Goal: Task Accomplishment & Management: Use online tool/utility

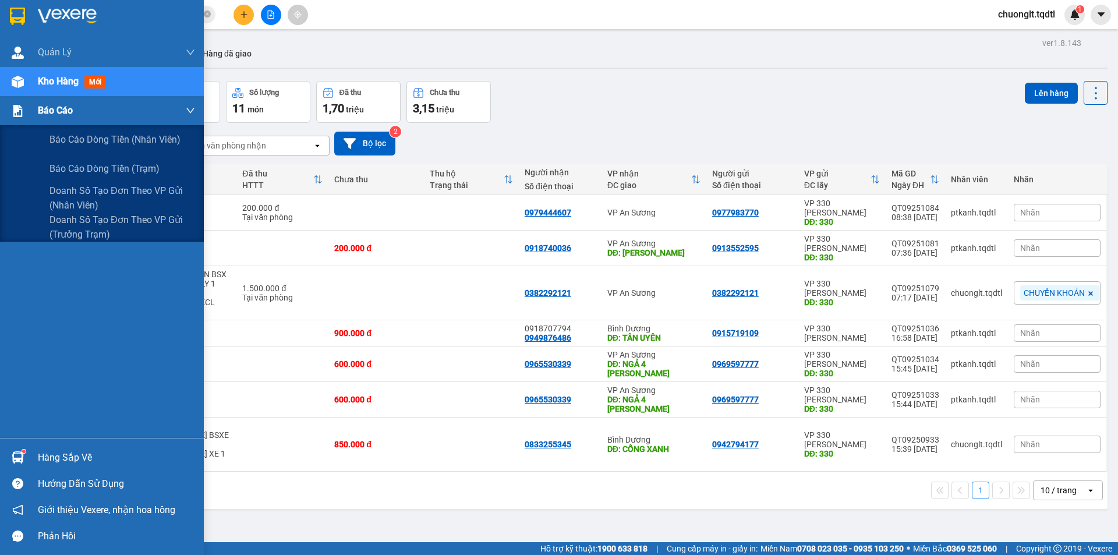
scroll to position [54, 0]
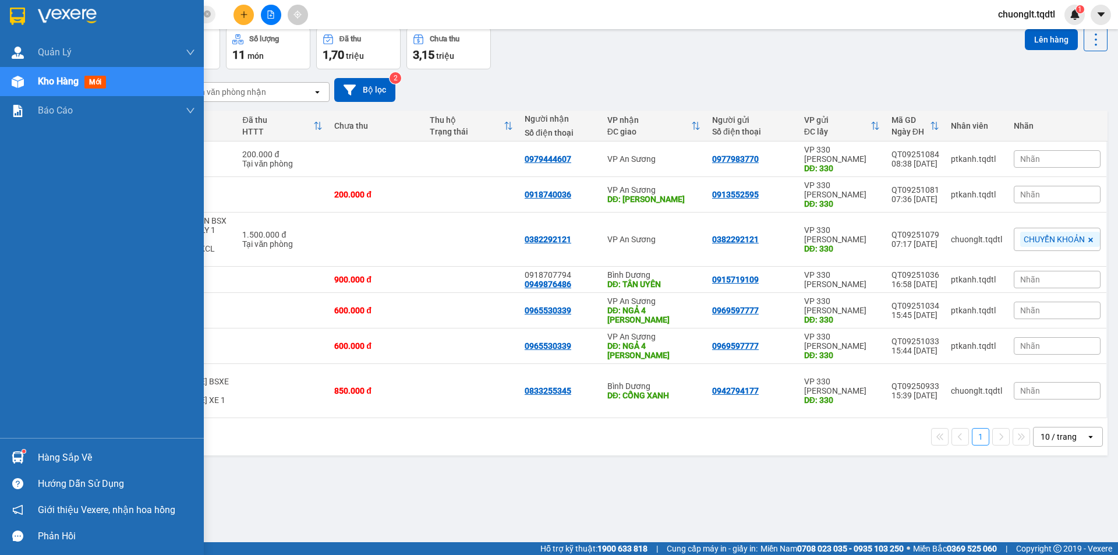
click at [51, 82] on span "Kho hàng" at bounding box center [58, 81] width 41 height 11
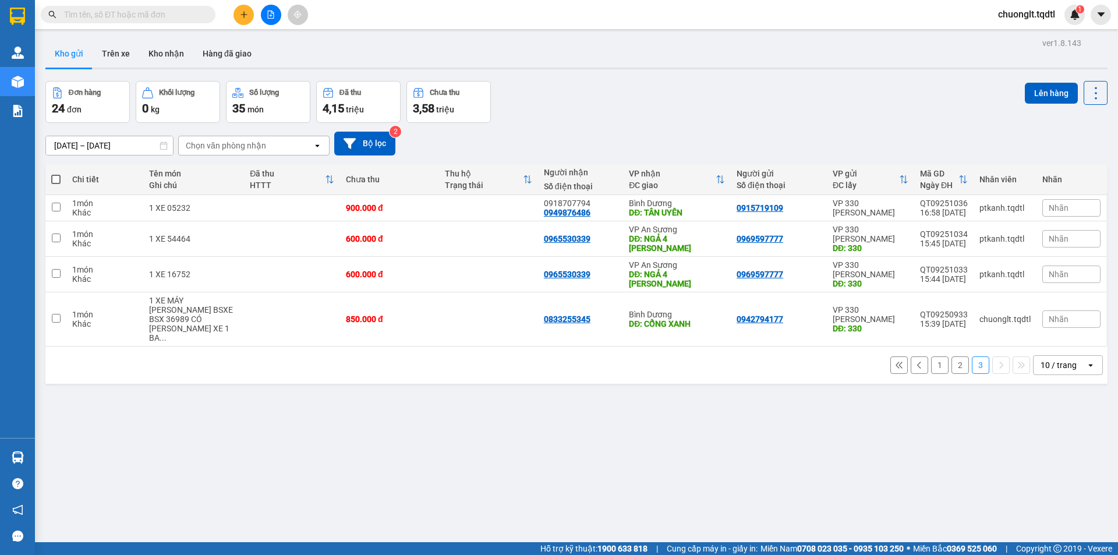
click at [931, 357] on button "1" at bounding box center [939, 365] width 17 height 17
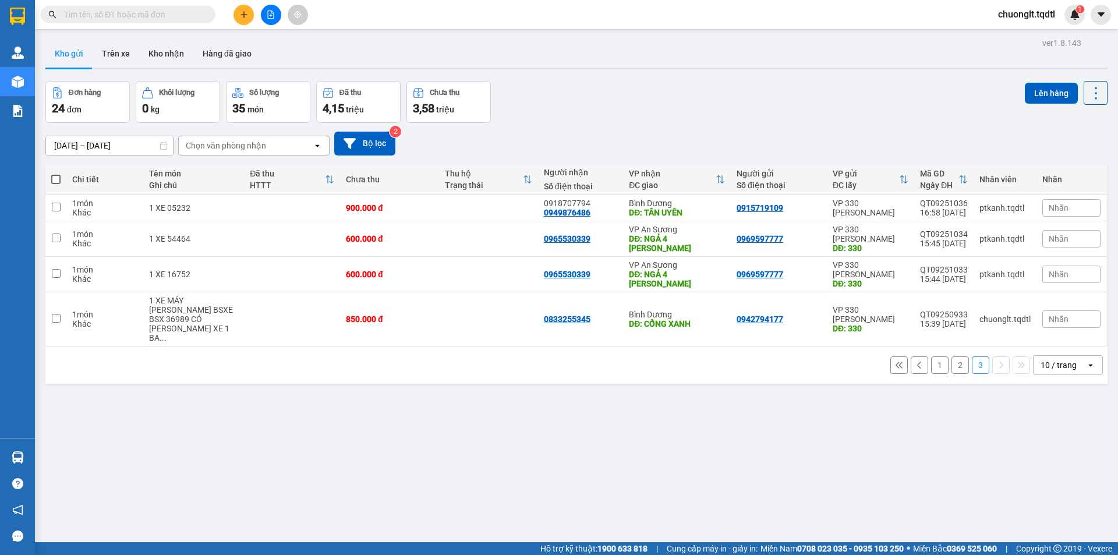
click at [931, 357] on button "1" at bounding box center [939, 365] width 17 height 17
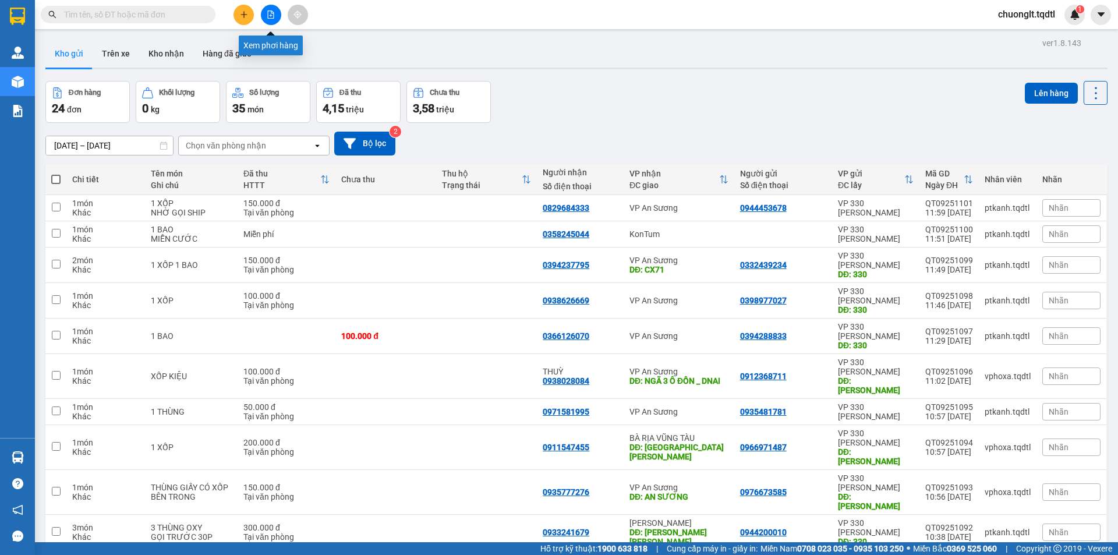
click at [272, 16] on icon "file-add" at bounding box center [271, 14] width 8 height 8
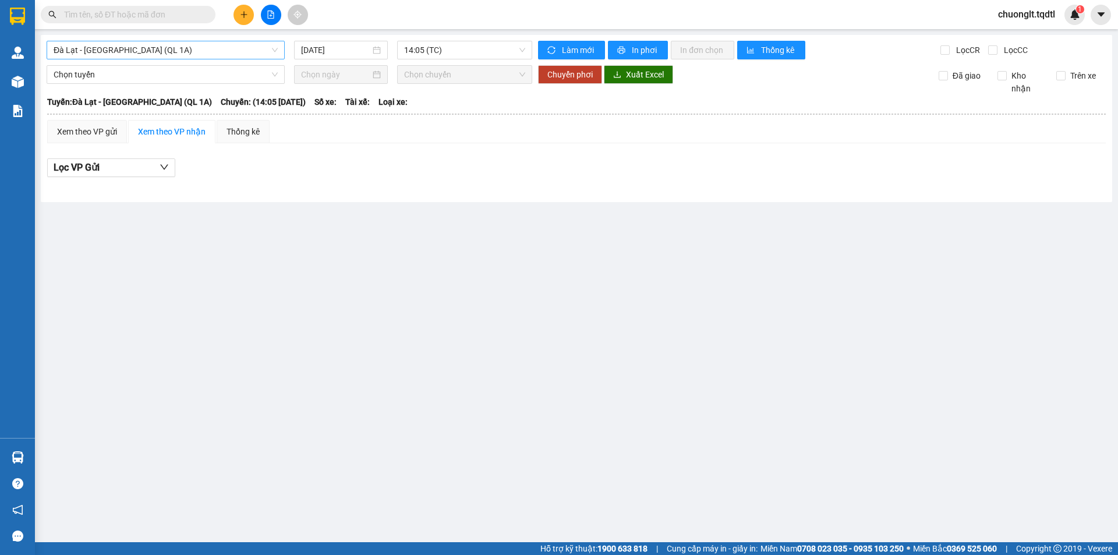
click at [235, 45] on span "Đà Lạt - Sài Gòn (QL 1A)" at bounding box center [166, 49] width 224 height 17
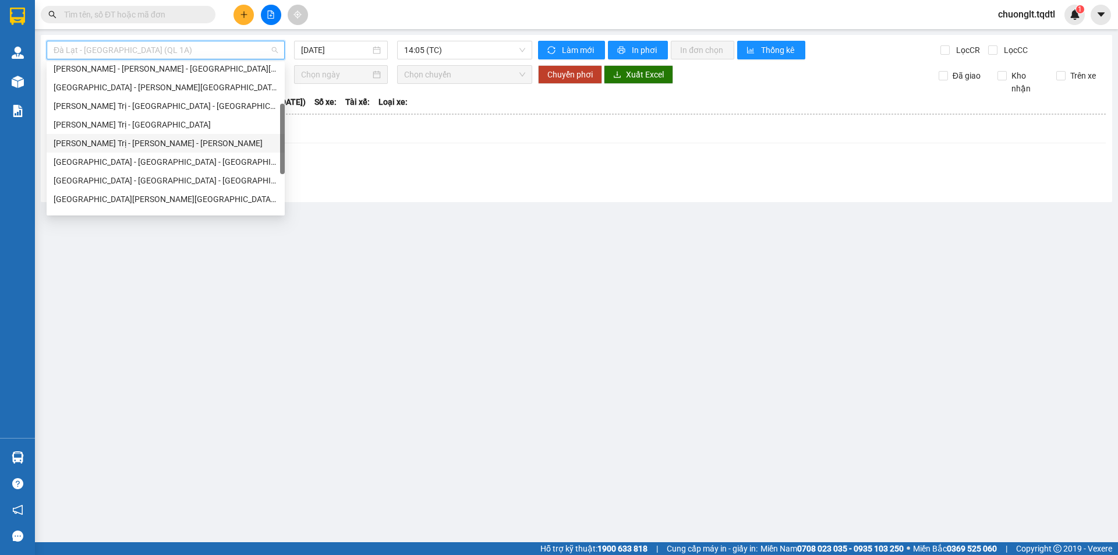
scroll to position [58, 0]
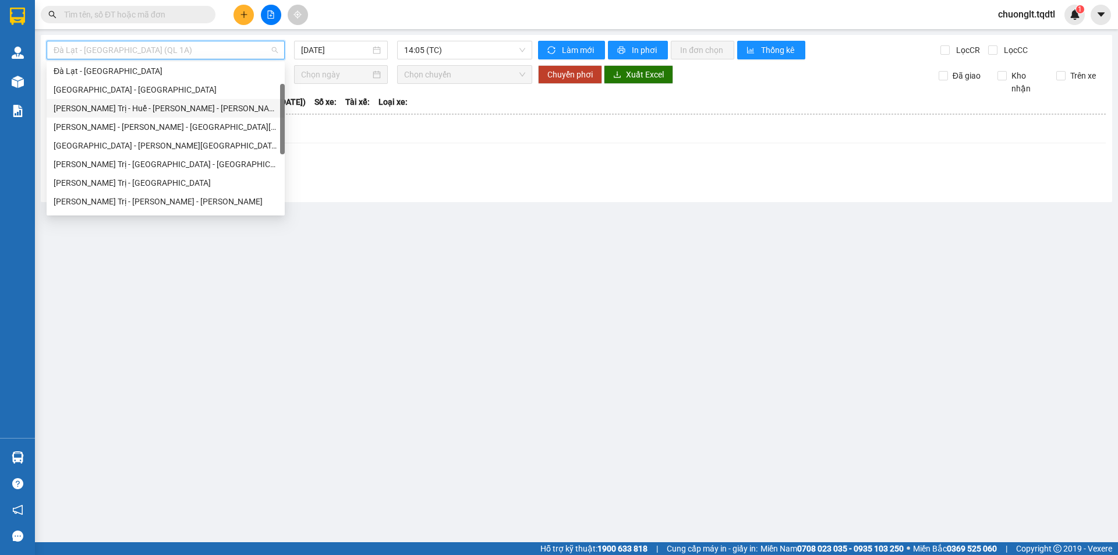
click at [178, 107] on div "Quảng Trị - Huế - Tánh Linh - [GEOGRAPHIC_DATA]" at bounding box center [166, 108] width 224 height 13
type input "[DATE]"
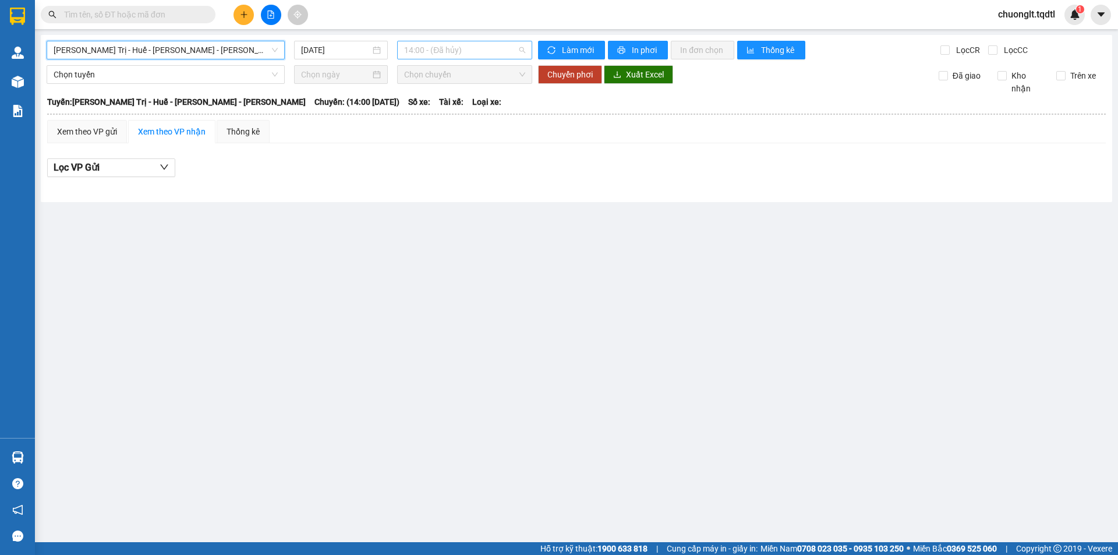
click at [475, 43] on span "14:00 - (Đã hủy)" at bounding box center [464, 49] width 121 height 17
click at [509, 57] on span "14:00 - (Đã hủy)" at bounding box center [464, 49] width 121 height 17
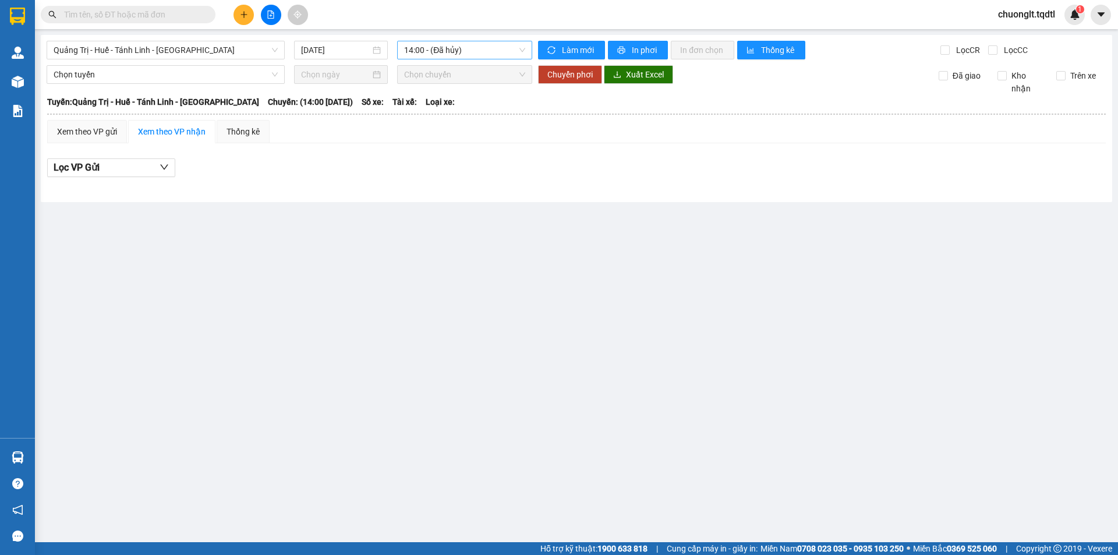
click at [521, 58] on span "14:00 - (Đã hủy)" at bounding box center [464, 49] width 121 height 17
click at [472, 46] on span "14:00 - (Đã hủy)" at bounding box center [464, 49] width 121 height 17
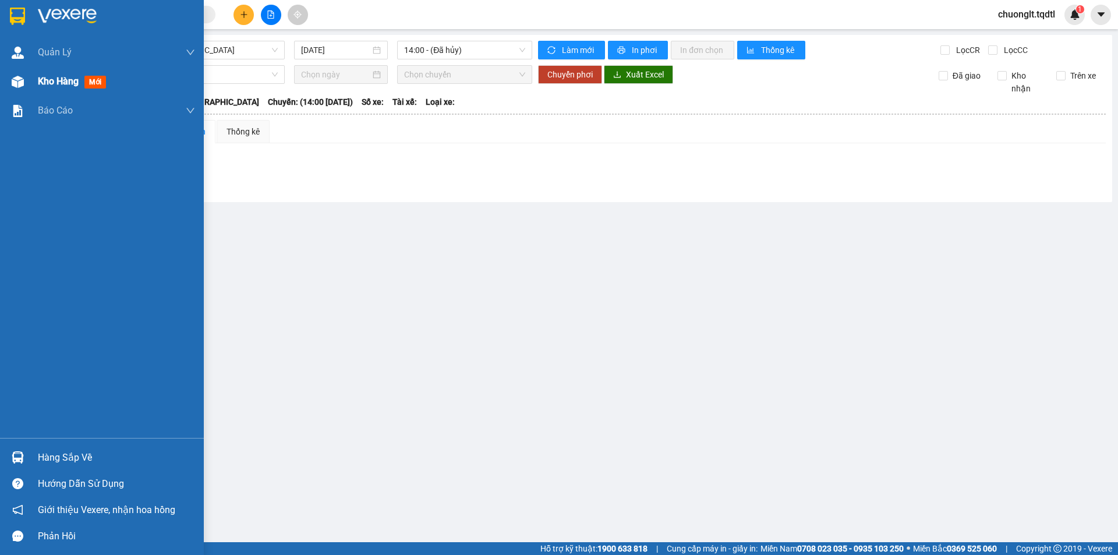
click at [50, 78] on span "Kho hàng" at bounding box center [58, 81] width 41 height 11
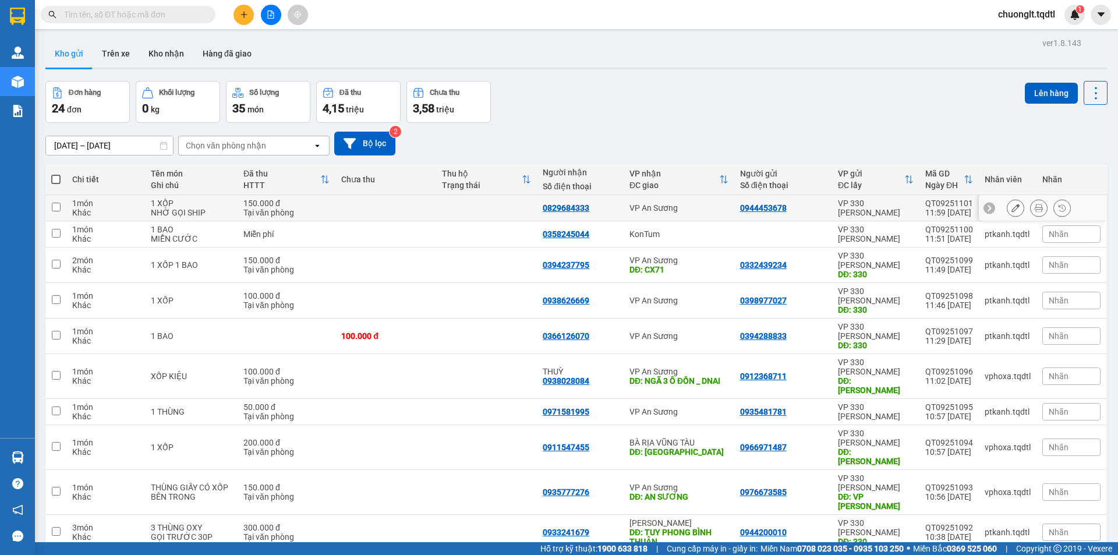
click at [60, 209] on input "checkbox" at bounding box center [56, 207] width 9 height 9
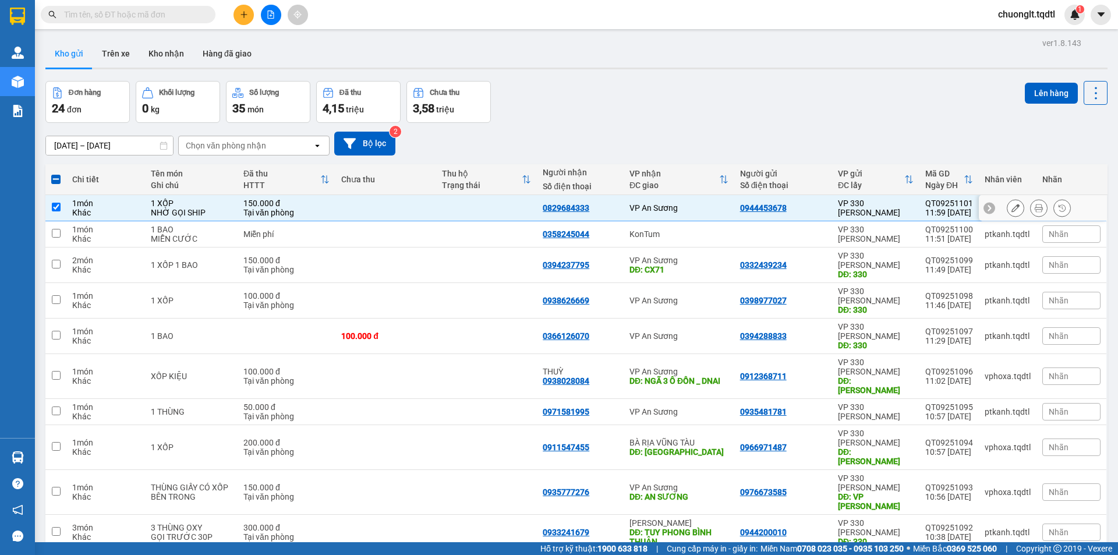
click at [54, 205] on input "checkbox" at bounding box center [56, 207] width 9 height 9
checkbox input "false"
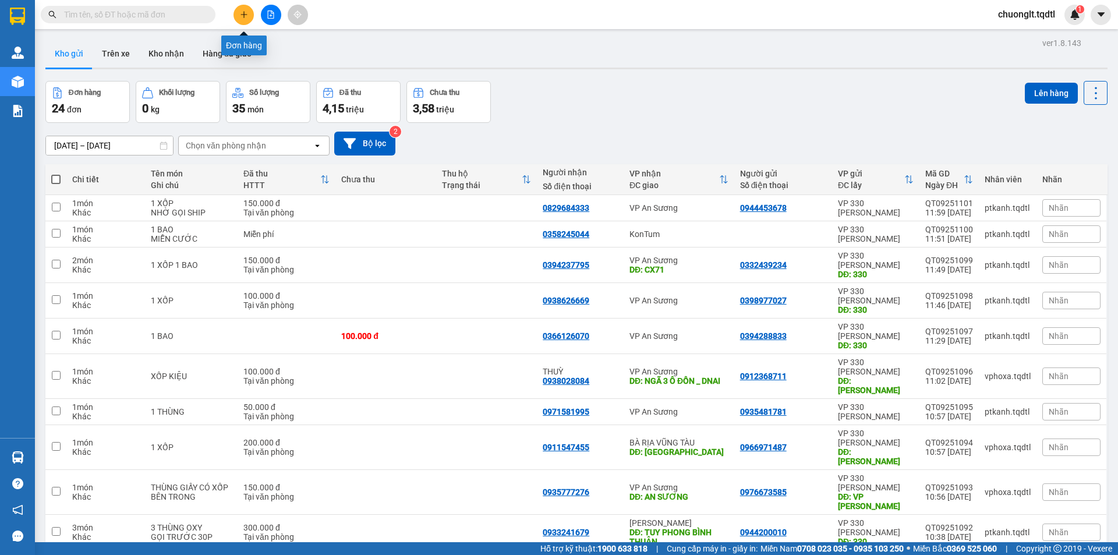
click at [241, 17] on icon "plus" at bounding box center [244, 14] width 8 height 8
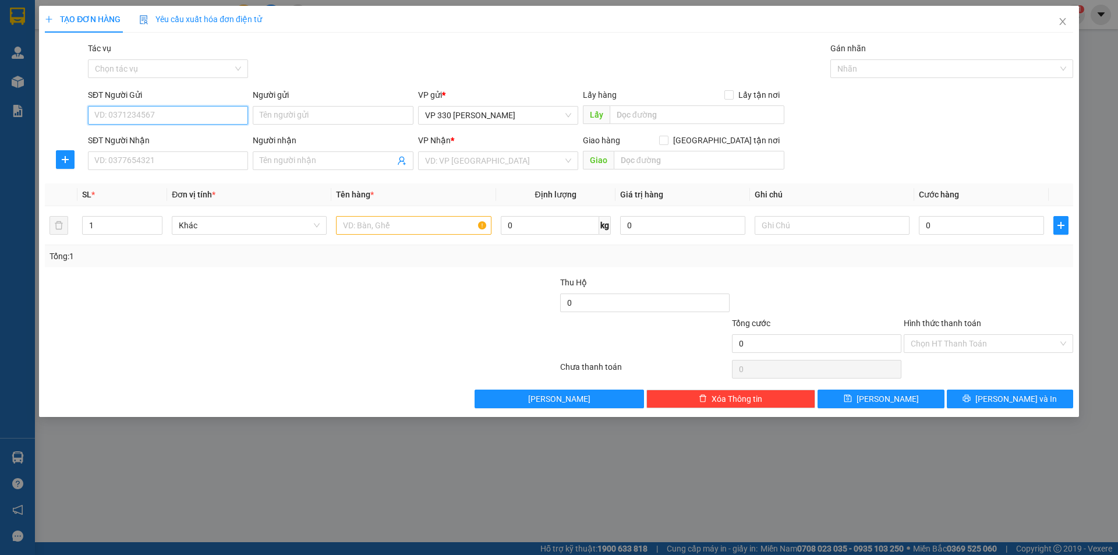
click at [154, 115] on input "SĐT Người Gửi" at bounding box center [168, 115] width 160 height 19
click at [136, 140] on div "0941033364" at bounding box center [168, 138] width 146 height 13
type input "0941033364"
type input "330"
type input "0988939203"
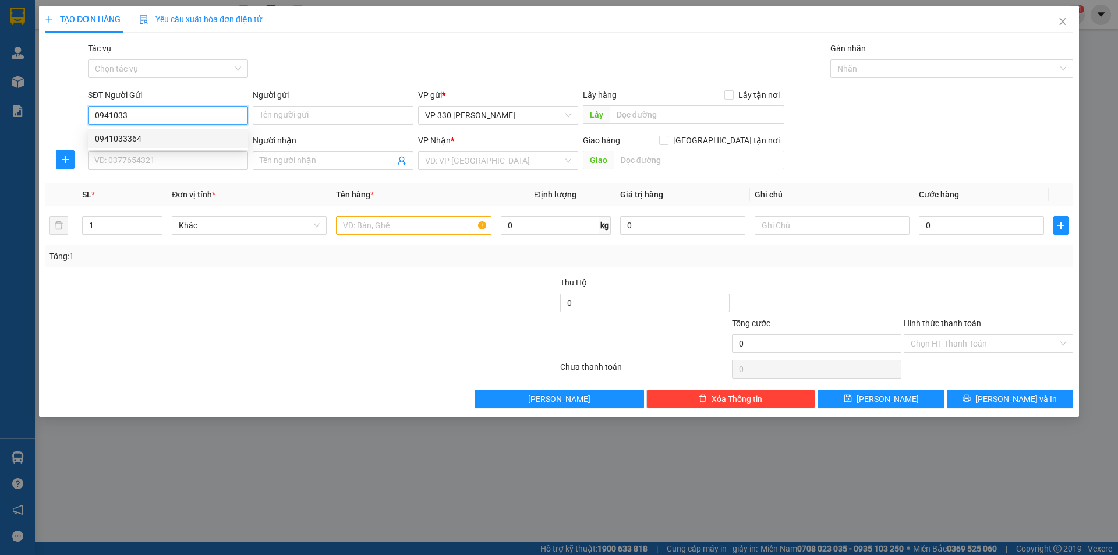
type input "CV LINH XUÂN"
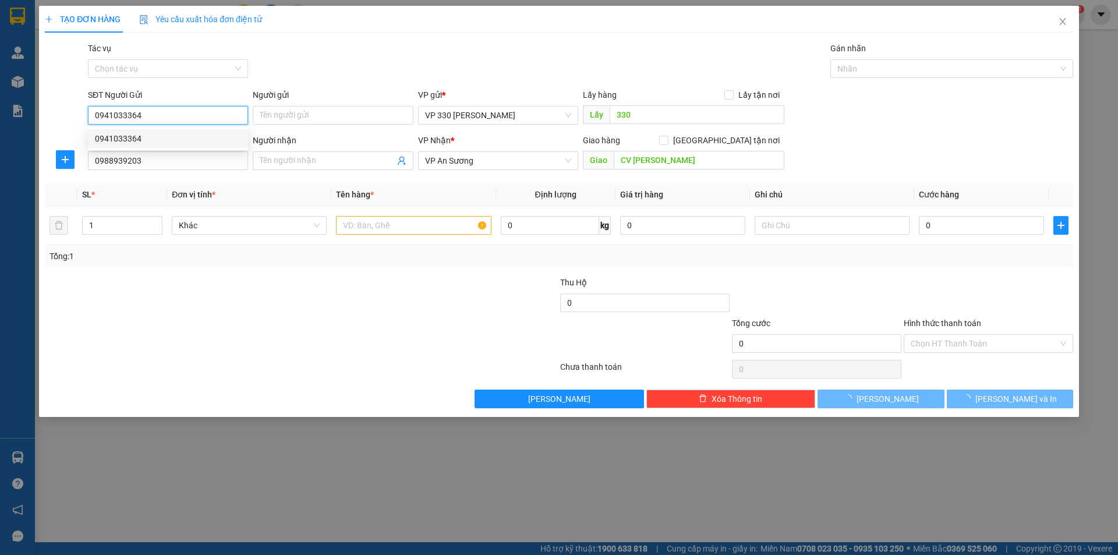
type input "200.000"
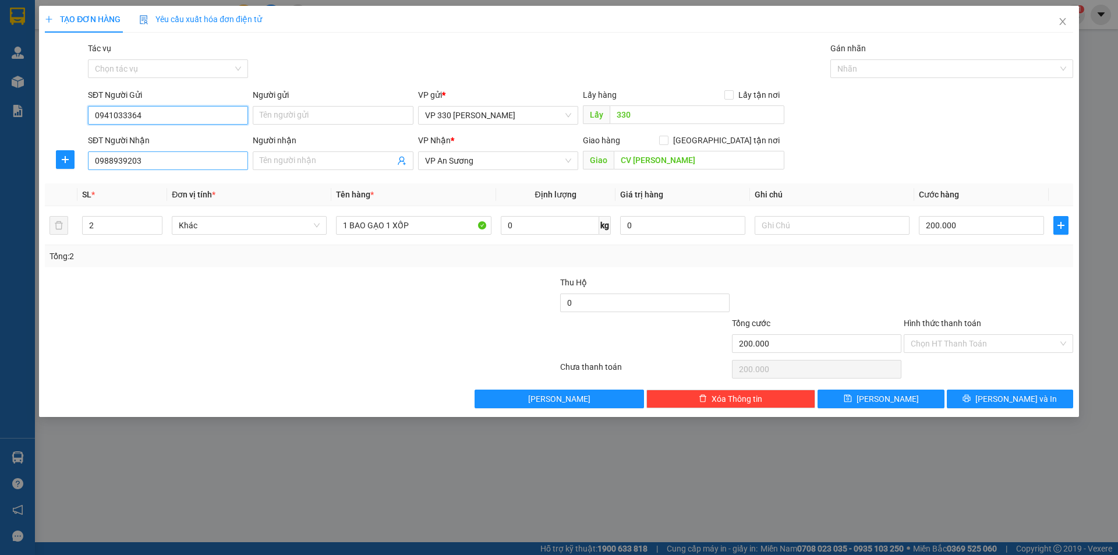
type input "0941033364"
click at [147, 163] on input "0988939203" at bounding box center [168, 160] width 160 height 19
click at [140, 182] on div "0988939203" at bounding box center [168, 184] width 146 height 13
click at [965, 229] on input "200.000" at bounding box center [981, 225] width 125 height 19
type input "1"
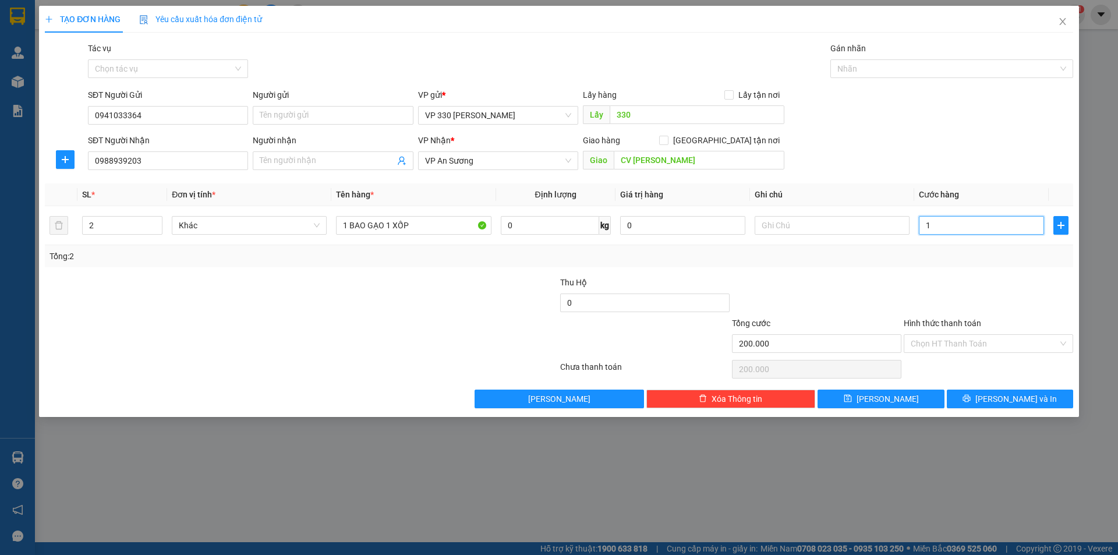
type input "1"
type input "15"
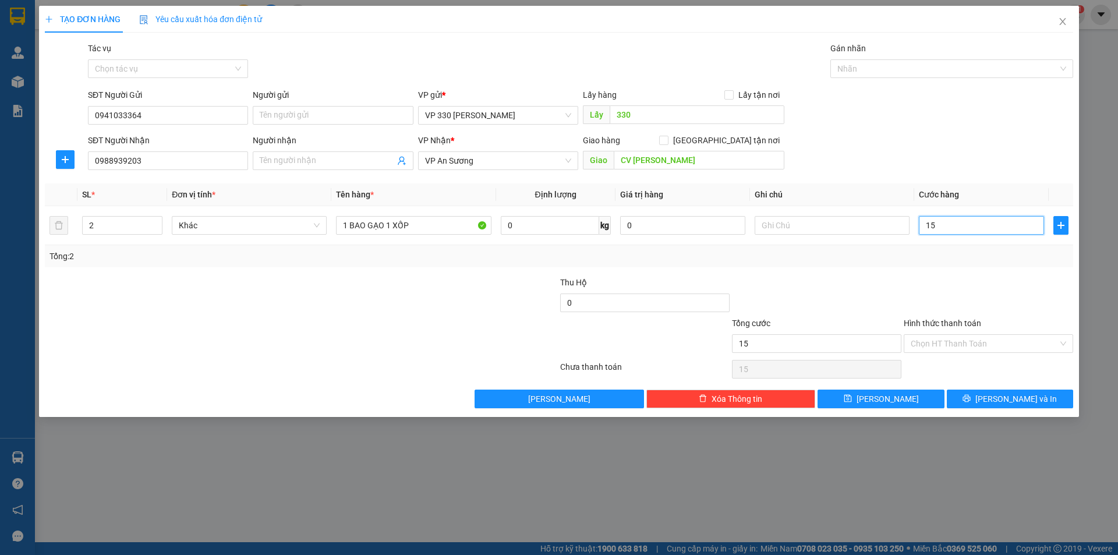
type input "150"
type input "1.500"
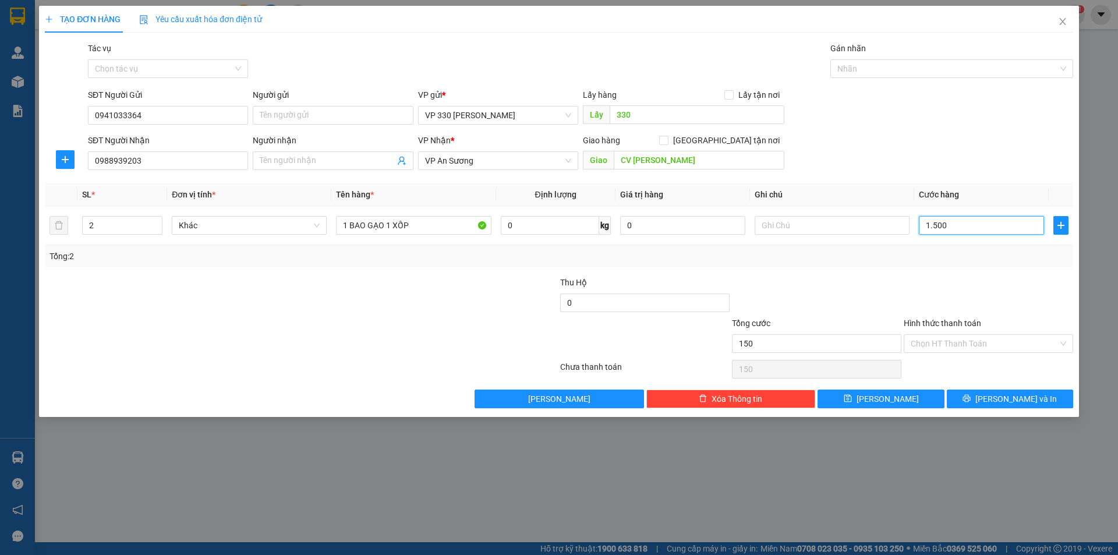
type input "1.500"
type input "15.000"
type input "150.000"
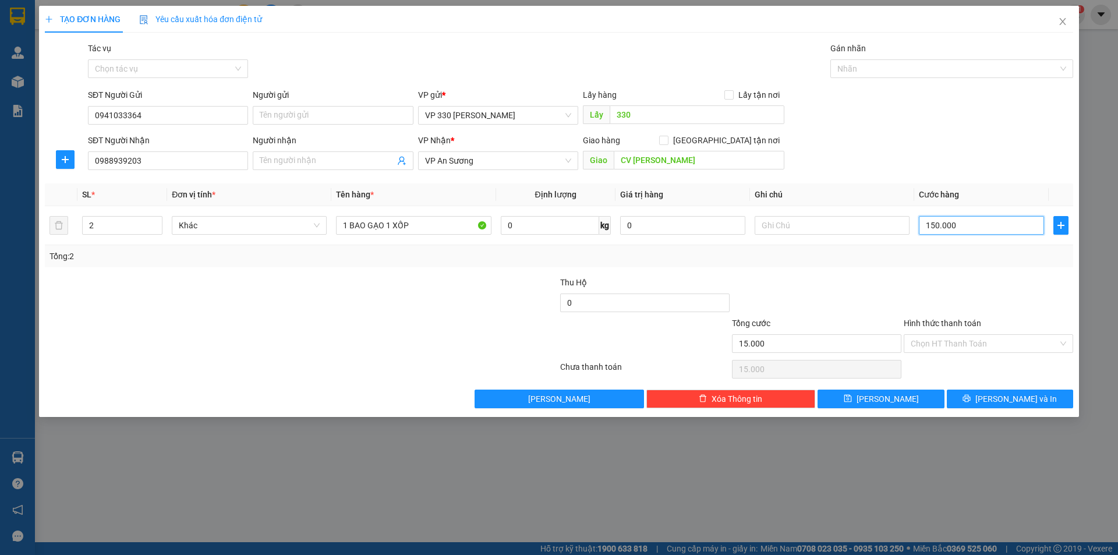
type input "150.000"
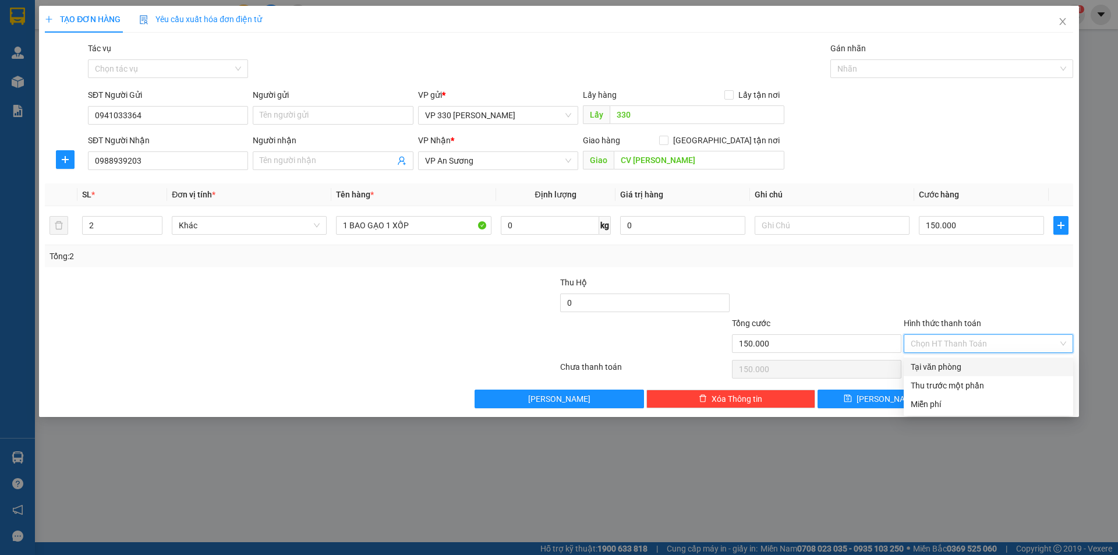
click at [974, 342] on input "Hình thức thanh toán" at bounding box center [984, 343] width 147 height 17
click at [948, 363] on div "Tại văn phòng" at bounding box center [989, 367] width 156 height 13
type input "0"
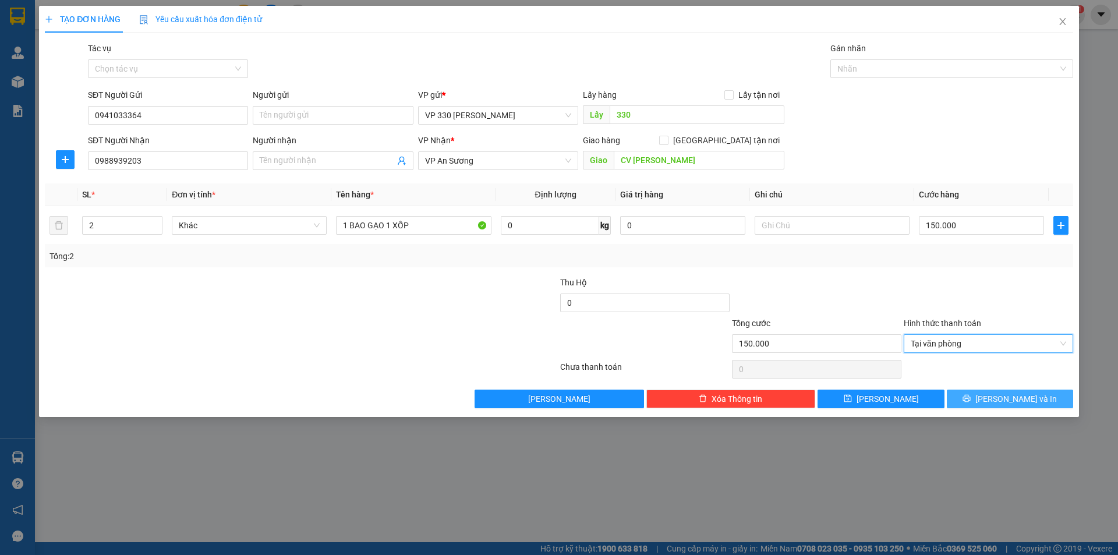
click at [996, 401] on button "Lưu và In" at bounding box center [1010, 399] width 126 height 19
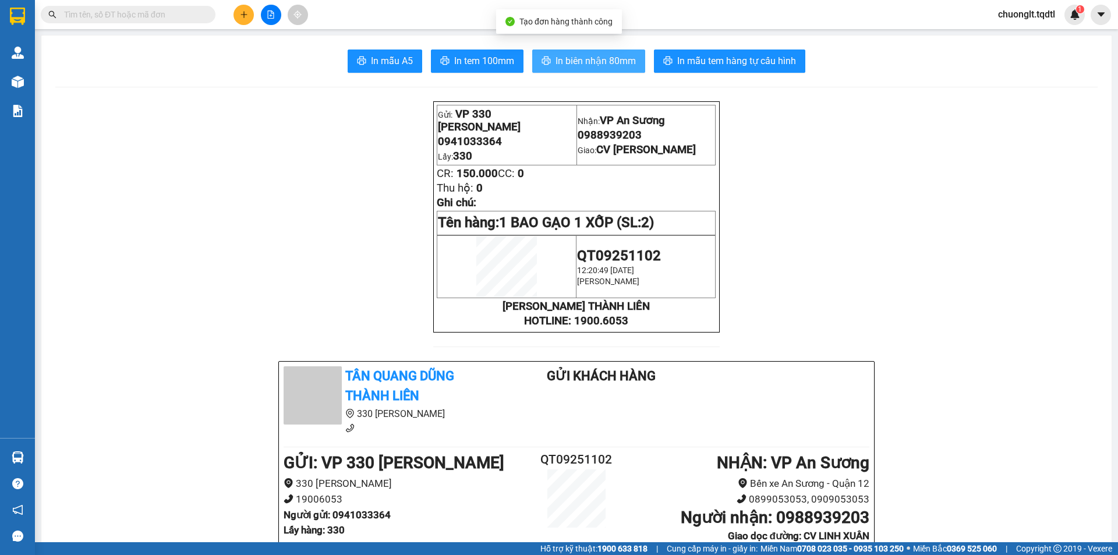
click at [588, 64] on span "In biên nhận 80mm" at bounding box center [596, 61] width 80 height 15
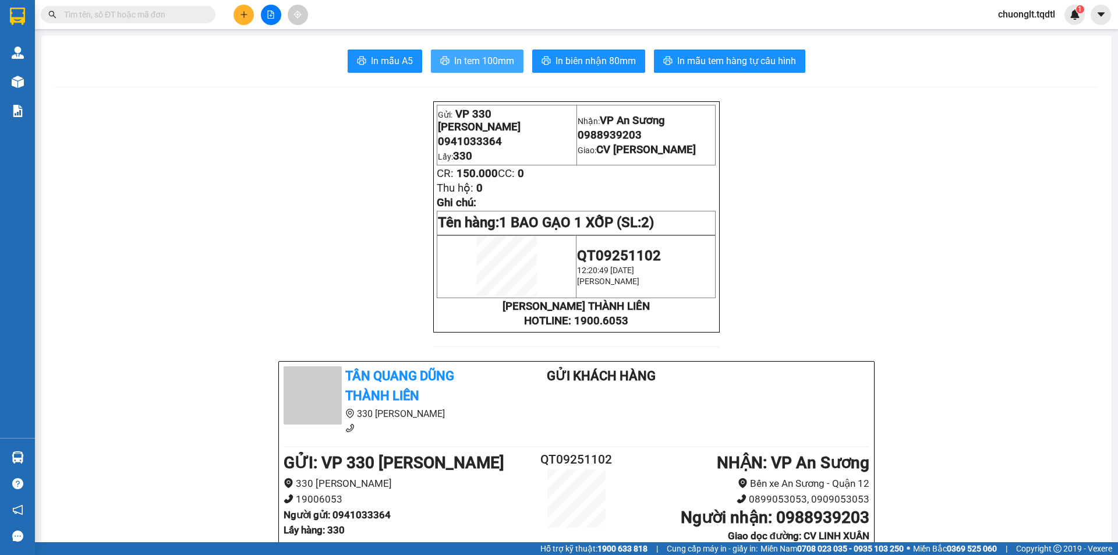
click at [478, 51] on button "In tem 100mm" at bounding box center [477, 61] width 93 height 23
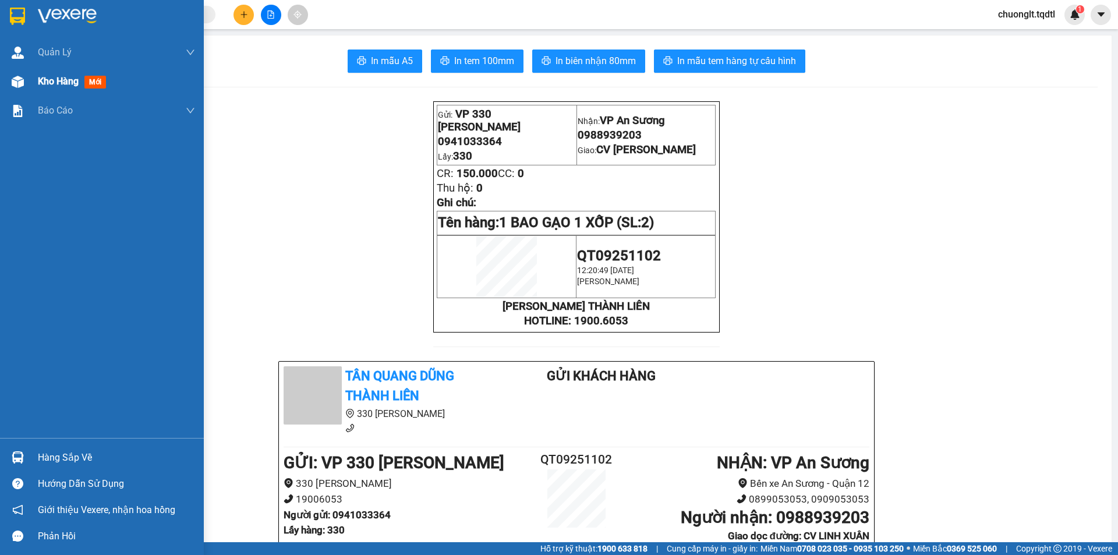
click at [57, 77] on span "Kho hàng" at bounding box center [58, 81] width 41 height 11
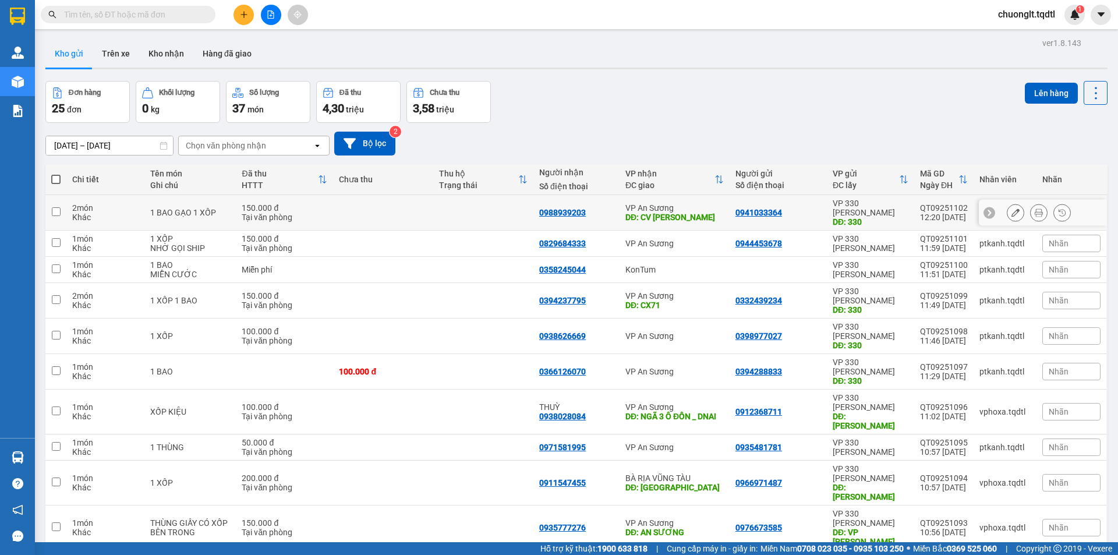
click at [50, 201] on td at bounding box center [55, 213] width 21 height 36
checkbox input "true"
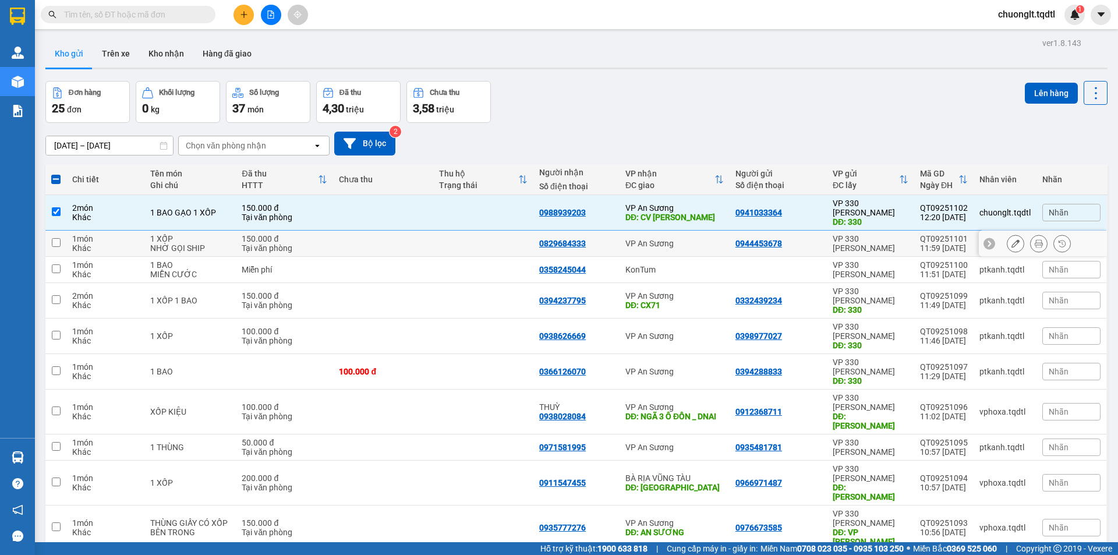
click at [53, 238] on input "checkbox" at bounding box center [56, 242] width 9 height 9
checkbox input "true"
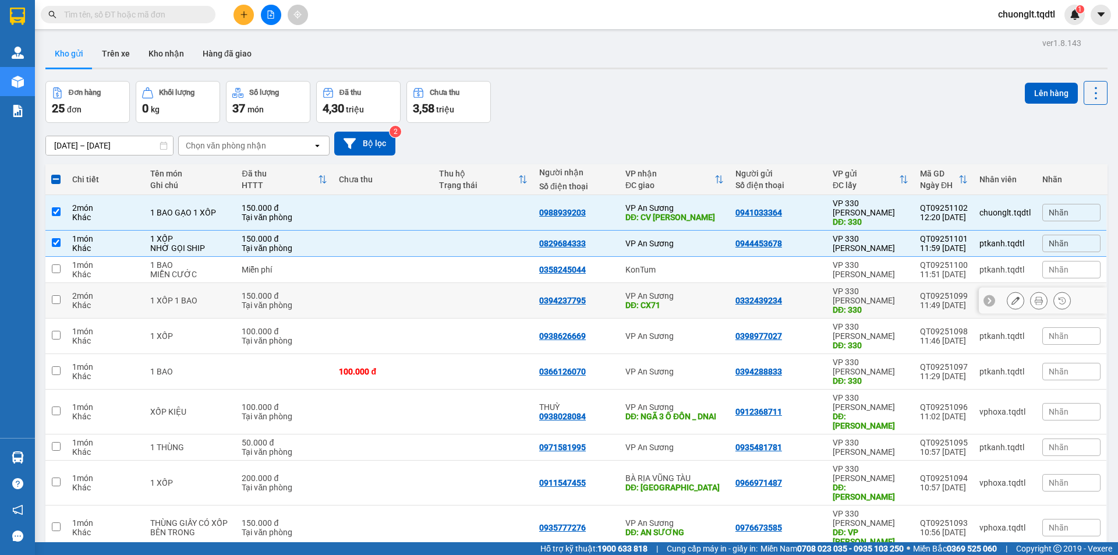
click at [55, 295] on input "checkbox" at bounding box center [56, 299] width 9 height 9
checkbox input "true"
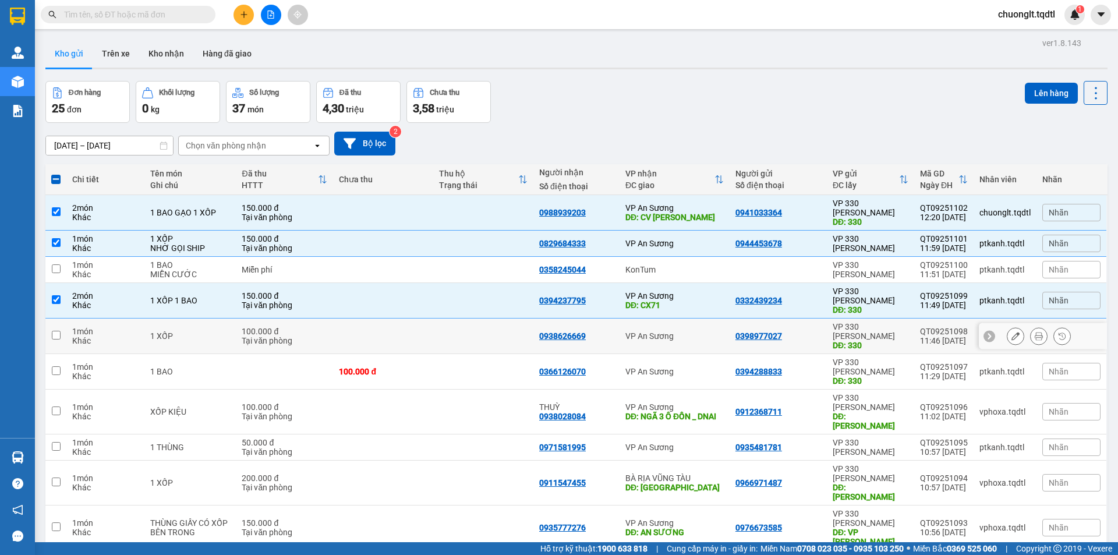
click at [52, 331] on input "checkbox" at bounding box center [56, 335] width 9 height 9
checkbox input "true"
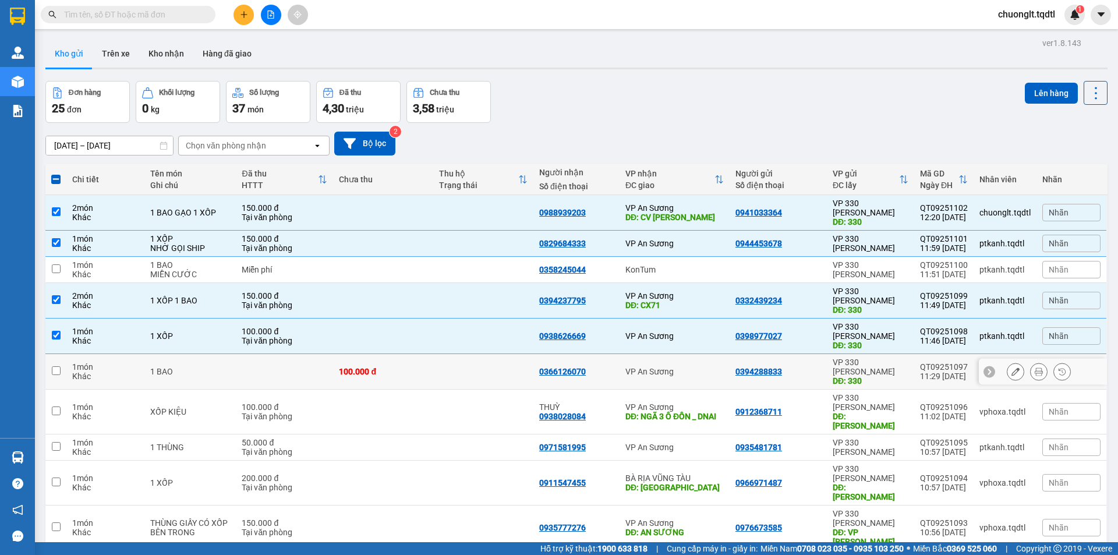
click at [54, 354] on td at bounding box center [55, 372] width 21 height 36
checkbox input "true"
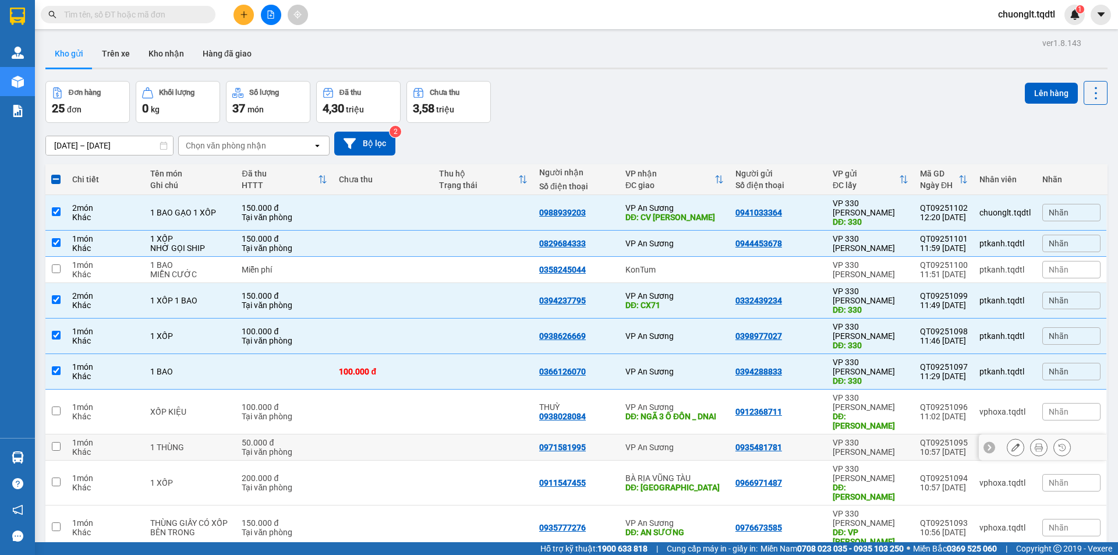
click at [55, 442] on input "checkbox" at bounding box center [56, 446] width 9 height 9
checkbox input "true"
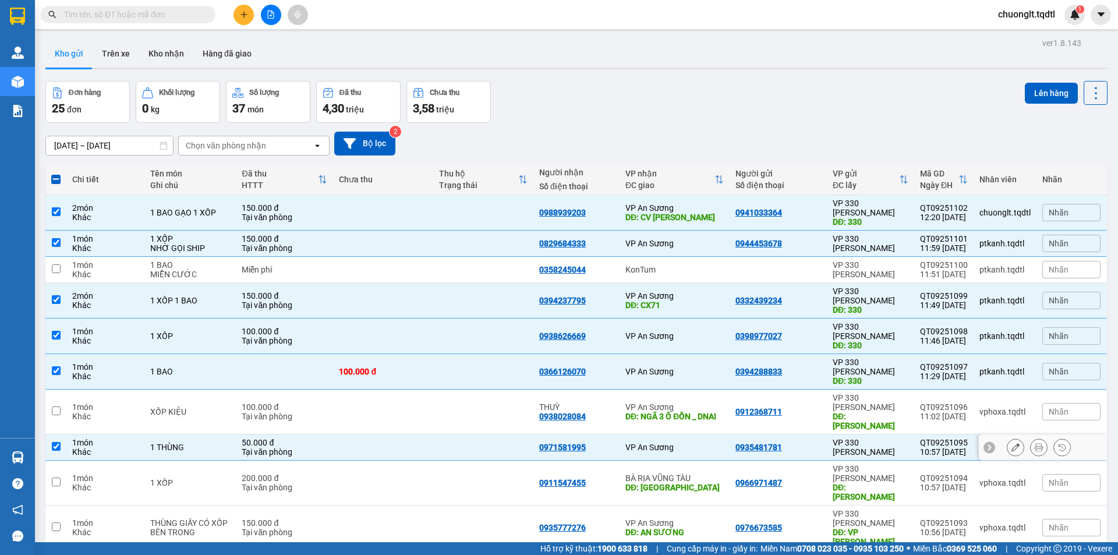
scroll to position [54, 0]
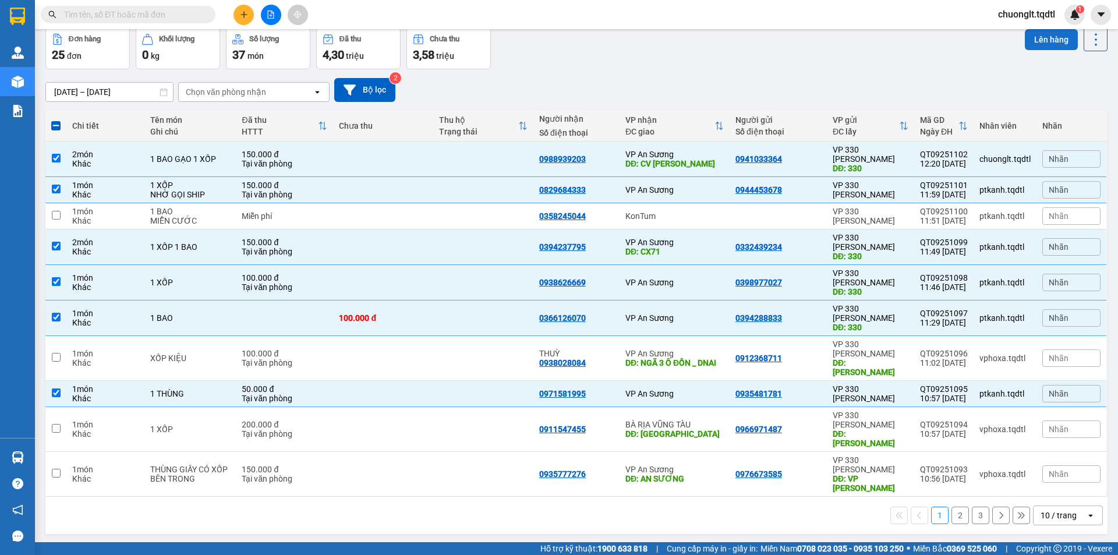
click at [1039, 40] on button "Lên hàng" at bounding box center [1051, 39] width 53 height 21
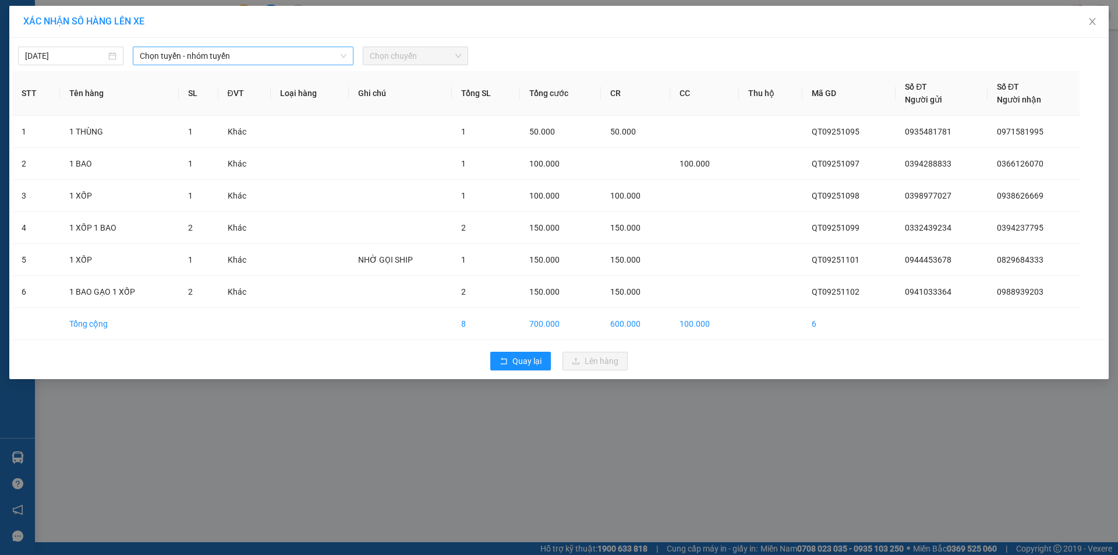
click at [311, 53] on span "Chọn tuyến - nhóm tuyến" at bounding box center [243, 55] width 207 height 17
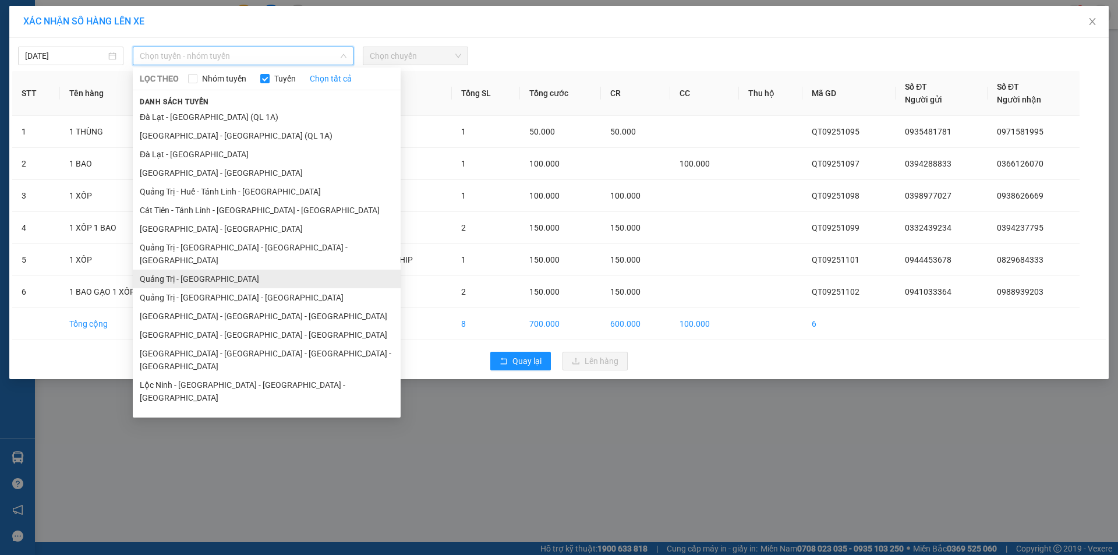
click at [210, 270] on li "Quảng Trị - Sài Gòn" at bounding box center [267, 279] width 268 height 19
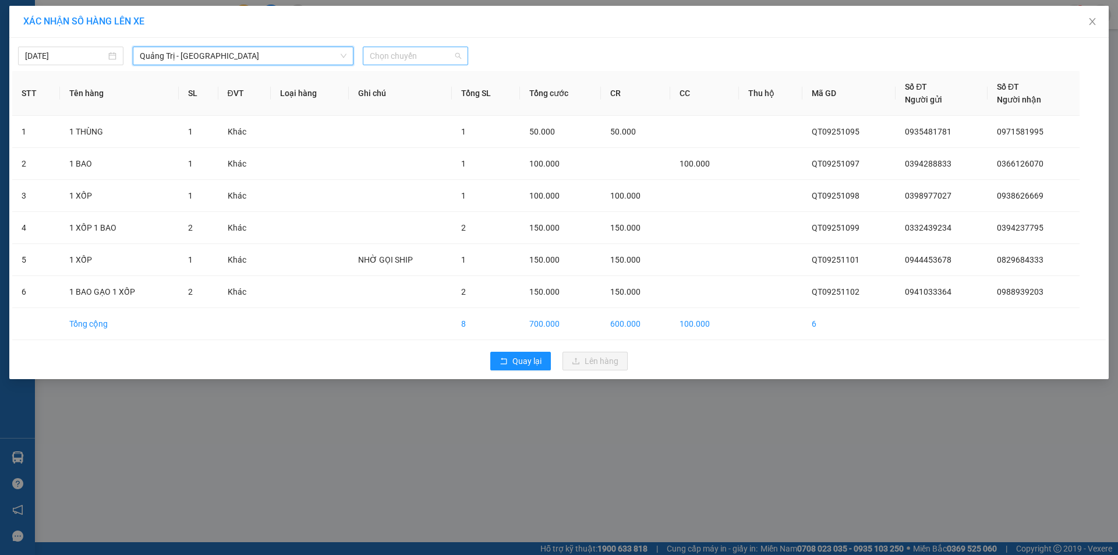
click at [436, 55] on span "Chọn chuyến" at bounding box center [415, 55] width 91 height 17
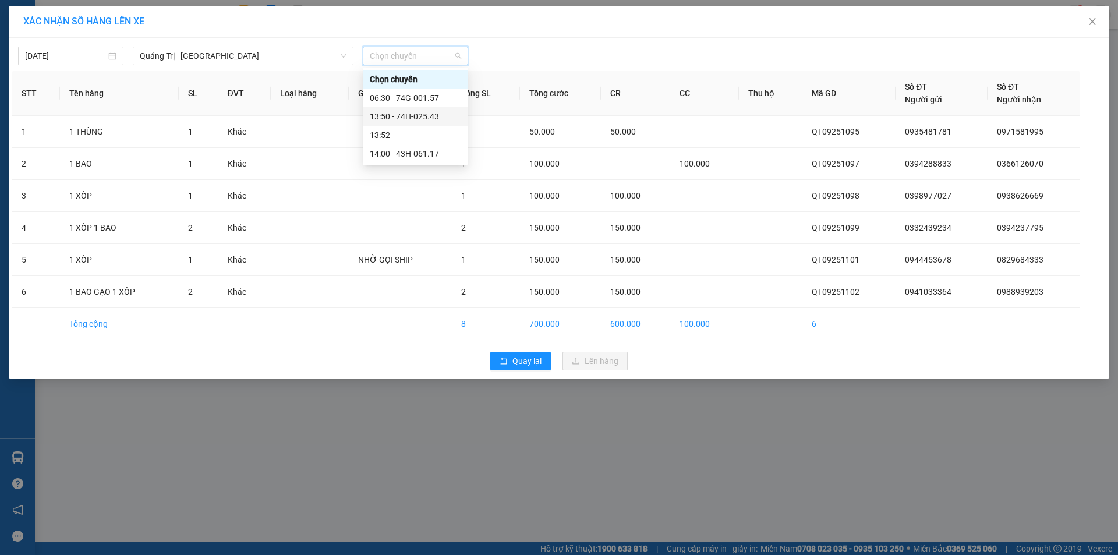
click at [417, 115] on div "13:50 - 74H-025.43" at bounding box center [415, 116] width 91 height 13
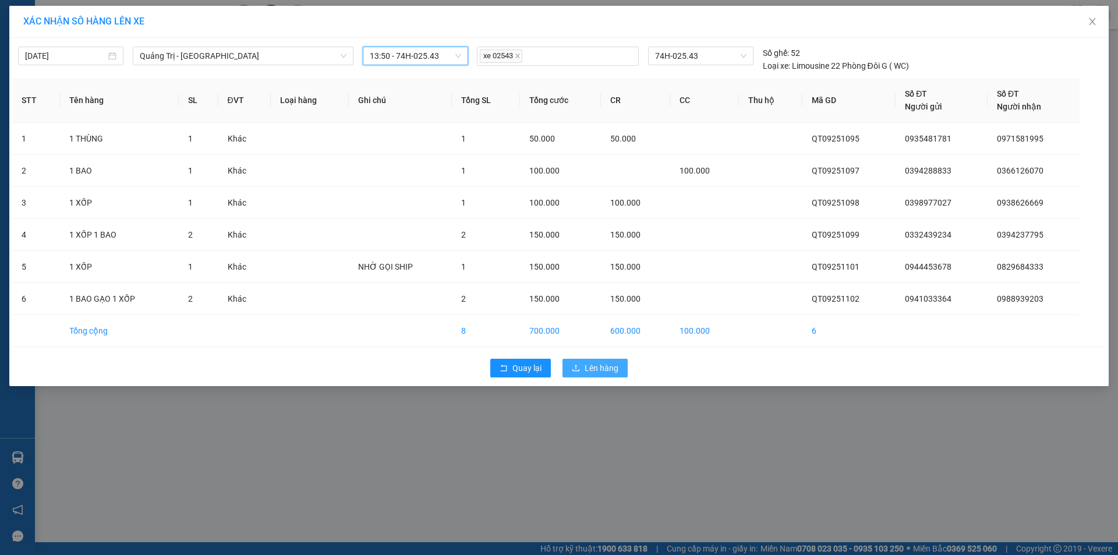
click at [614, 375] on button "Lên hàng" at bounding box center [595, 368] width 65 height 19
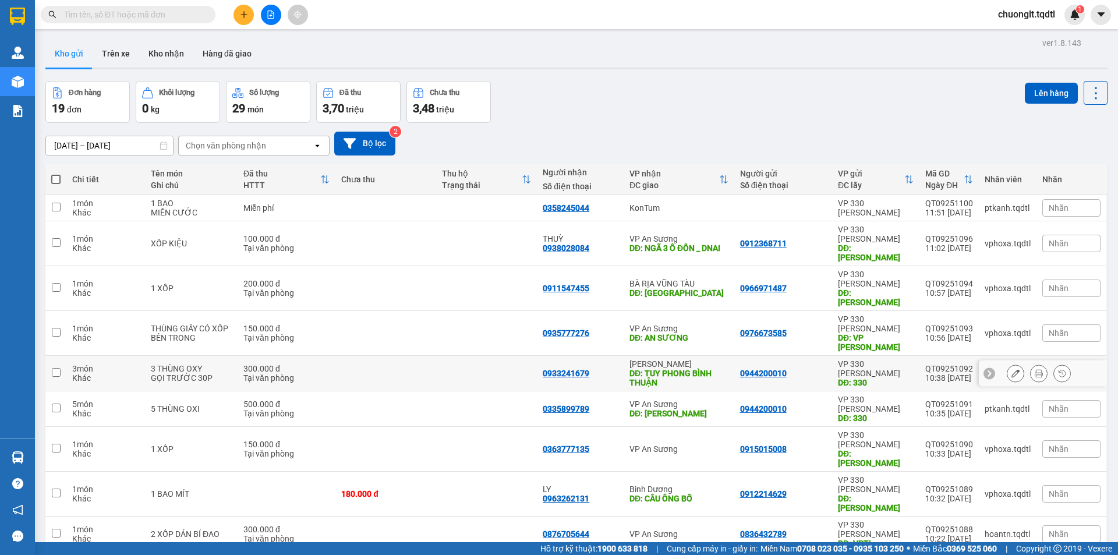
click at [61, 356] on td at bounding box center [55, 374] width 21 height 36
checkbox input "true"
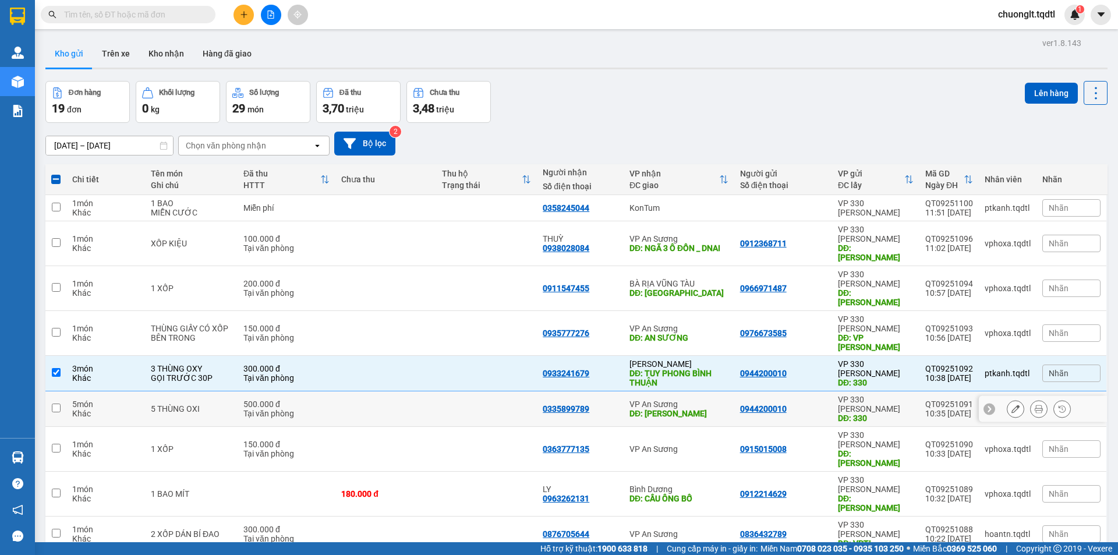
click at [58, 404] on input "checkbox" at bounding box center [56, 408] width 9 height 9
checkbox input "true"
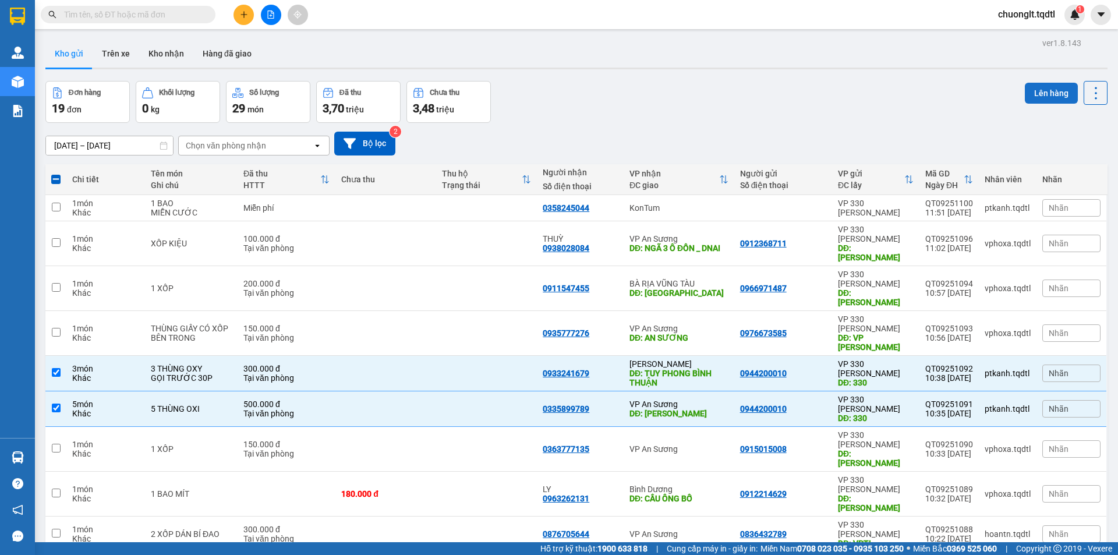
click at [1046, 91] on button "Lên hàng" at bounding box center [1051, 93] width 53 height 21
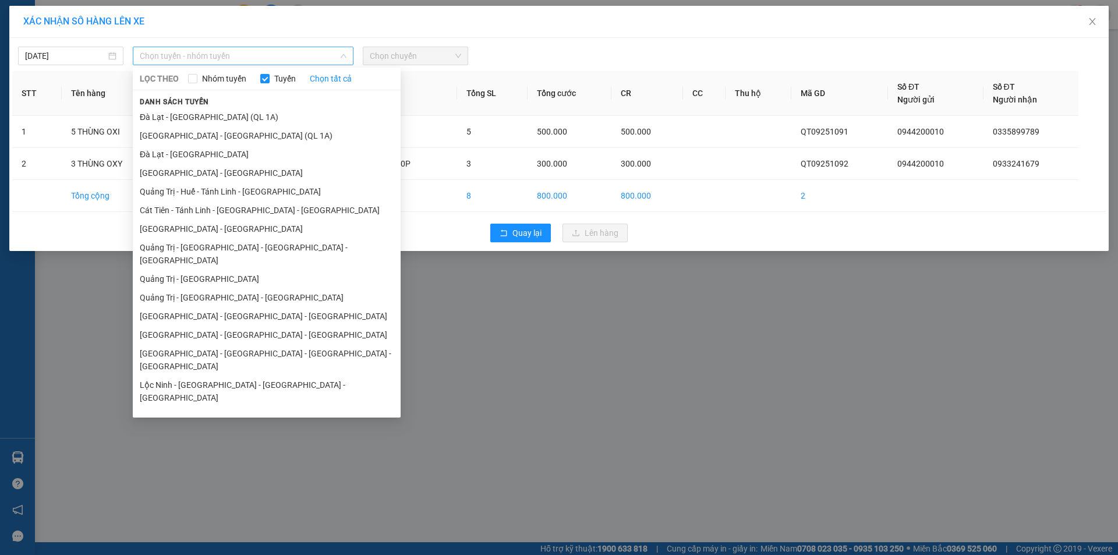
click at [309, 56] on span "Chọn tuyến - nhóm tuyến" at bounding box center [243, 55] width 207 height 17
click at [210, 193] on li "Quảng Trị - Huế - Tánh Linh - [GEOGRAPHIC_DATA]" at bounding box center [267, 191] width 268 height 19
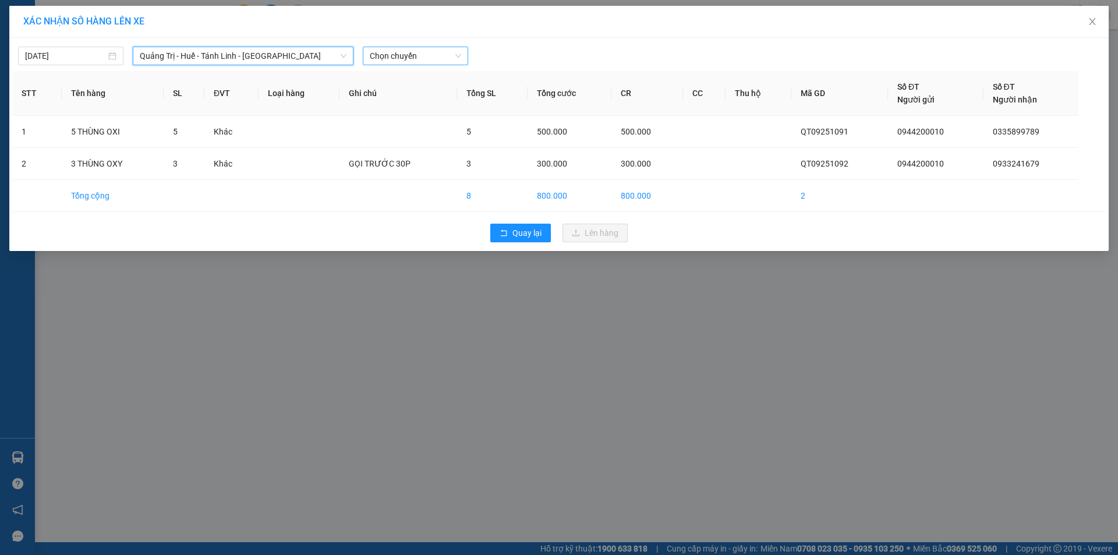
click at [443, 48] on span "Chọn chuyến" at bounding box center [415, 55] width 91 height 17
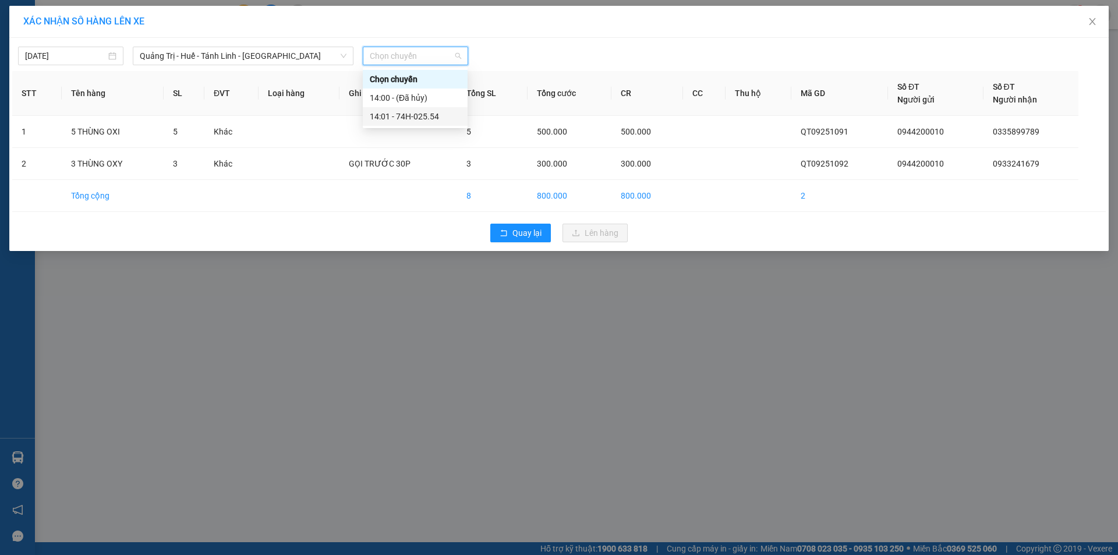
click at [420, 117] on div "14:01 - 74H-025.54" at bounding box center [415, 116] width 91 height 13
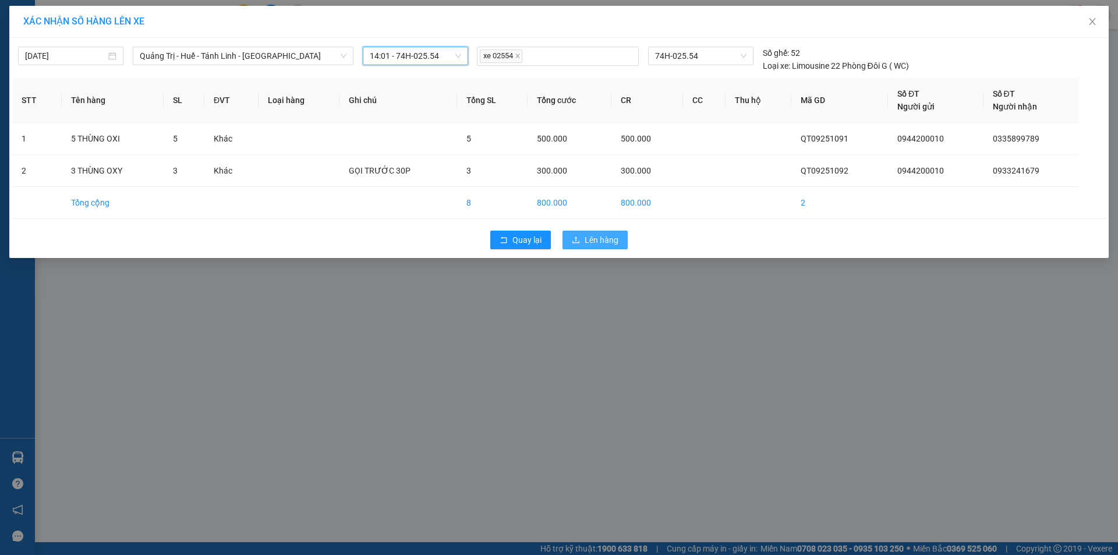
click at [602, 235] on span "Lên hàng" at bounding box center [602, 240] width 34 height 13
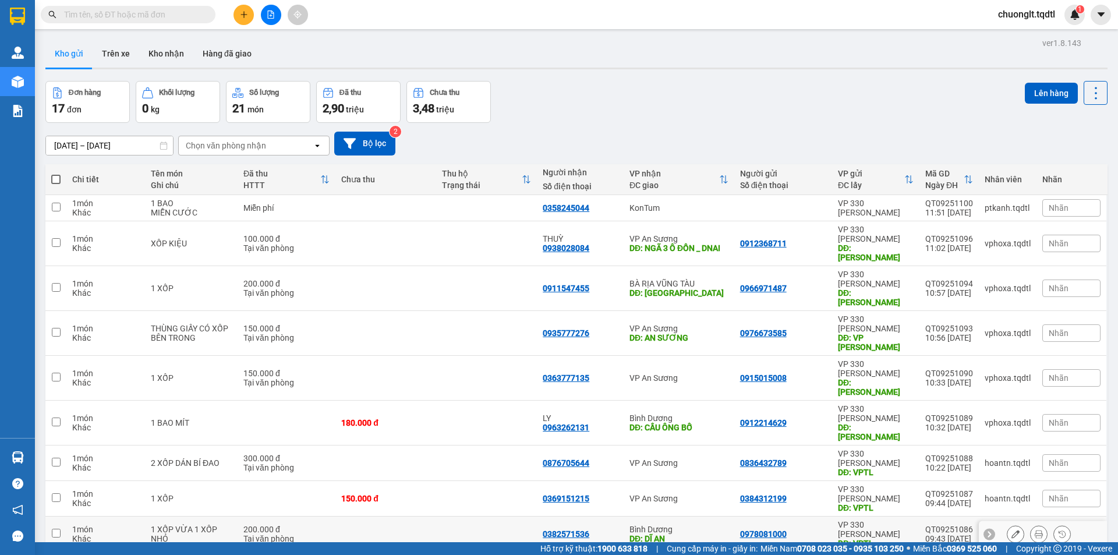
scroll to position [54, 0]
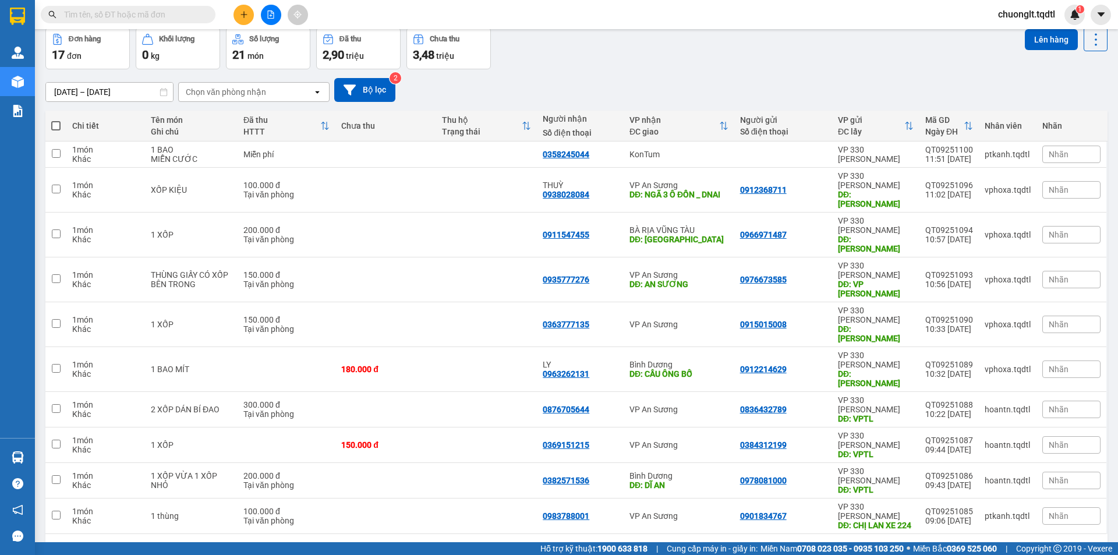
click at [972, 544] on button "2" at bounding box center [980, 552] width 17 height 17
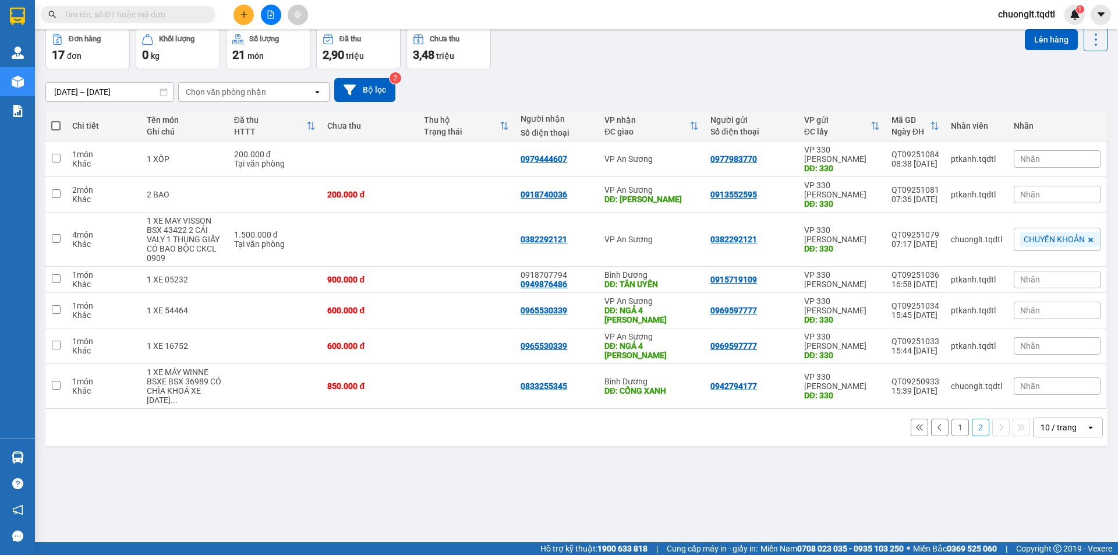
click at [954, 419] on button "1" at bounding box center [960, 427] width 17 height 17
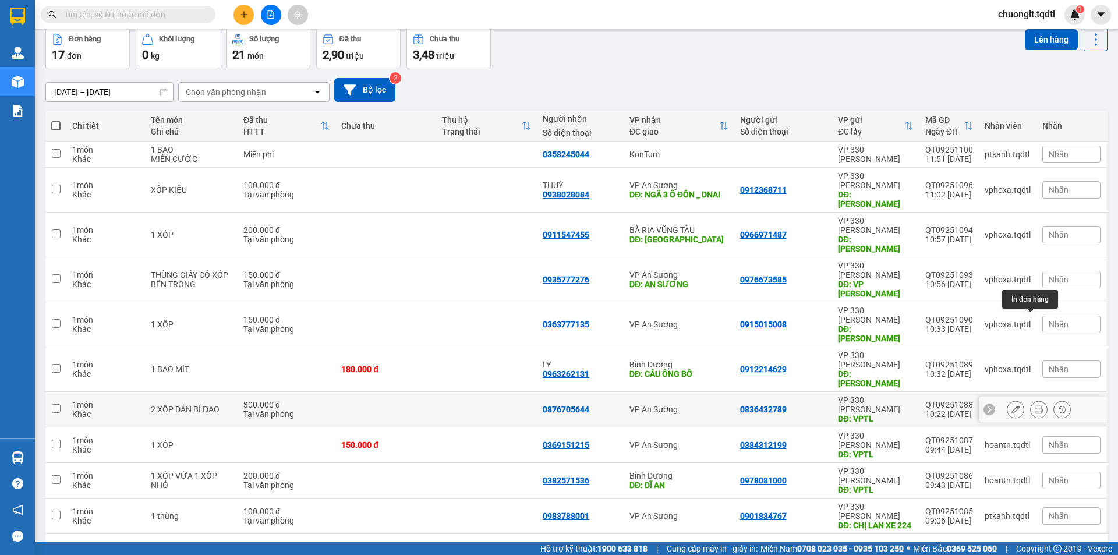
click at [1035, 405] on icon at bounding box center [1039, 409] width 8 height 8
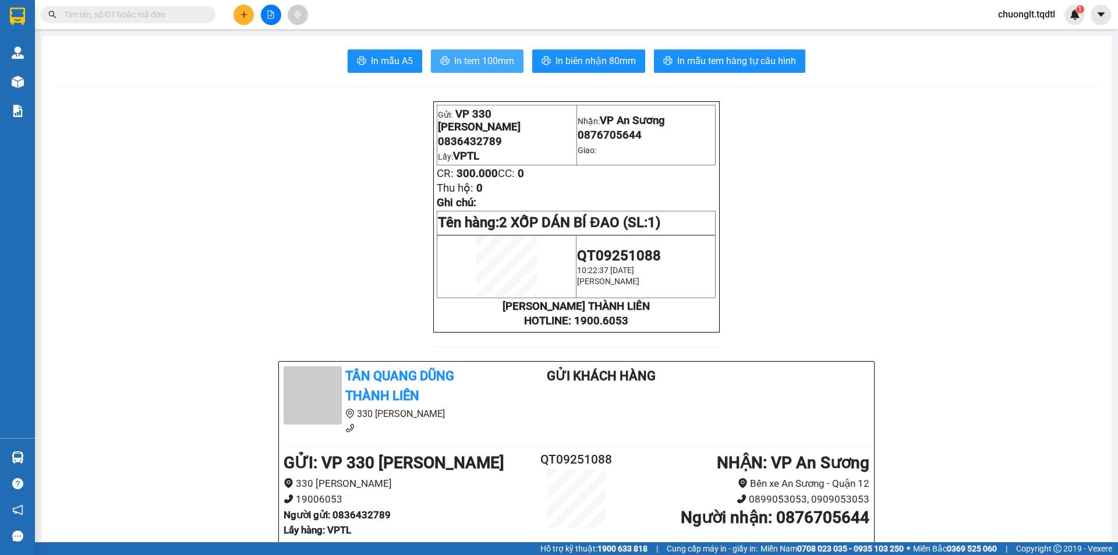
click at [478, 62] on span "In tem 100mm" at bounding box center [484, 61] width 60 height 15
click at [469, 53] on button "In tem 100mm" at bounding box center [477, 61] width 93 height 23
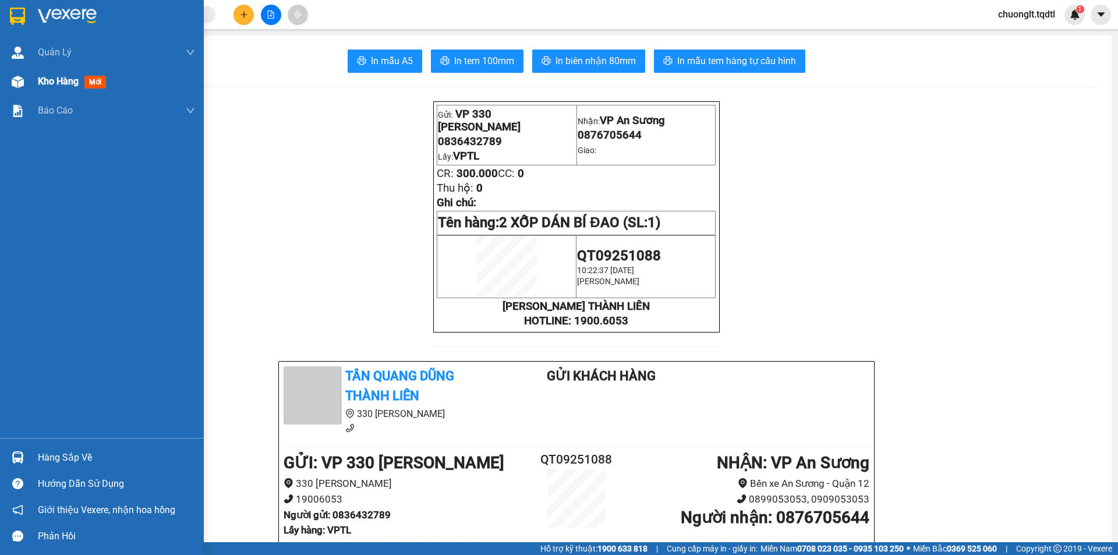
click at [48, 80] on span "Kho hàng" at bounding box center [58, 81] width 41 height 11
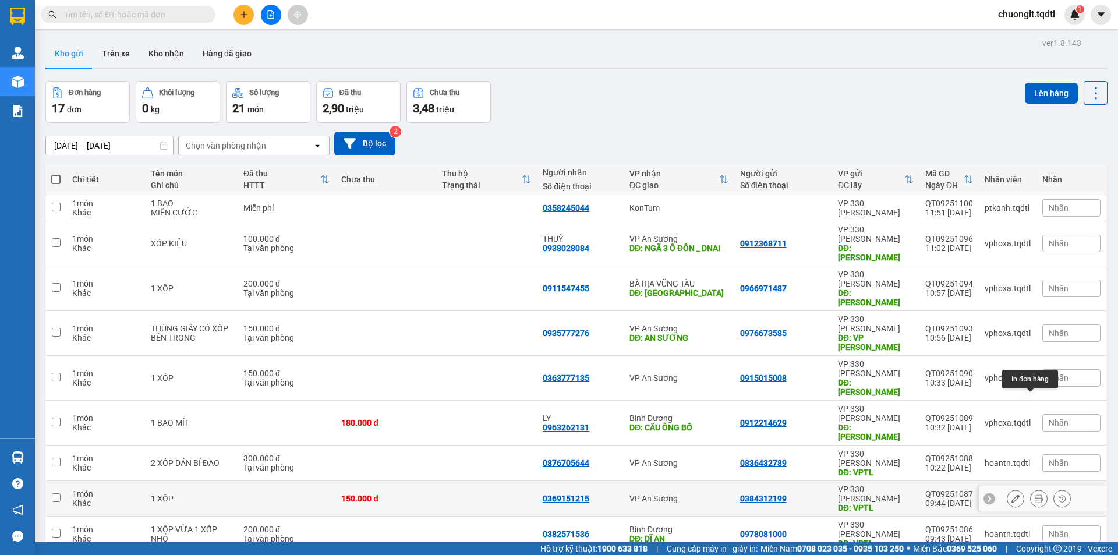
click at [1031, 489] on button at bounding box center [1039, 499] width 16 height 20
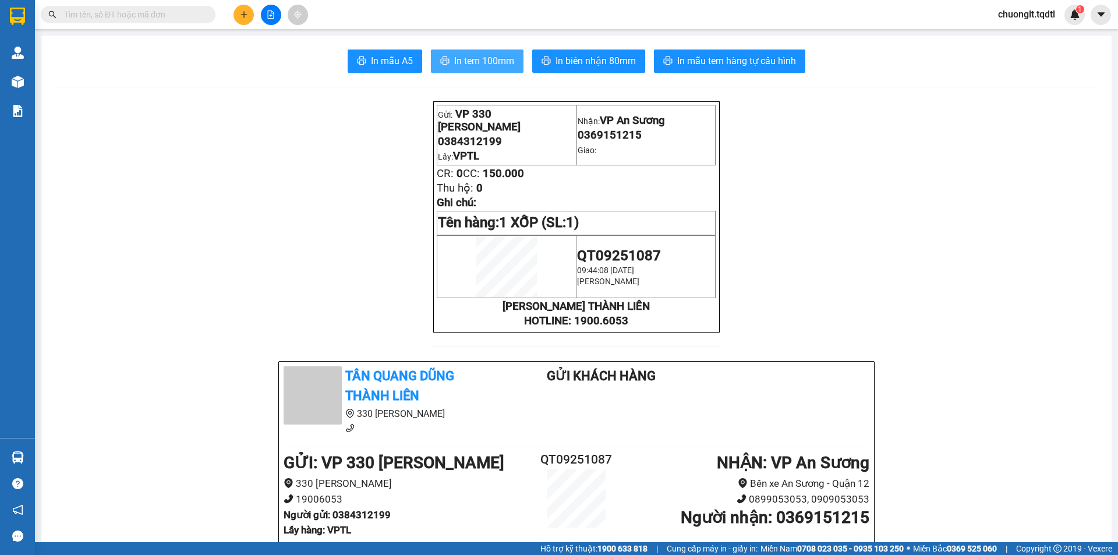
click at [491, 55] on span "In tem 100mm" at bounding box center [484, 61] width 60 height 15
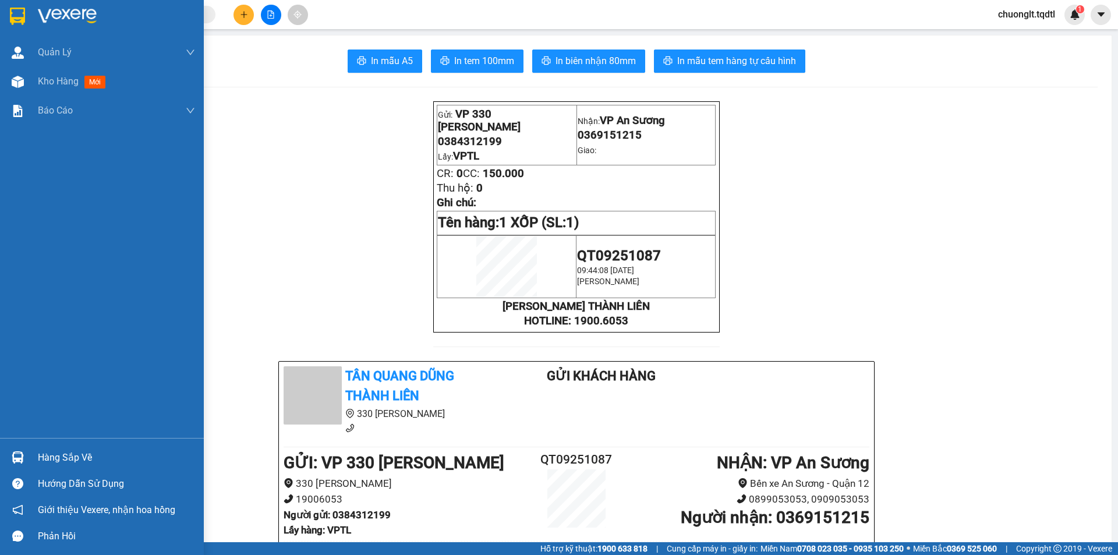
click at [70, 457] on div "Hàng sắp về" at bounding box center [116, 457] width 157 height 17
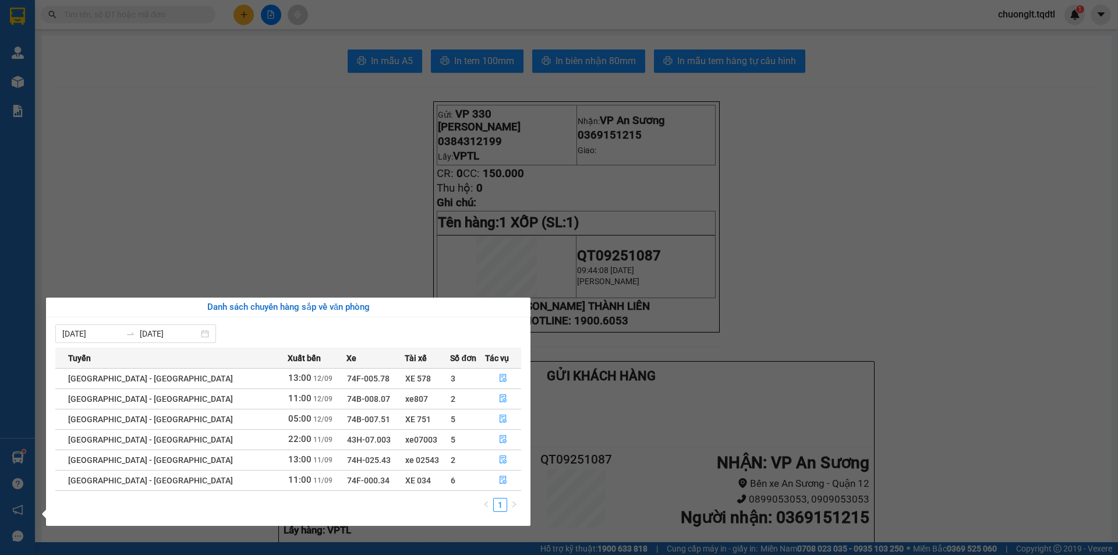
click at [88, 204] on section "Kết quả tìm kiếm ( 0 ) Bộ lọc No Data chuonglt.tqdtl 1 Quản Lý Quản lý khách hà…" at bounding box center [559, 277] width 1118 height 555
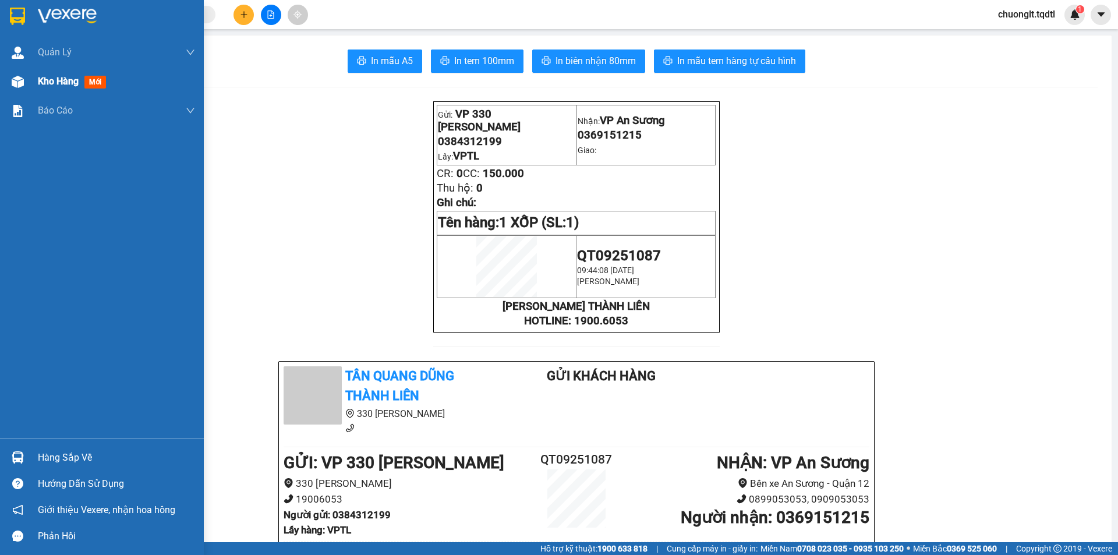
click at [61, 78] on span "Kho hàng" at bounding box center [58, 81] width 41 height 11
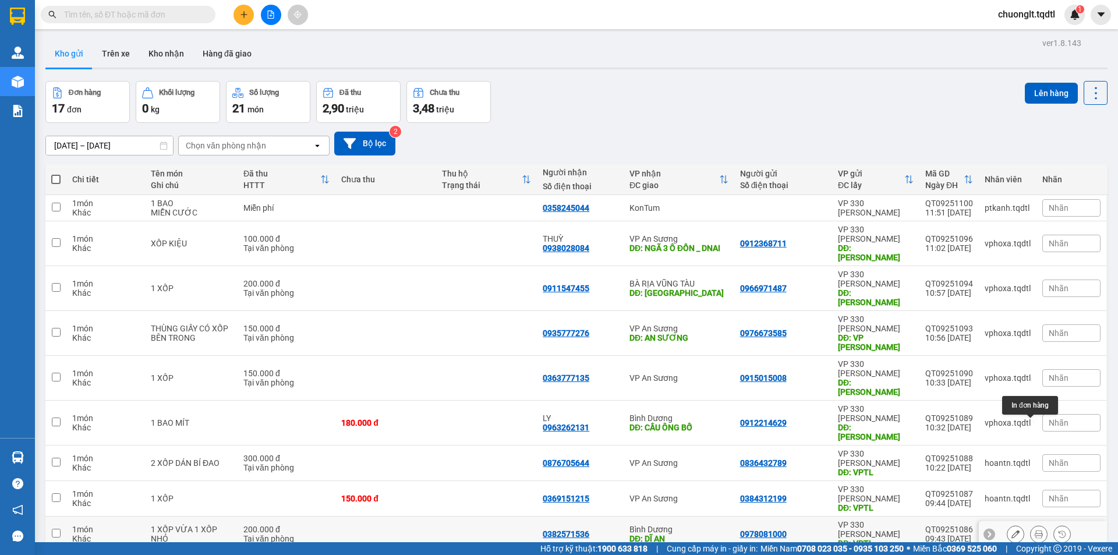
click at [1031, 524] on button at bounding box center [1039, 534] width 16 height 20
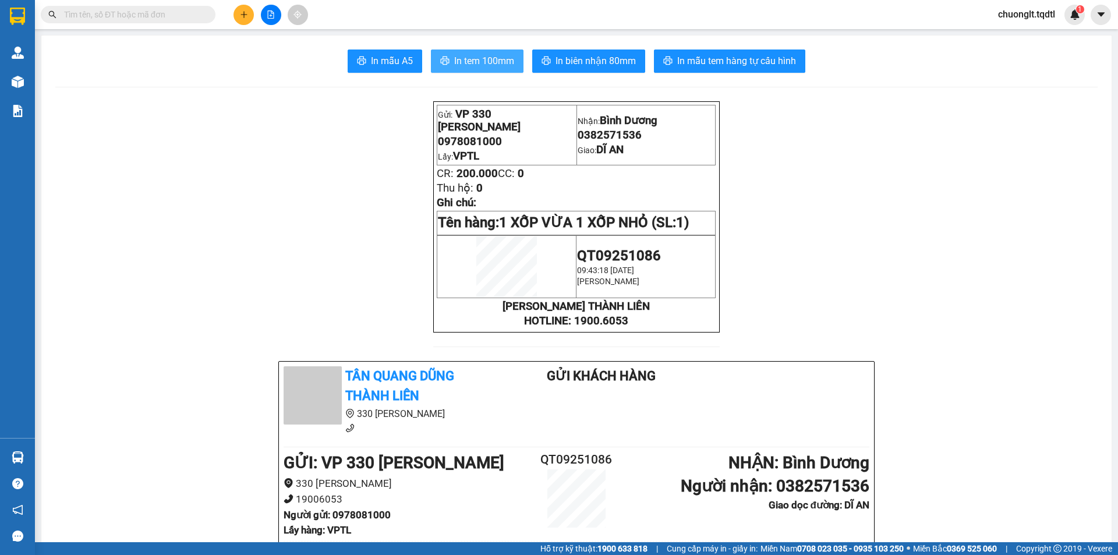
click at [475, 54] on span "In tem 100mm" at bounding box center [484, 61] width 60 height 15
click at [487, 53] on button "In tem 100mm" at bounding box center [477, 61] width 93 height 23
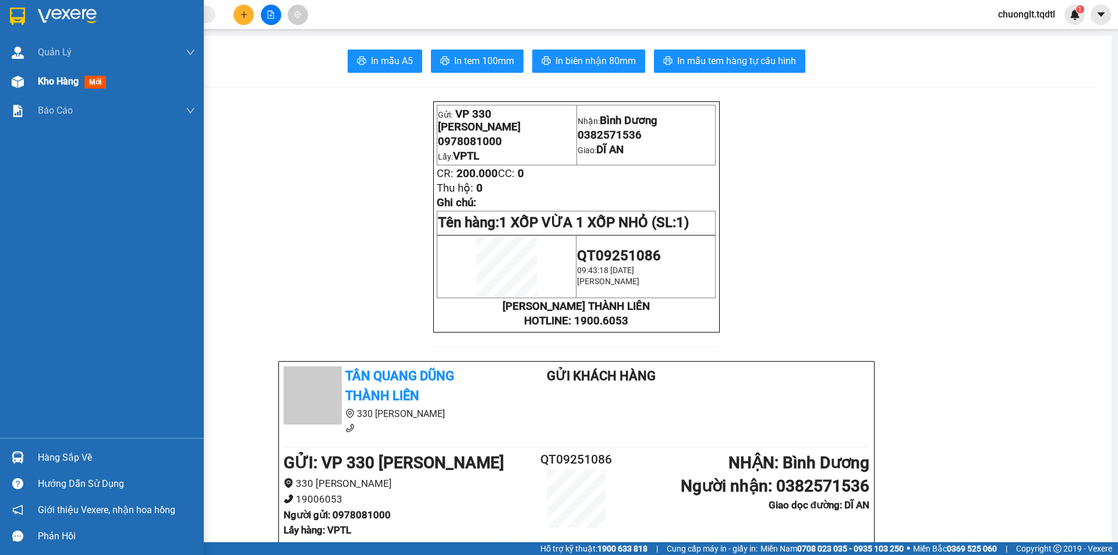
click at [63, 78] on span "Kho hàng" at bounding box center [58, 81] width 41 height 11
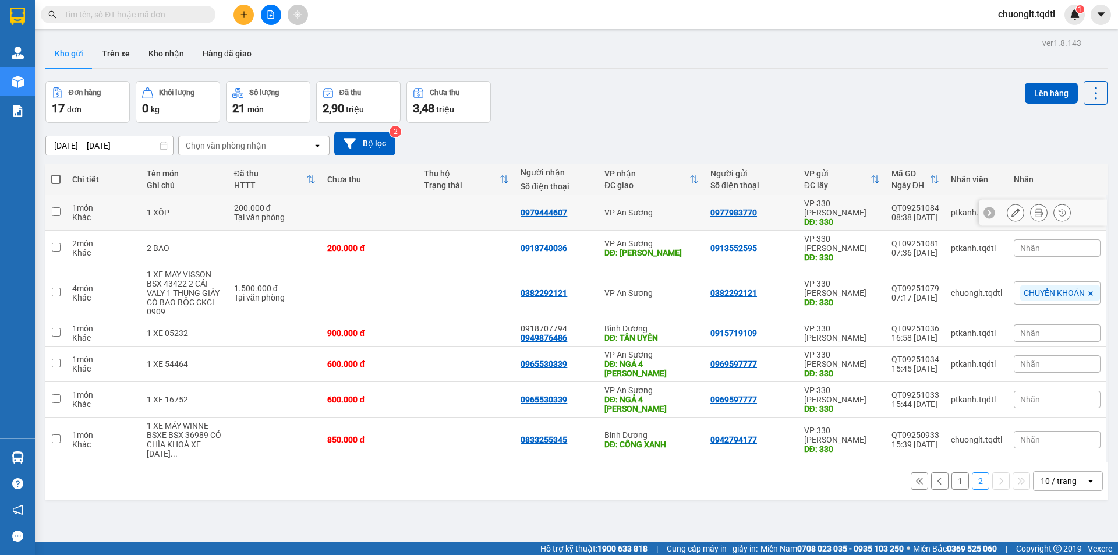
click at [56, 209] on input "checkbox" at bounding box center [56, 211] width 9 height 9
checkbox input "true"
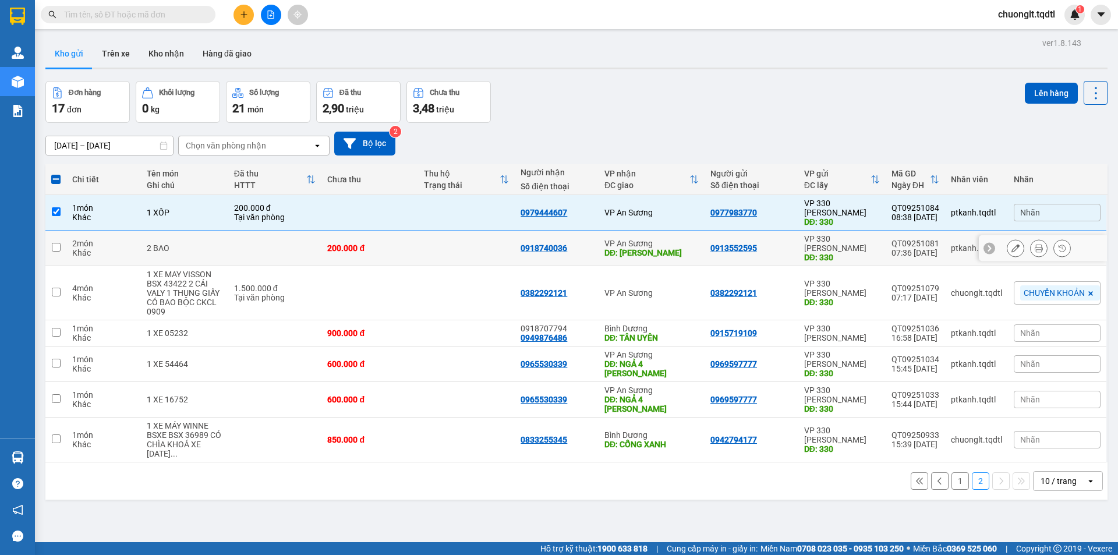
click at [60, 243] on input "checkbox" at bounding box center [56, 247] width 9 height 9
checkbox input "true"
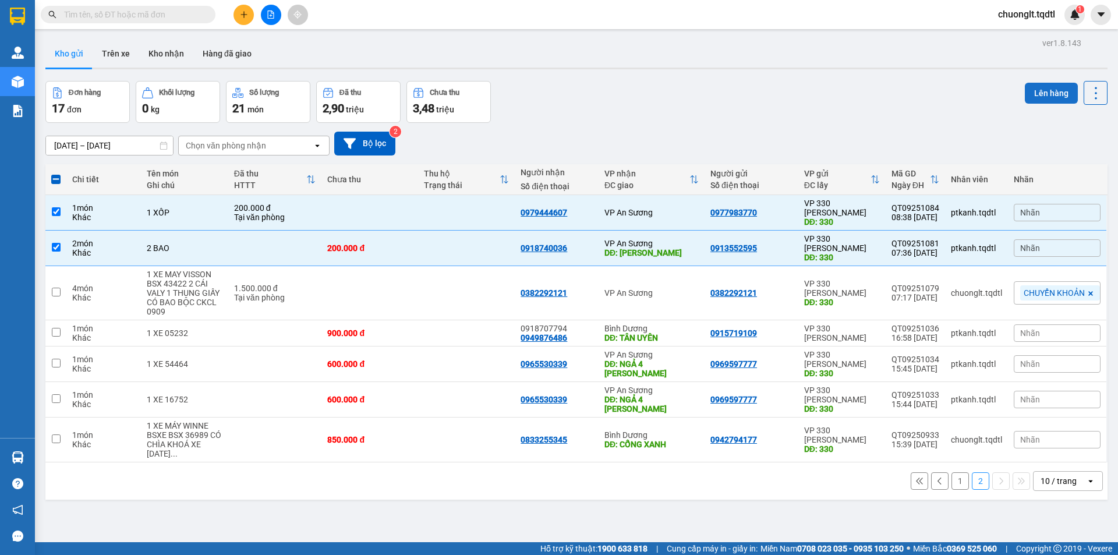
click at [1049, 91] on button "Lên hàng" at bounding box center [1051, 93] width 53 height 21
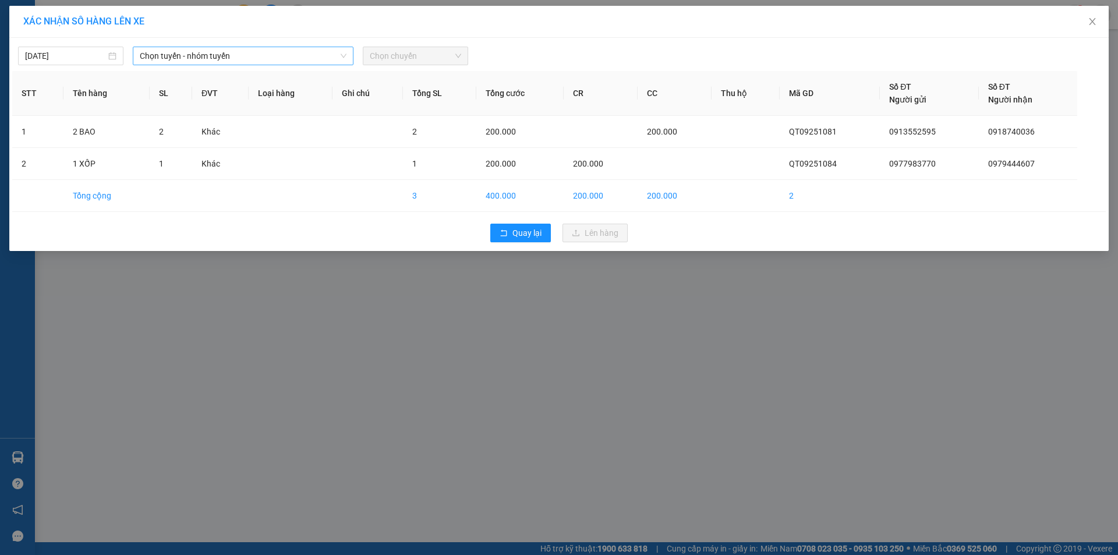
click at [280, 51] on span "Chọn tuyến - nhóm tuyến" at bounding box center [243, 55] width 207 height 17
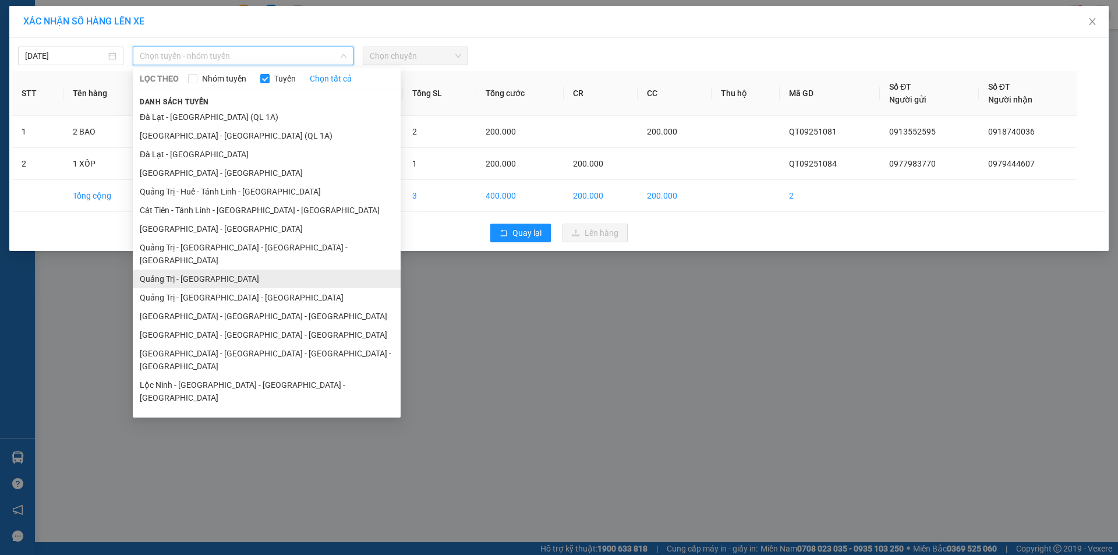
click at [239, 270] on li "Quảng Trị - Sài Gòn" at bounding box center [267, 279] width 268 height 19
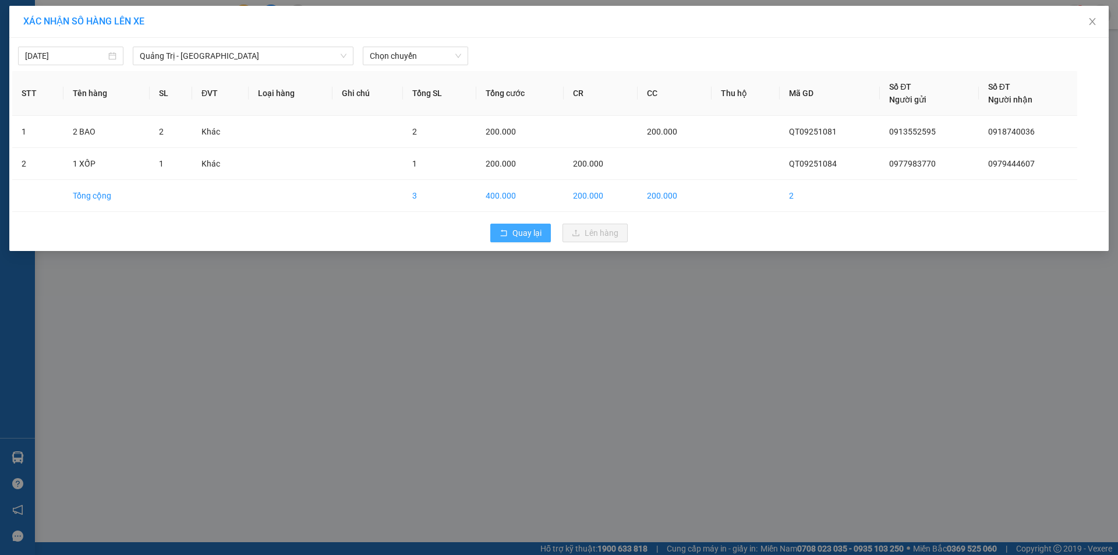
click at [520, 233] on span "Quay lại" at bounding box center [527, 233] width 29 height 13
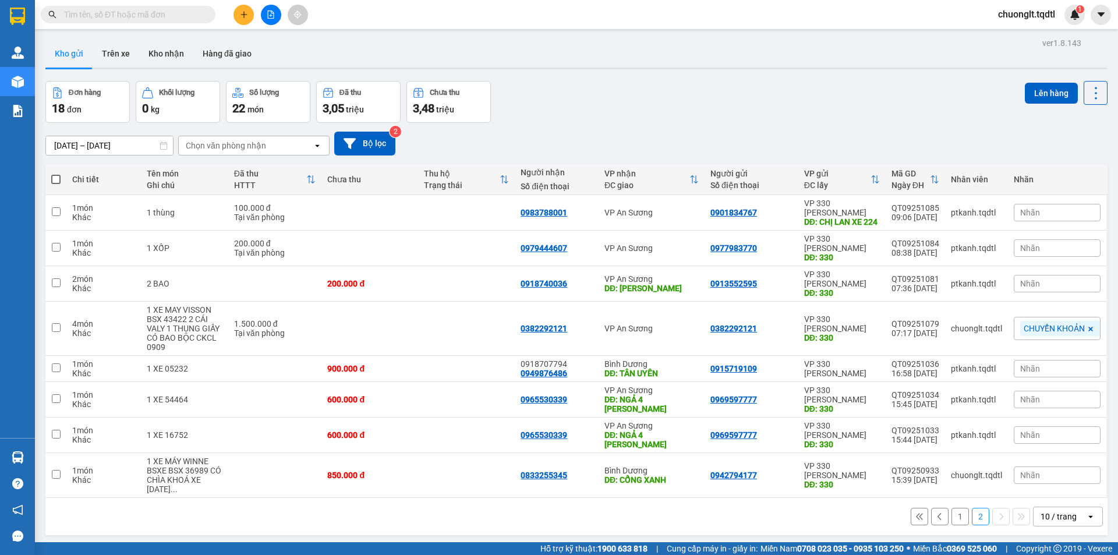
click at [952, 508] on button "1" at bounding box center [960, 516] width 17 height 17
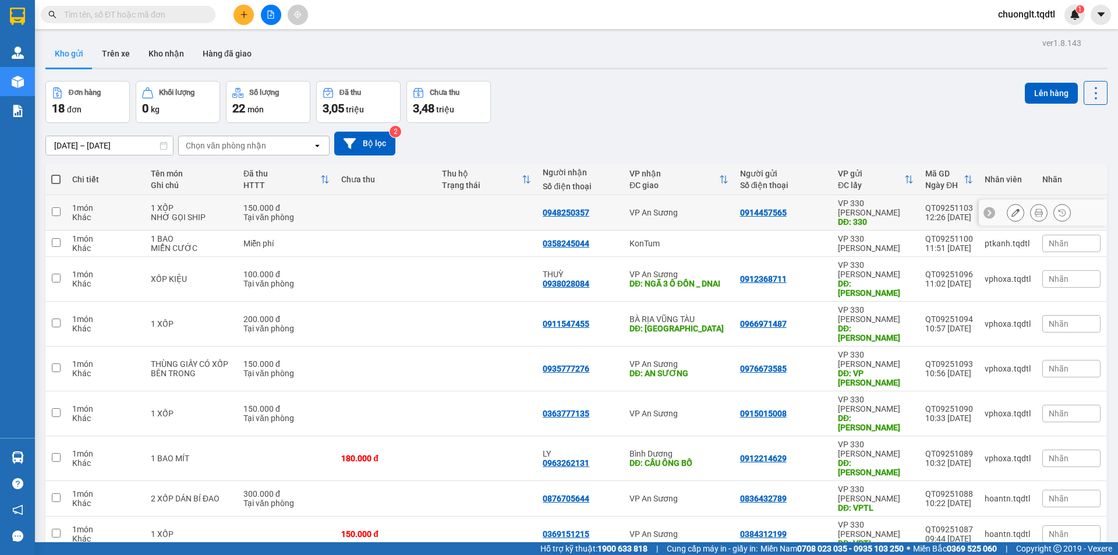
click at [54, 207] on input "checkbox" at bounding box center [56, 211] width 9 height 9
checkbox input "true"
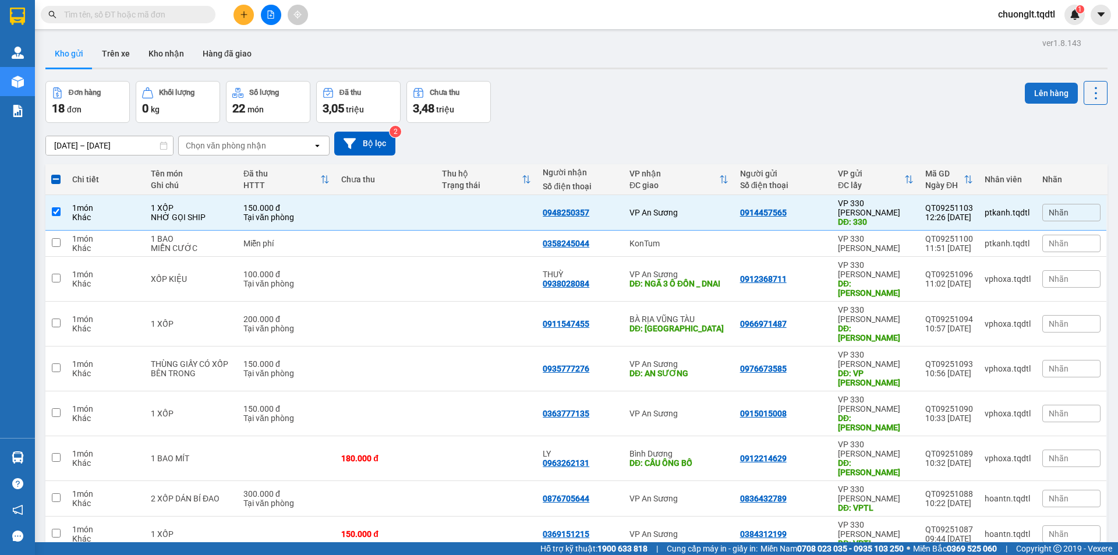
click at [1034, 89] on button "Lên hàng" at bounding box center [1051, 93] width 53 height 21
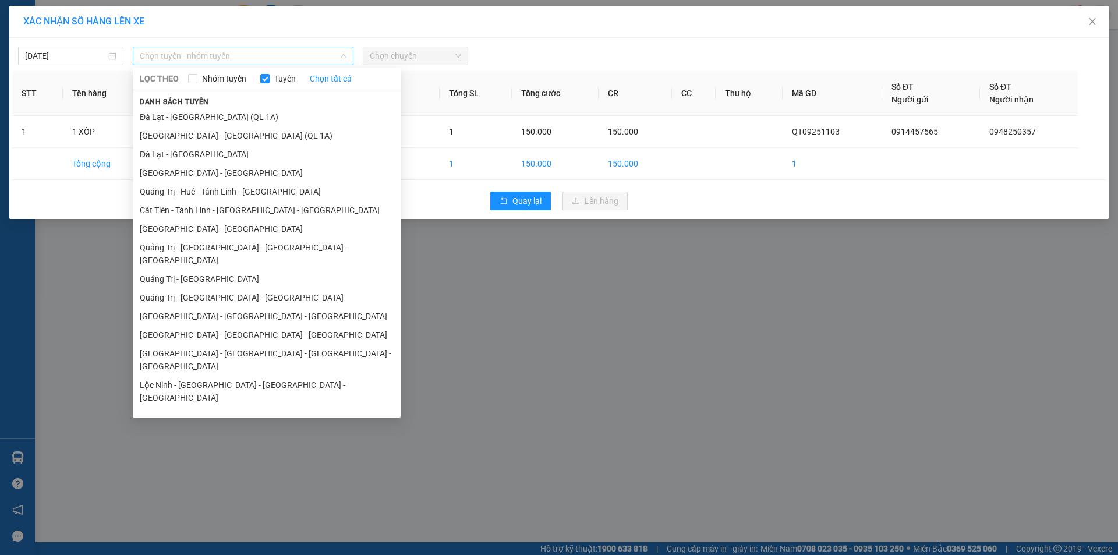
click at [292, 49] on span "Chọn tuyến - nhóm tuyến" at bounding box center [243, 55] width 207 height 17
click at [207, 270] on li "Quảng Trị - Sài Gòn" at bounding box center [267, 279] width 268 height 19
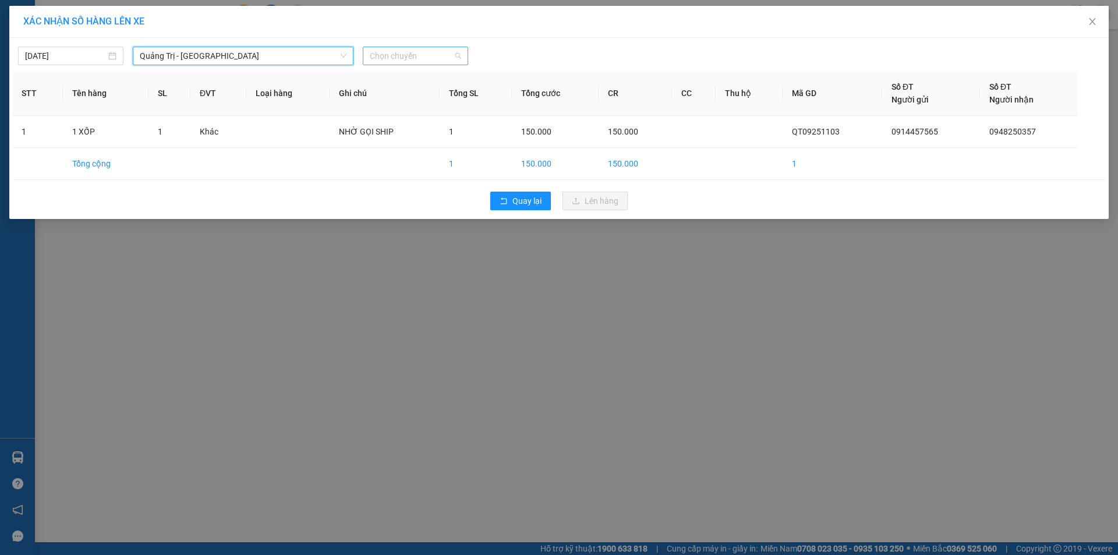
click at [442, 52] on span "Chọn chuyến" at bounding box center [415, 55] width 91 height 17
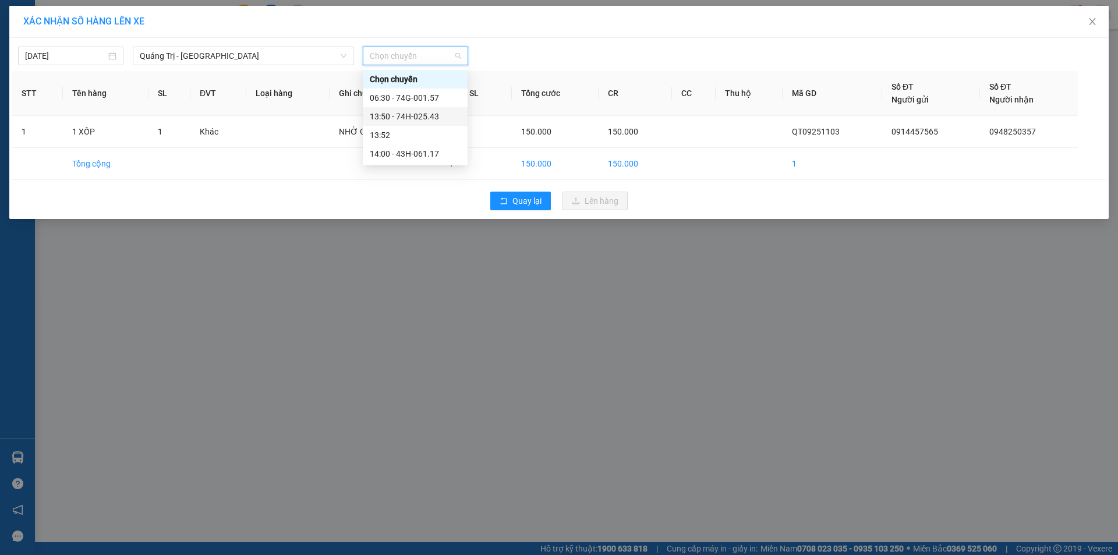
click at [425, 115] on div "13:50 - 74H-025.43" at bounding box center [415, 116] width 91 height 13
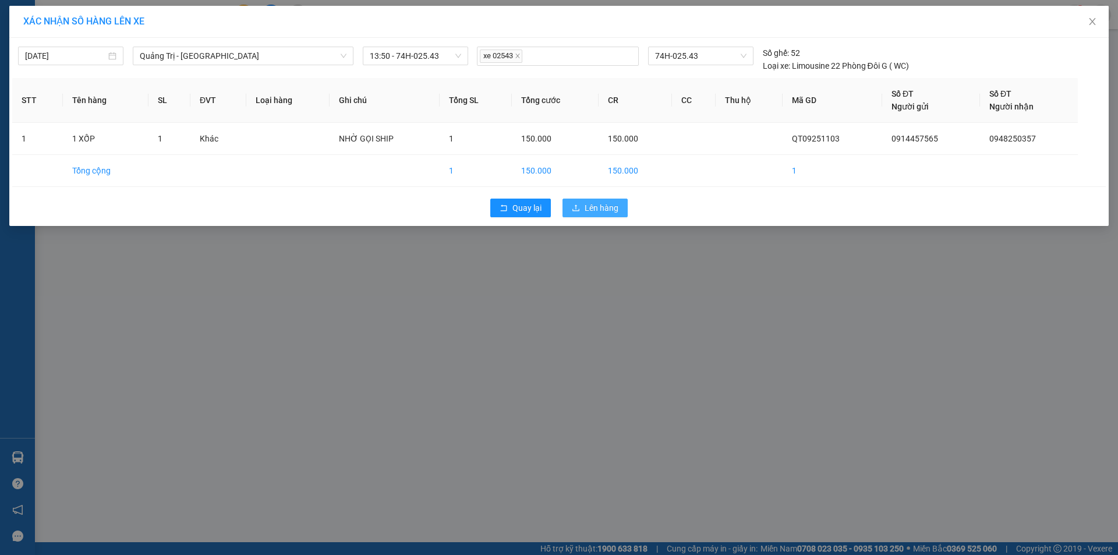
click at [603, 209] on span "Lên hàng" at bounding box center [602, 208] width 34 height 13
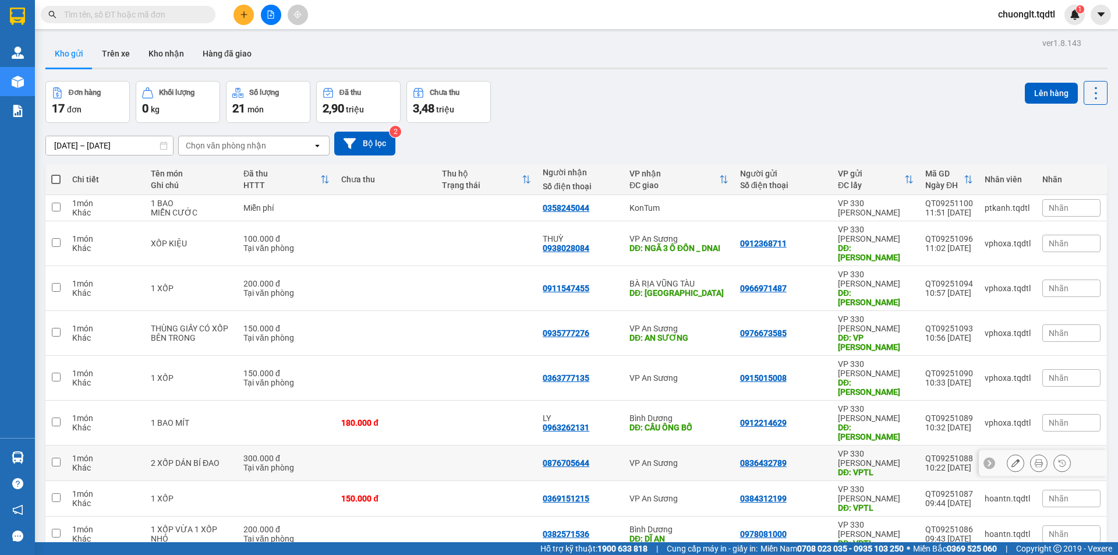
click at [56, 458] on input "checkbox" at bounding box center [56, 462] width 9 height 9
checkbox input "true"
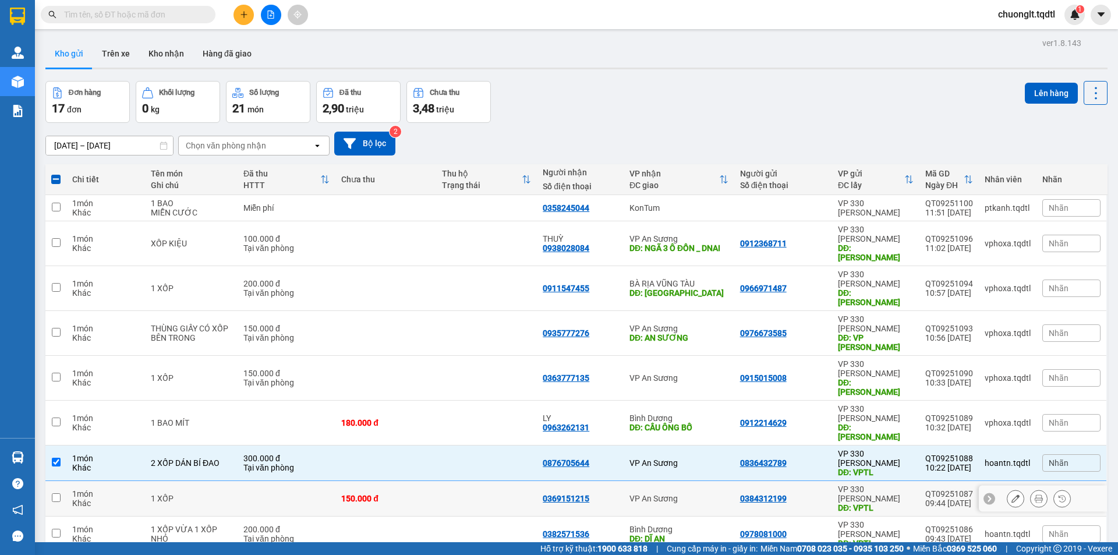
click at [54, 493] on input "checkbox" at bounding box center [56, 497] width 9 height 9
checkbox input "true"
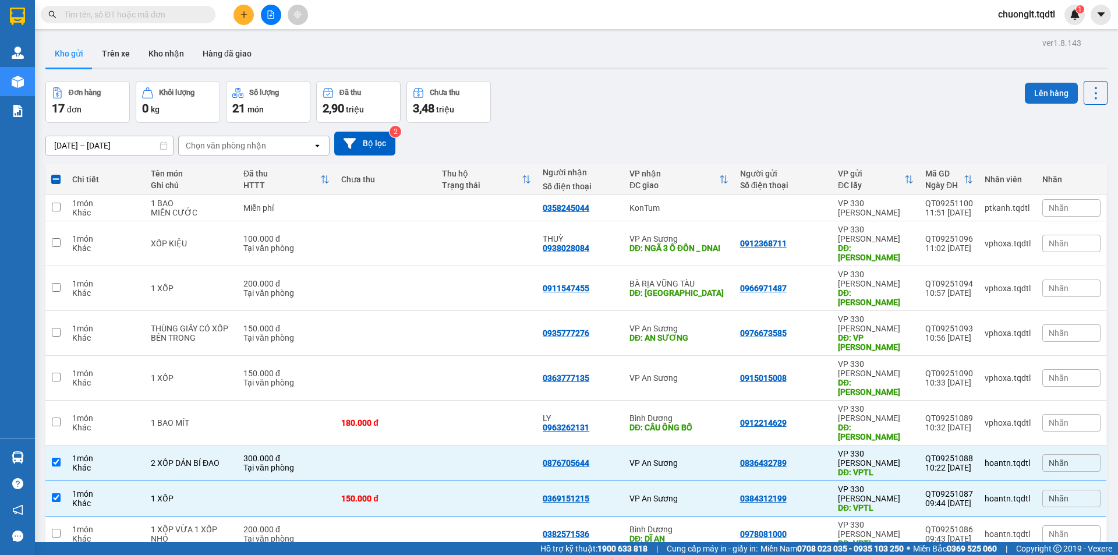
click at [1039, 90] on button "Lên hàng" at bounding box center [1051, 93] width 53 height 21
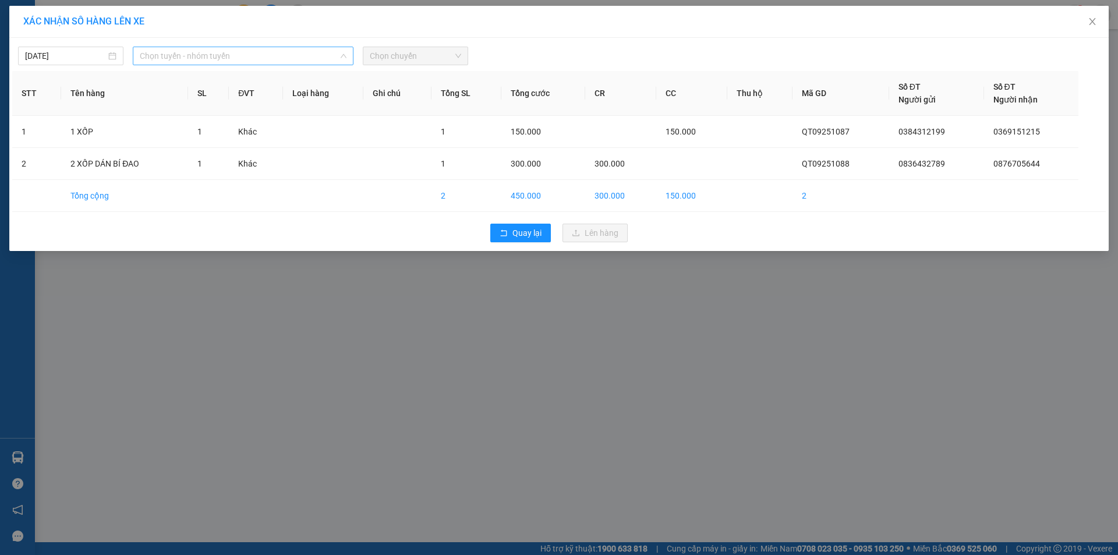
click at [327, 51] on span "Chọn tuyến - nhóm tuyến" at bounding box center [243, 55] width 207 height 17
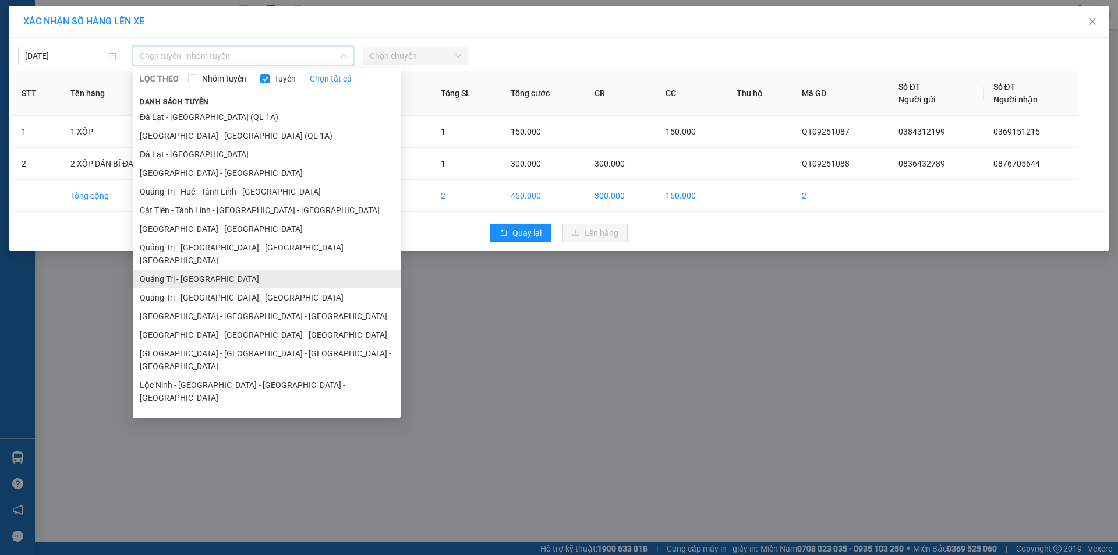
click at [213, 270] on li "Quảng Trị - Sài Gòn" at bounding box center [267, 279] width 268 height 19
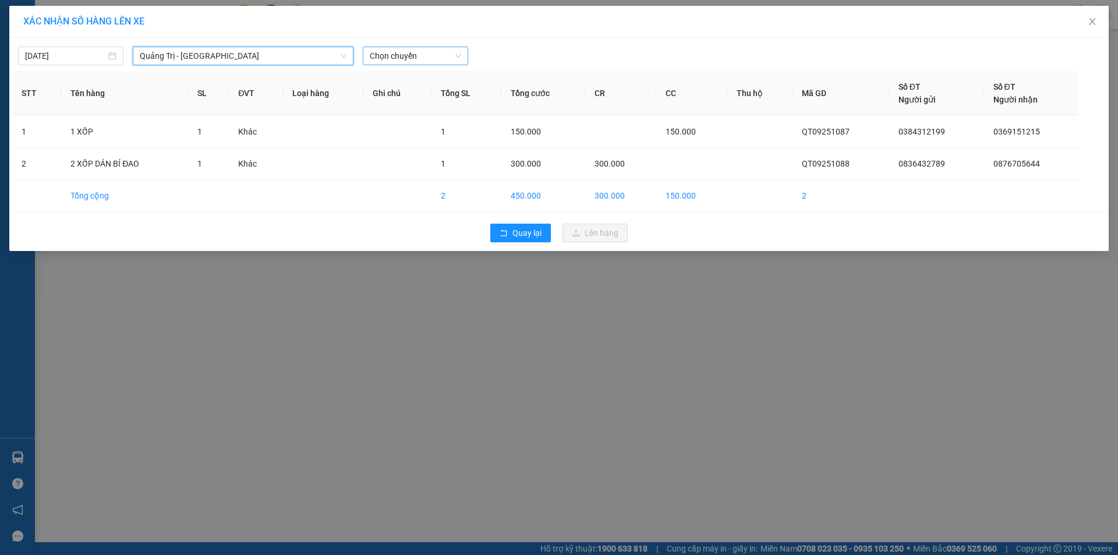
click at [446, 54] on span "Chọn chuyến" at bounding box center [415, 55] width 91 height 17
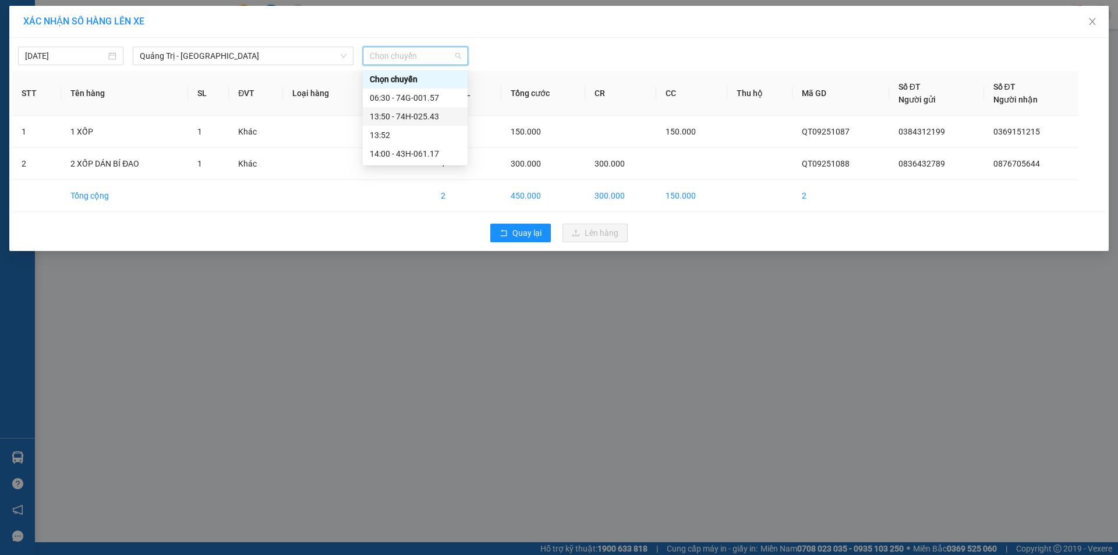
click at [425, 112] on div "13:50 - 74H-025.43" at bounding box center [415, 116] width 91 height 13
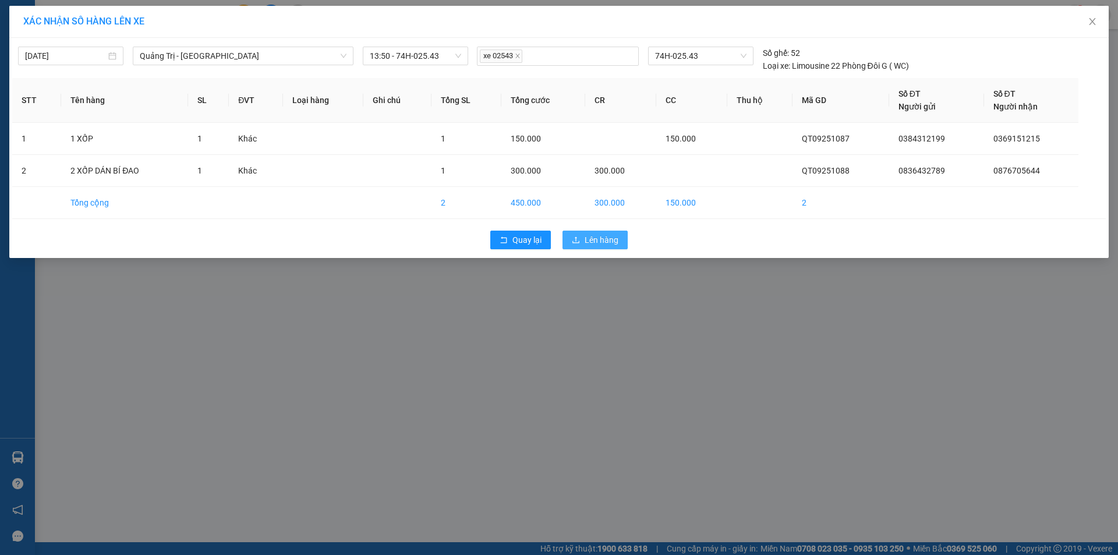
click at [591, 242] on span "Lên hàng" at bounding box center [602, 240] width 34 height 13
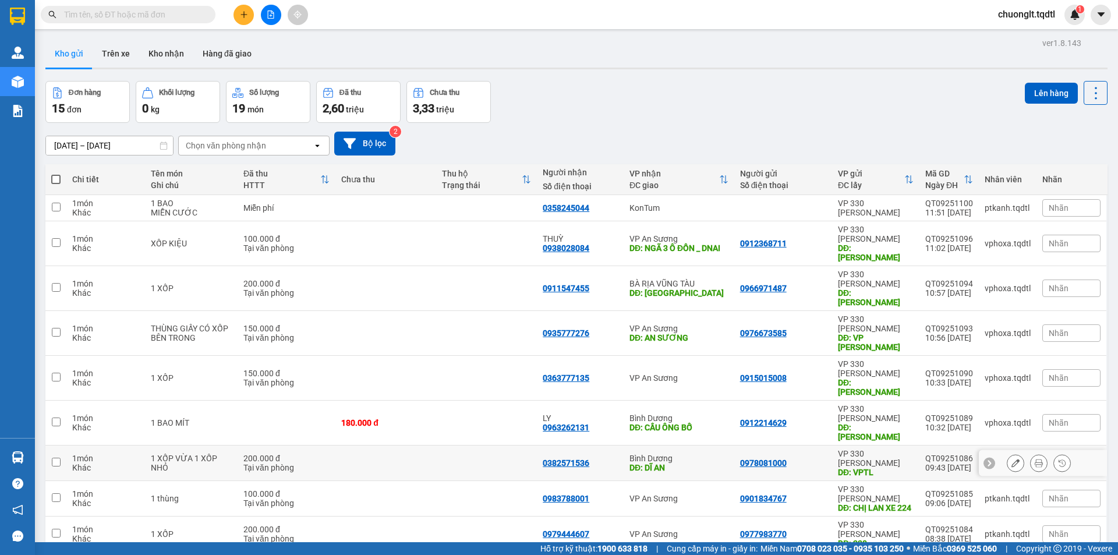
click at [60, 458] on input "checkbox" at bounding box center [56, 462] width 9 height 9
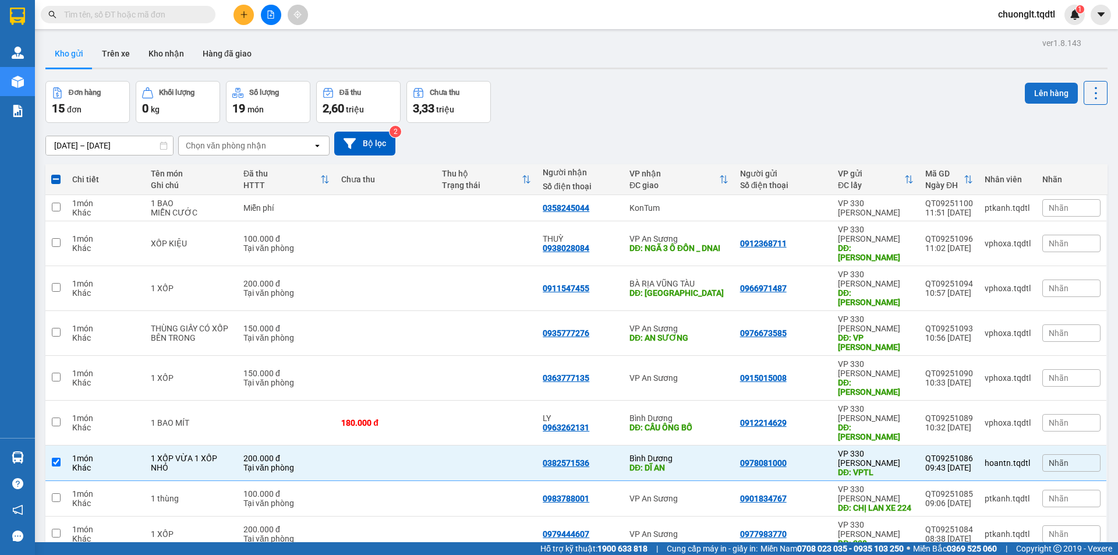
click at [1033, 89] on button "Lên hàng" at bounding box center [1051, 93] width 53 height 21
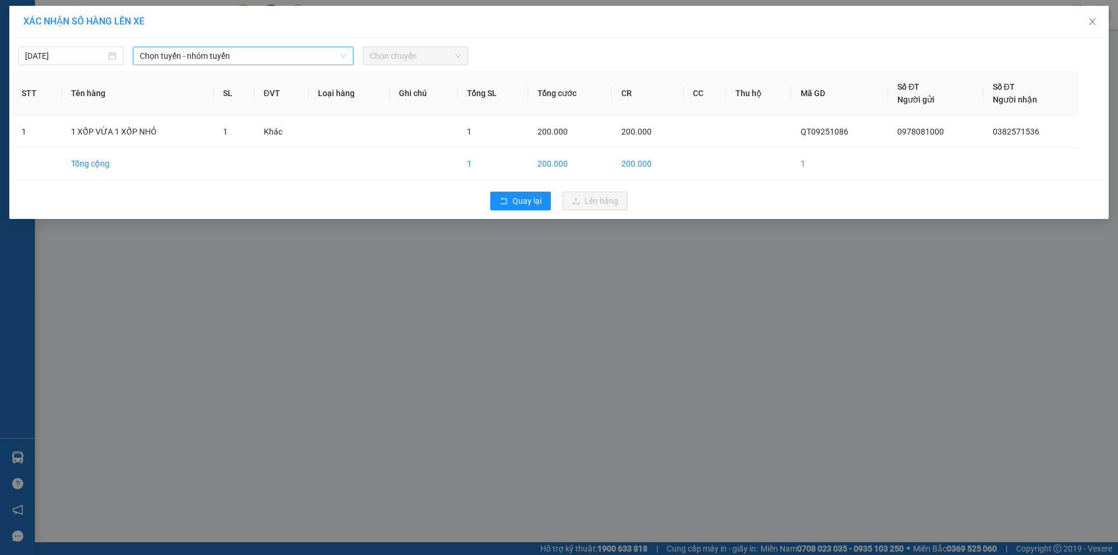
click at [307, 55] on span "Chọn tuyến - nhóm tuyến" at bounding box center [243, 55] width 207 height 17
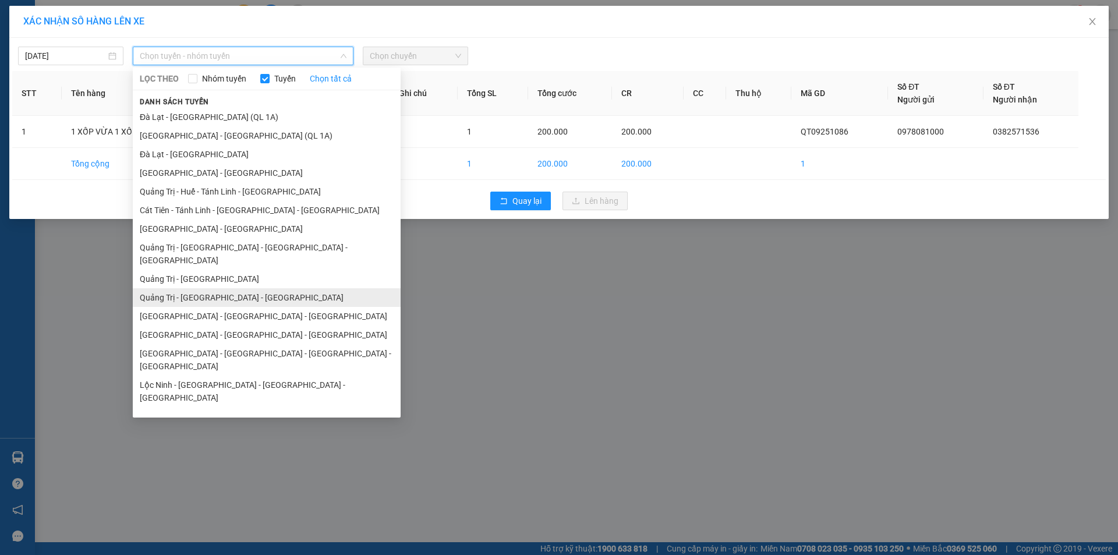
click at [242, 288] on li "Quảng Trị - Bình Dương - Bình Phước" at bounding box center [267, 297] width 268 height 19
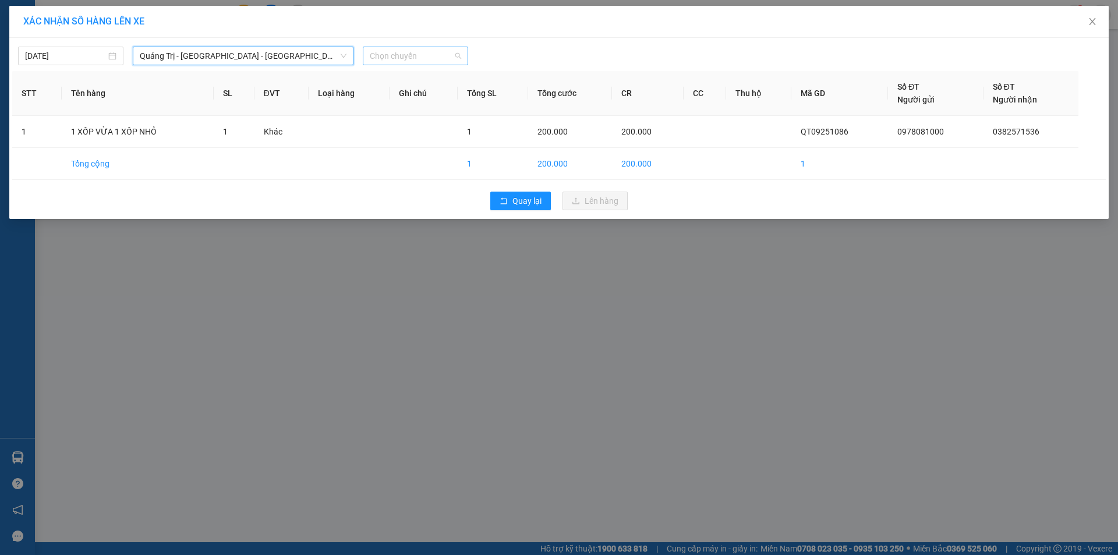
click at [437, 57] on span "Chọn chuyến" at bounding box center [415, 55] width 91 height 17
click at [421, 100] on div "14:00 - 74F-000.34" at bounding box center [415, 97] width 91 height 13
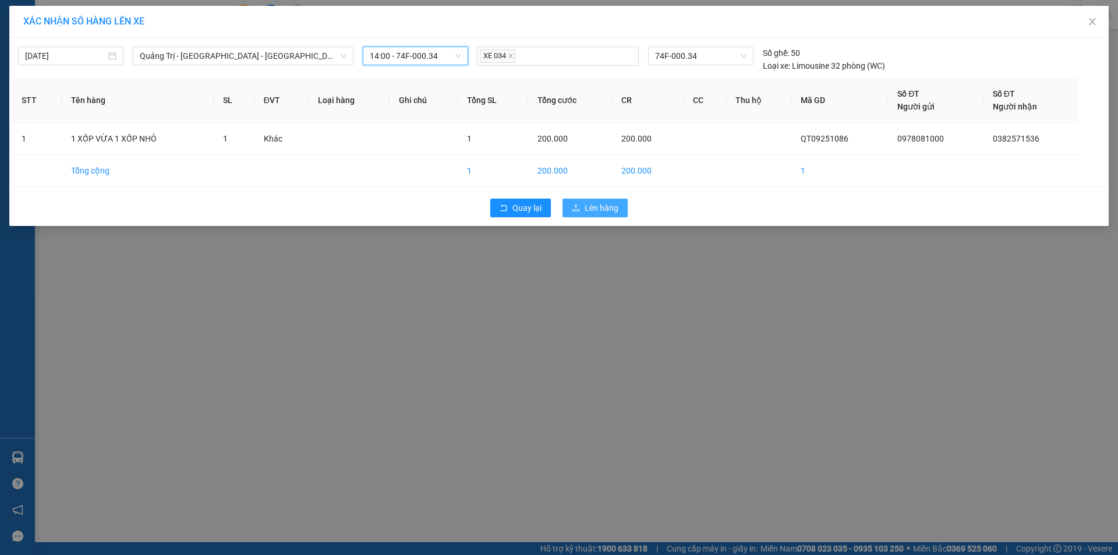
click at [601, 207] on span "Lên hàng" at bounding box center [602, 208] width 34 height 13
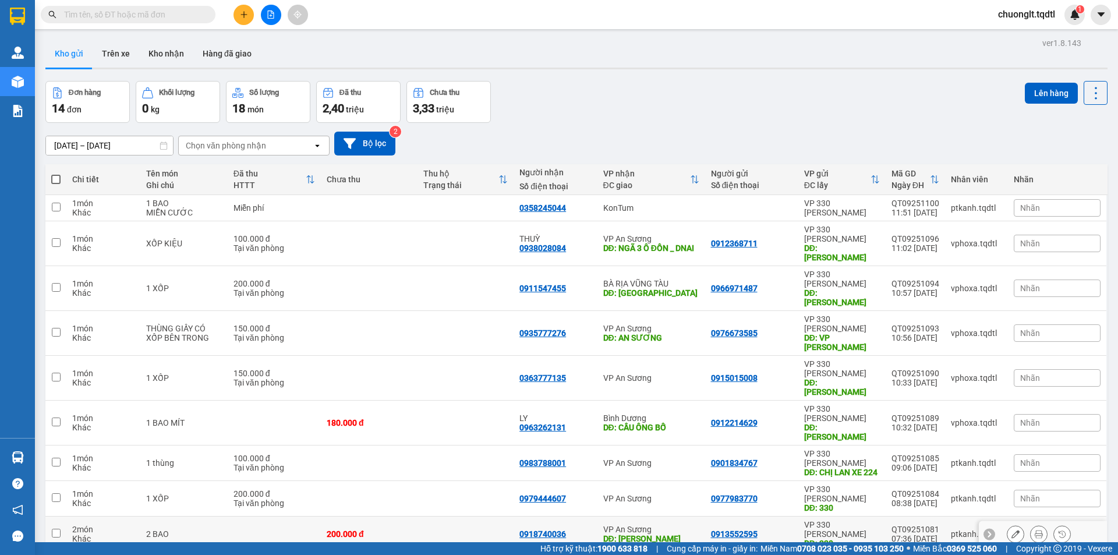
click at [55, 529] on input "checkbox" at bounding box center [56, 533] width 9 height 9
checkbox input "true"
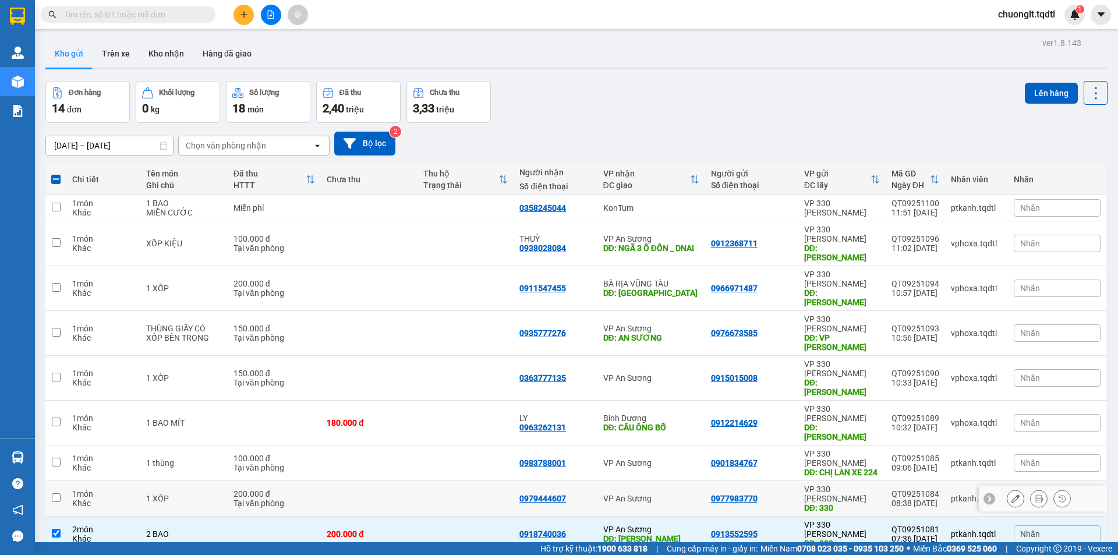
click at [58, 493] on input "checkbox" at bounding box center [56, 497] width 9 height 9
checkbox input "true"
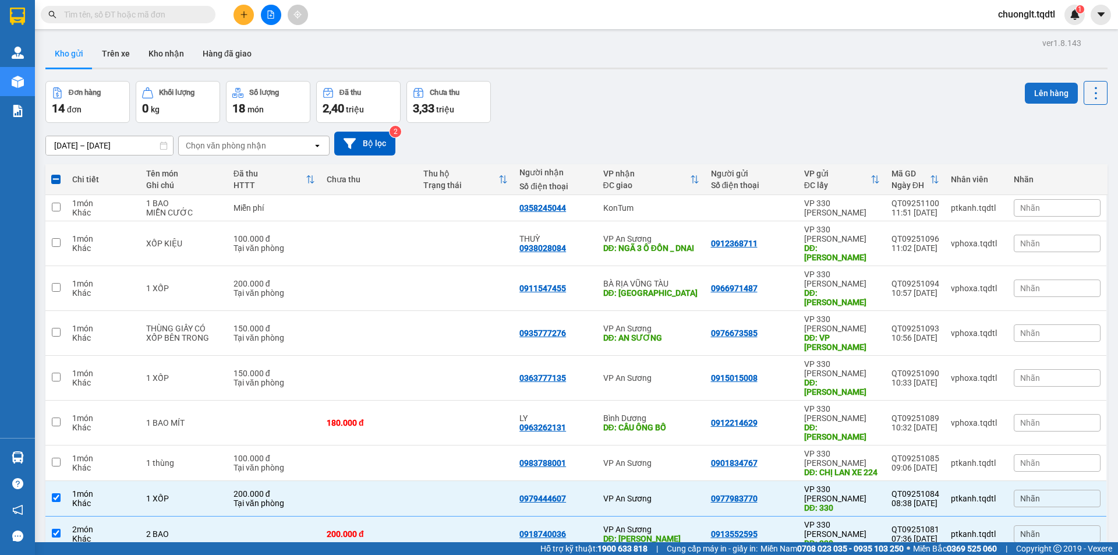
click at [1039, 83] on button "Lên hàng" at bounding box center [1051, 93] width 53 height 21
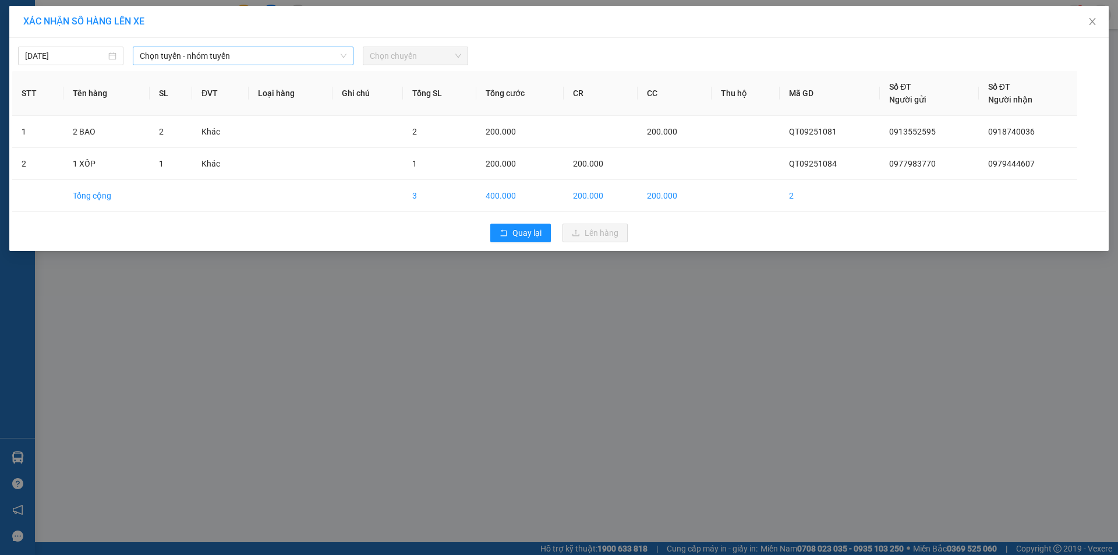
click at [301, 53] on span "Chọn tuyến - nhóm tuyến" at bounding box center [243, 55] width 207 height 17
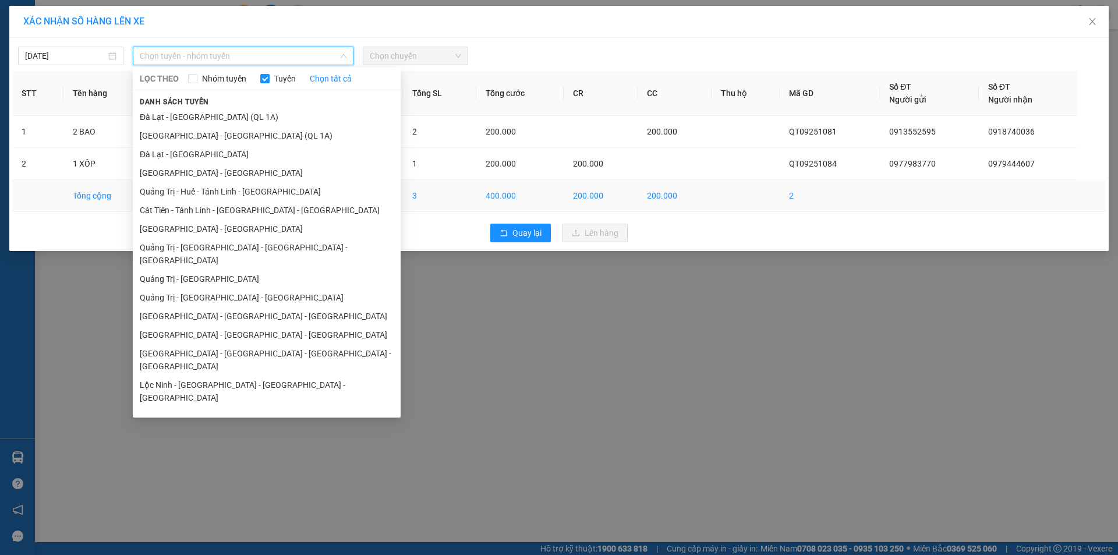
click at [221, 270] on li "Quảng Trị - Sài Gòn" at bounding box center [267, 279] width 268 height 19
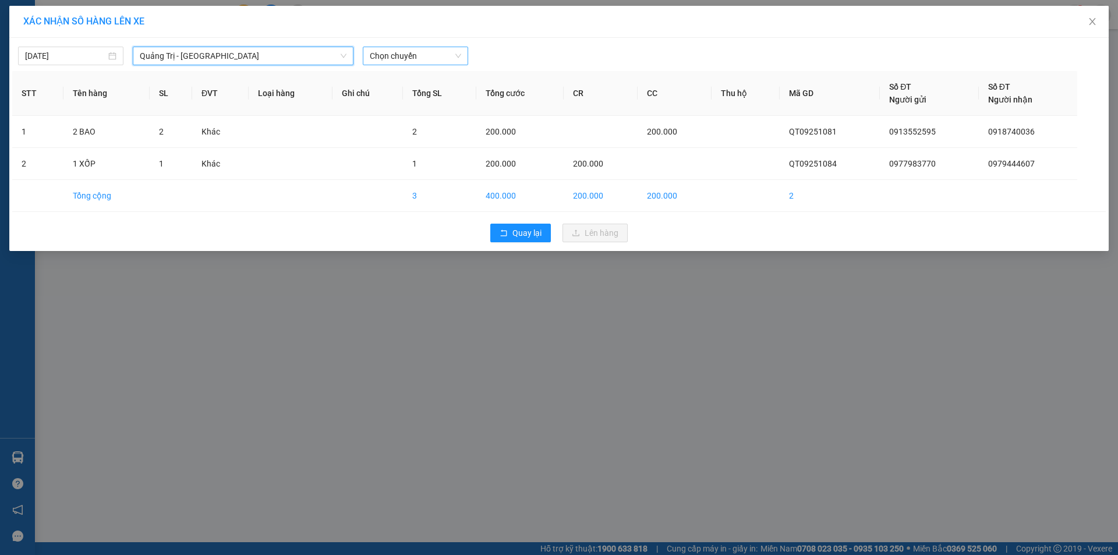
click at [446, 48] on span "Chọn chuyến" at bounding box center [415, 55] width 91 height 17
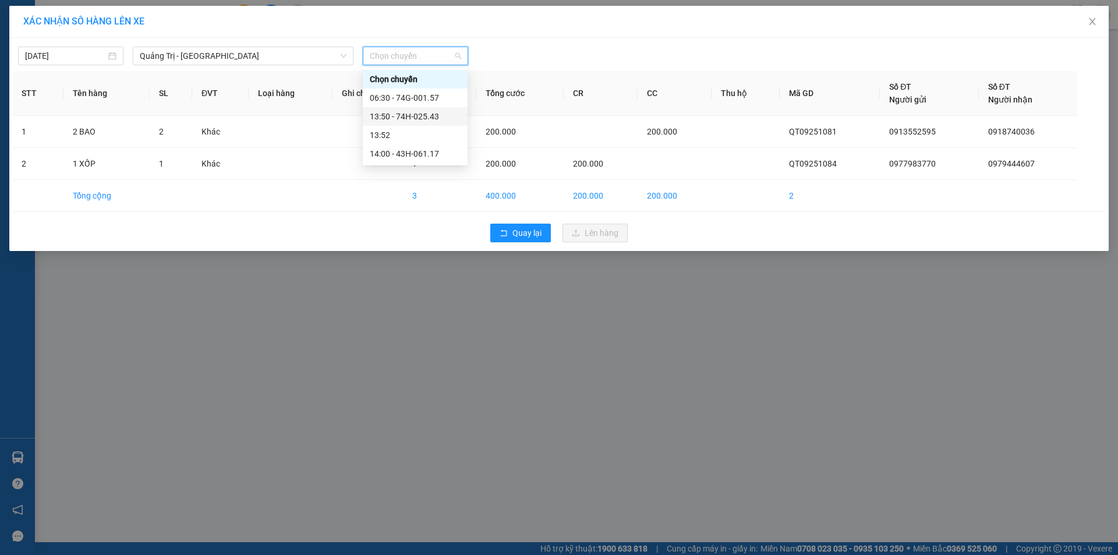
click at [425, 117] on div "13:50 - 74H-025.43" at bounding box center [415, 116] width 91 height 13
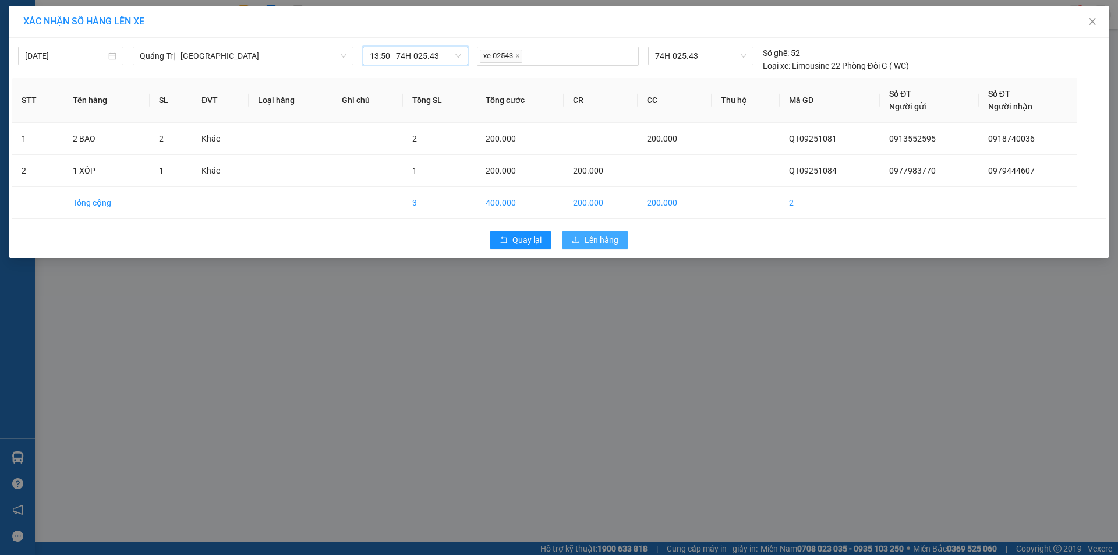
click at [598, 235] on span "Lên hàng" at bounding box center [602, 240] width 34 height 13
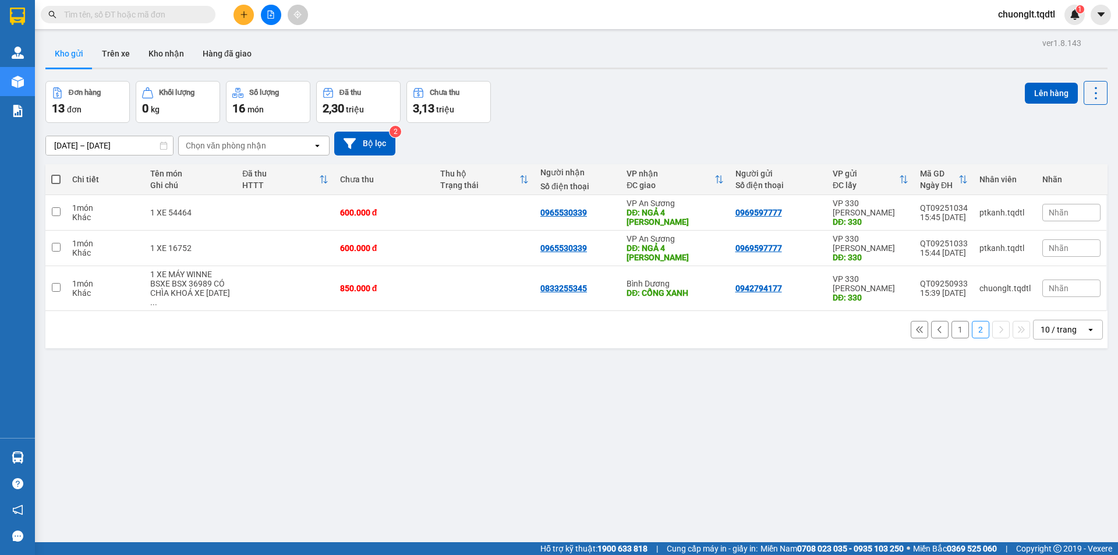
click at [952, 321] on button "1" at bounding box center [960, 329] width 17 height 17
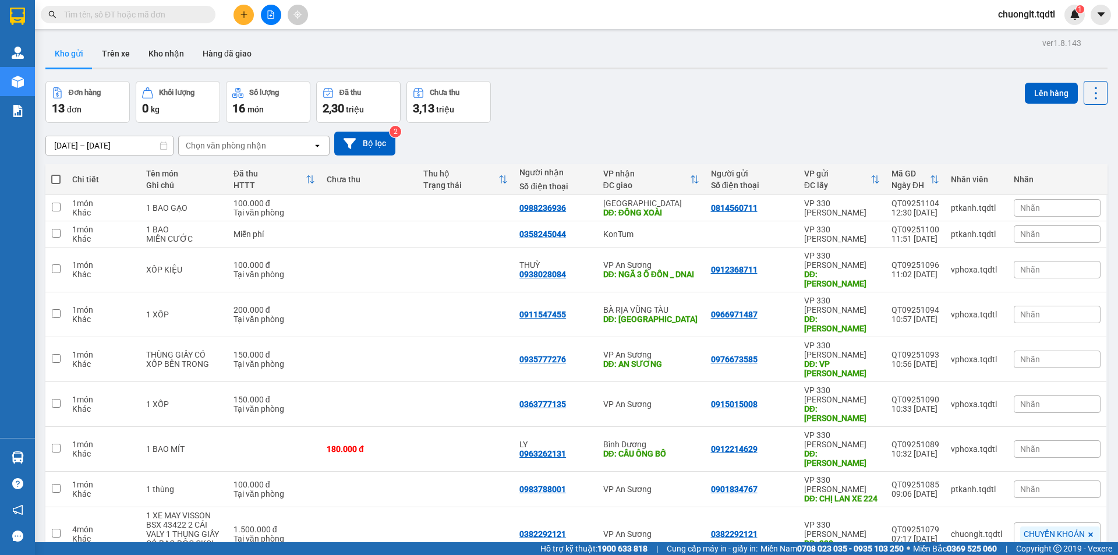
click at [1031, 260] on button at bounding box center [1039, 270] width 16 height 20
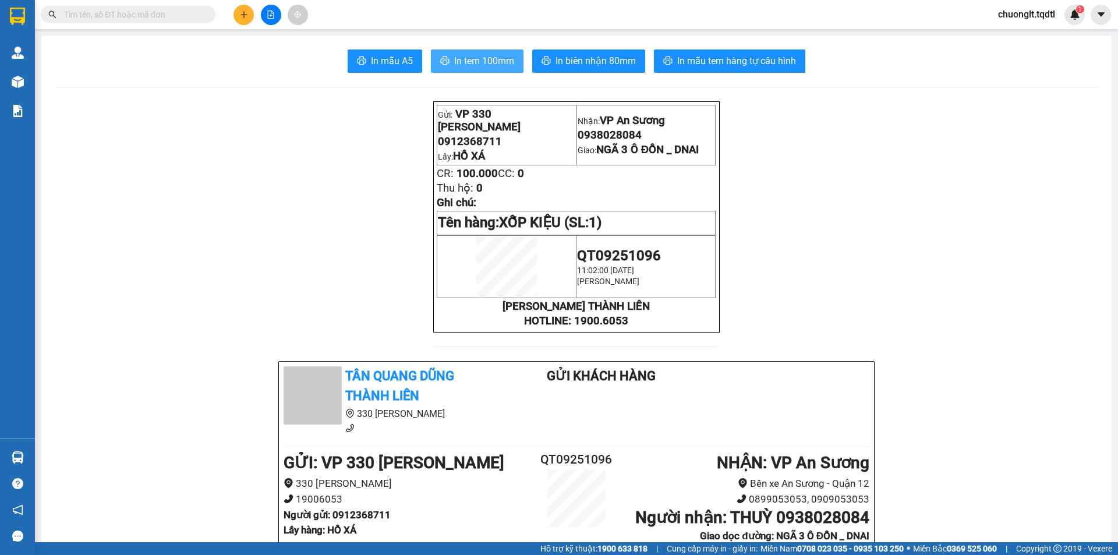
click at [478, 55] on span "In tem 100mm" at bounding box center [484, 61] width 60 height 15
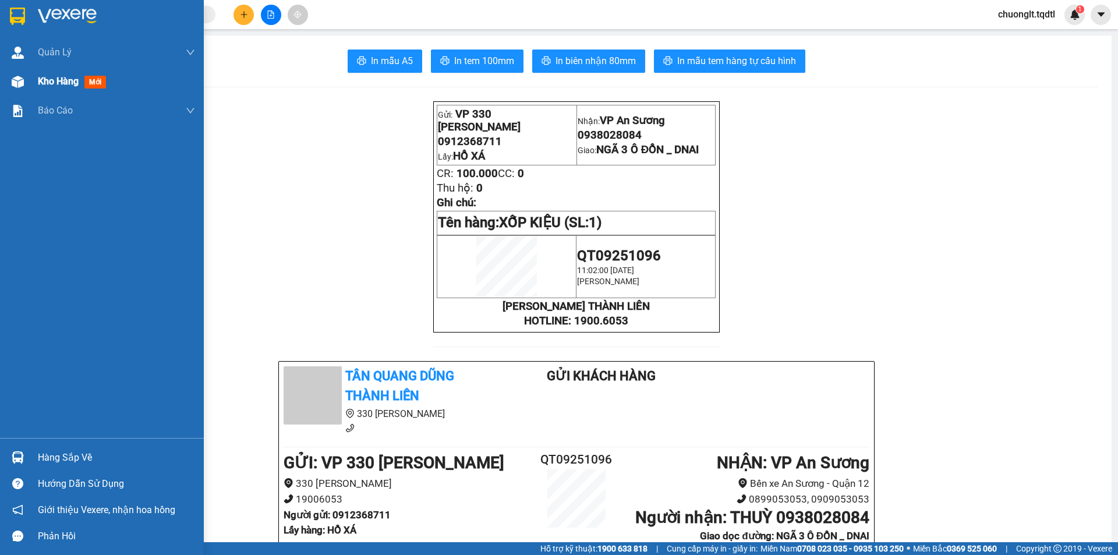
click at [60, 76] on span "Kho hàng" at bounding box center [58, 81] width 41 height 11
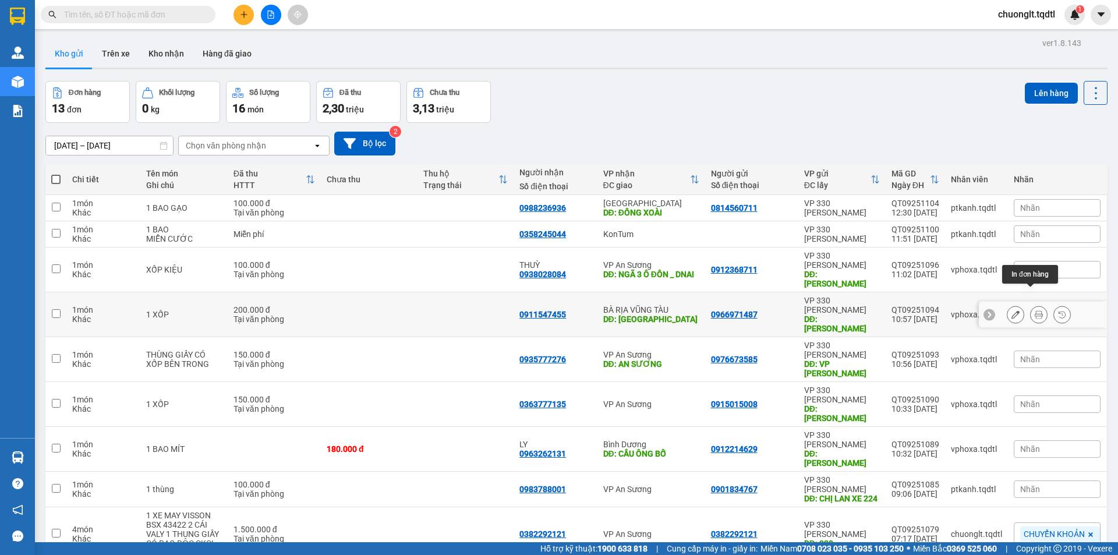
click at [1035, 310] on icon at bounding box center [1039, 314] width 8 height 8
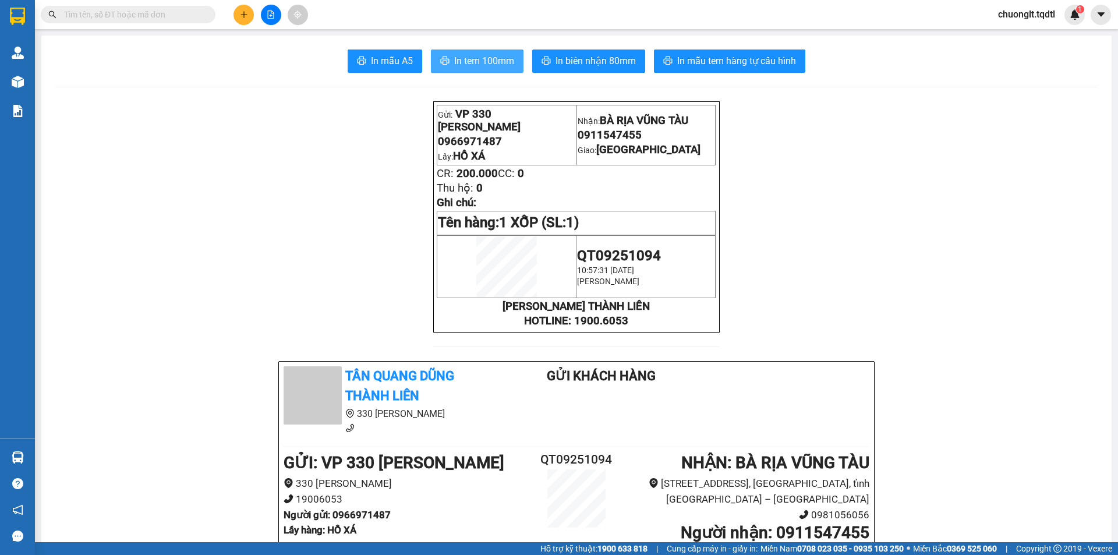
click at [482, 60] on span "In tem 100mm" at bounding box center [484, 61] width 60 height 15
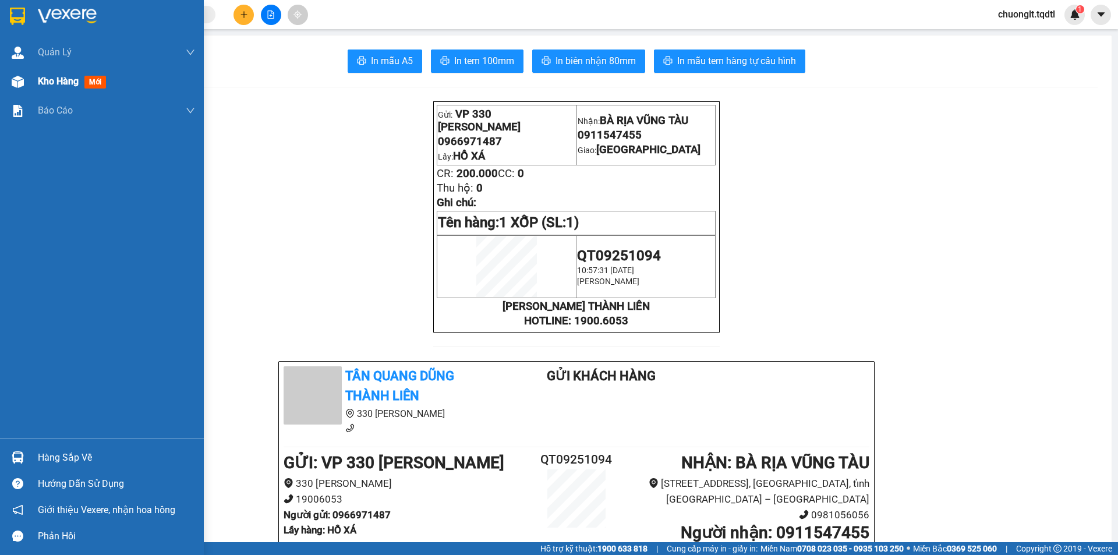
click at [58, 85] on span "Kho hàng" at bounding box center [58, 81] width 41 height 11
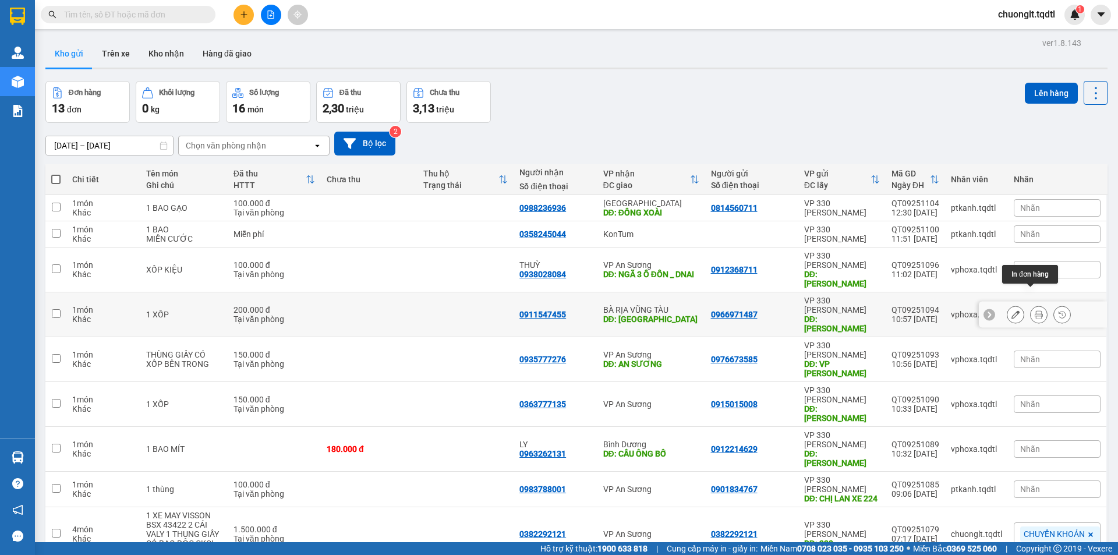
click at [1031, 305] on button at bounding box center [1039, 315] width 16 height 20
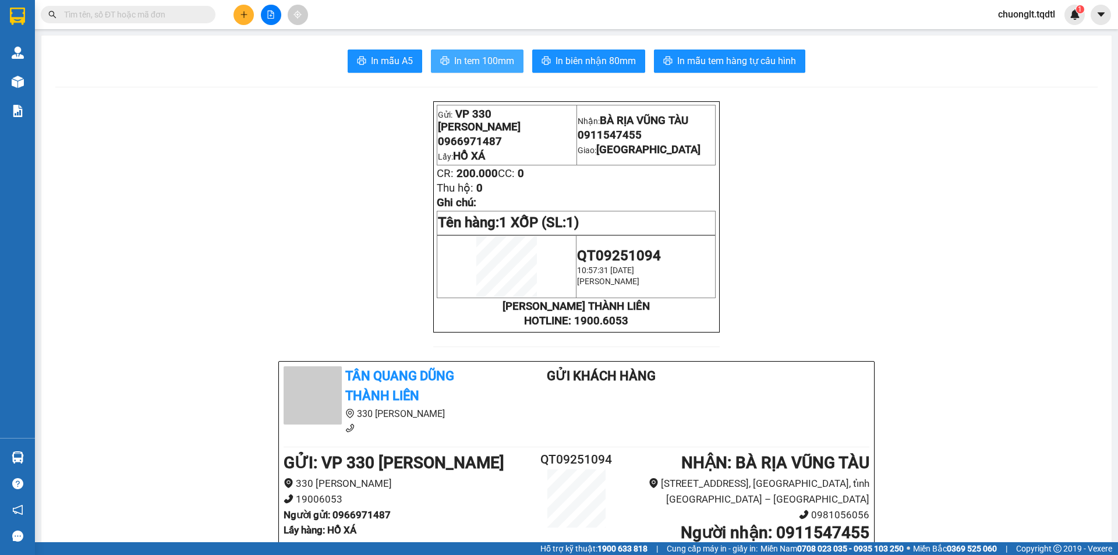
click at [480, 56] on span "In tem 100mm" at bounding box center [484, 61] width 60 height 15
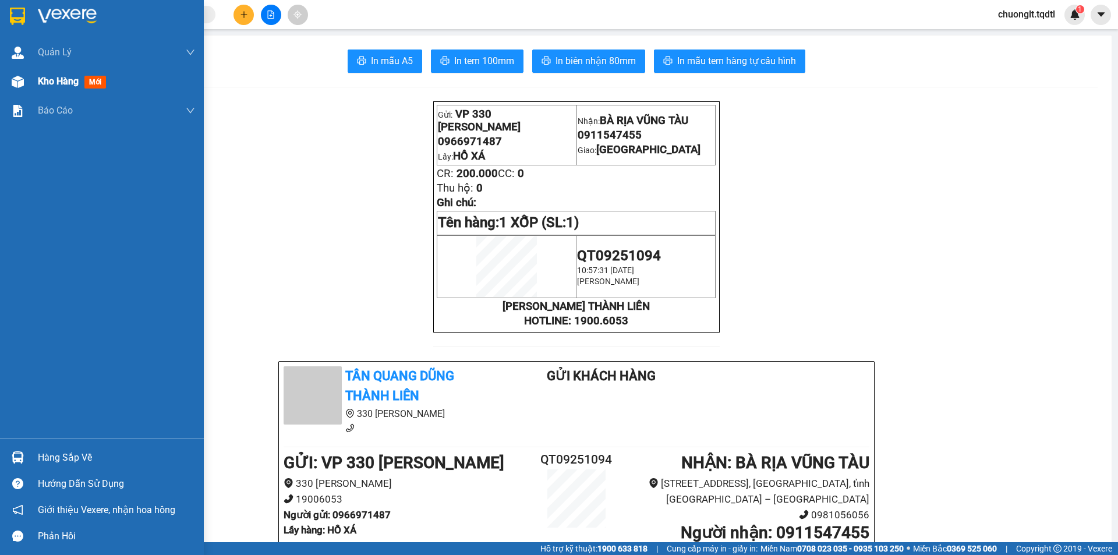
click at [48, 78] on span "Kho hàng" at bounding box center [58, 81] width 41 height 11
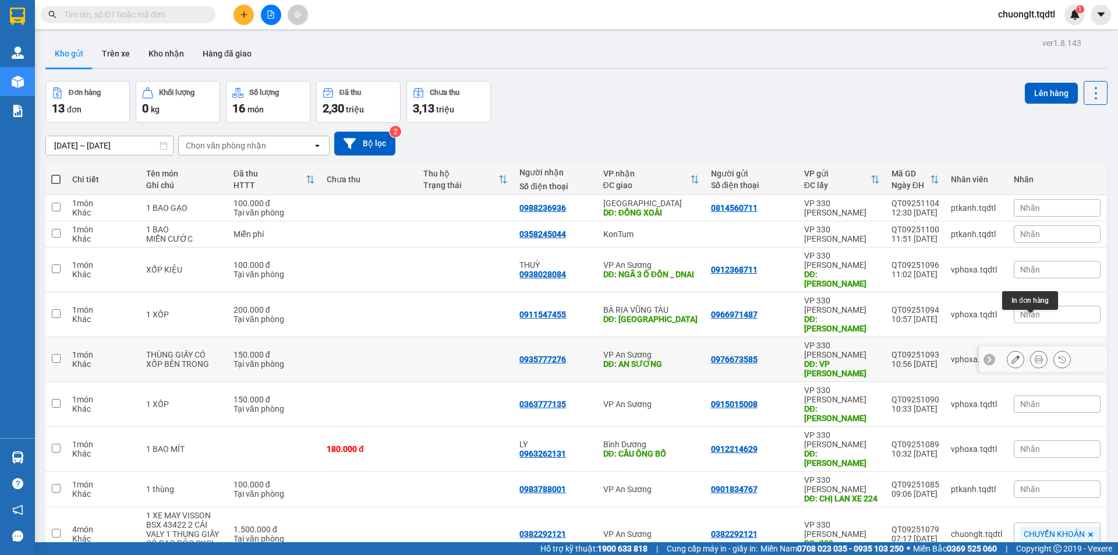
click at [1031, 350] on button at bounding box center [1039, 360] width 16 height 20
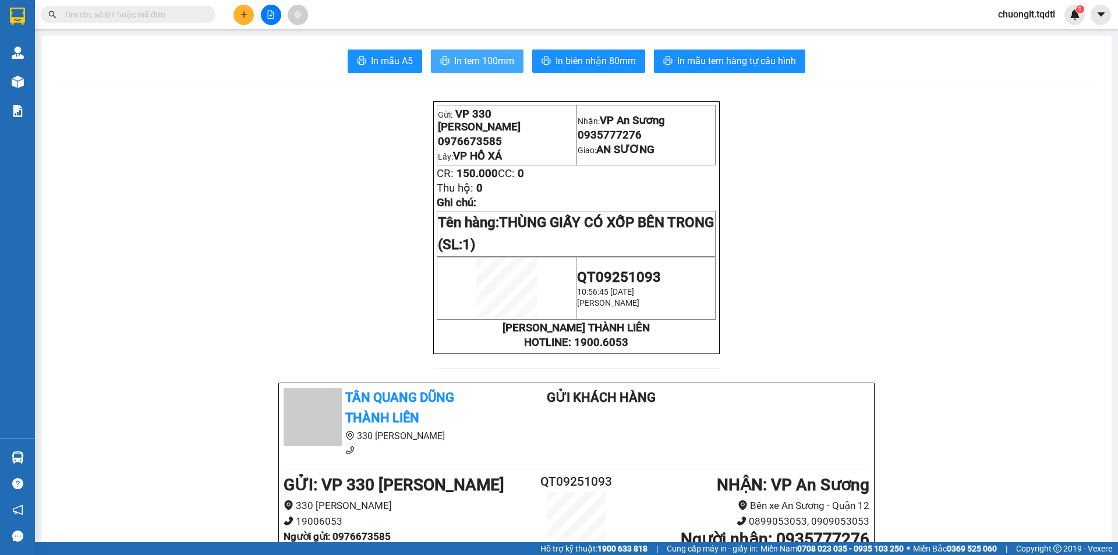
click at [488, 62] on span "In tem 100mm" at bounding box center [484, 61] width 60 height 15
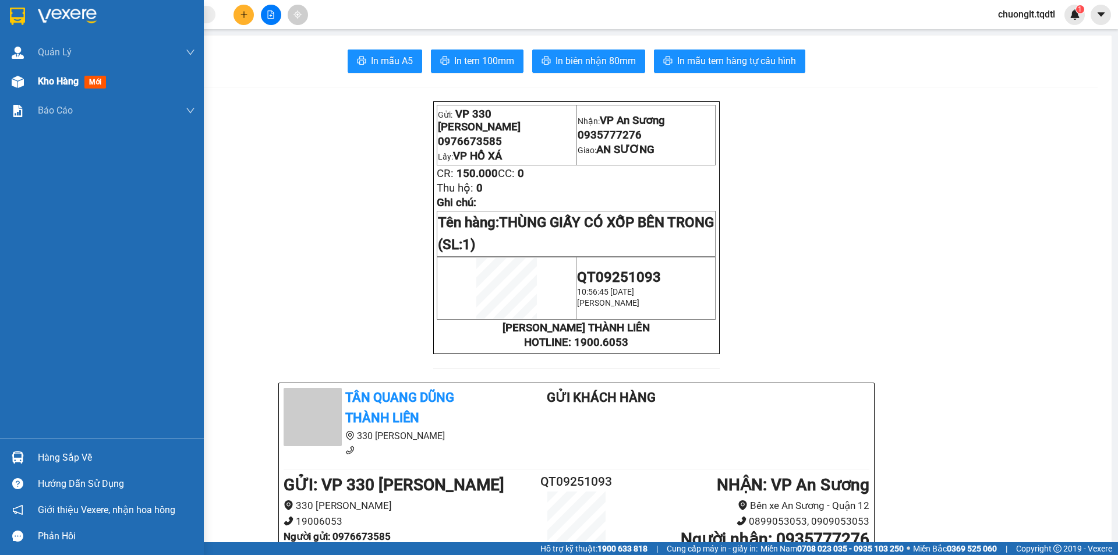
click at [57, 81] on span "Kho hàng" at bounding box center [58, 81] width 41 height 11
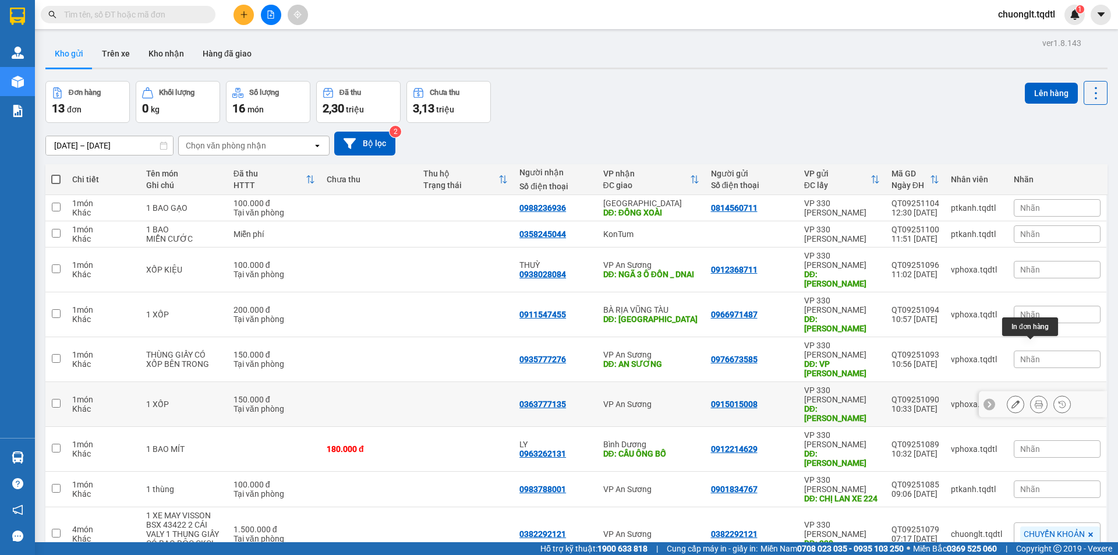
click at [1035, 400] on icon at bounding box center [1039, 404] width 8 height 8
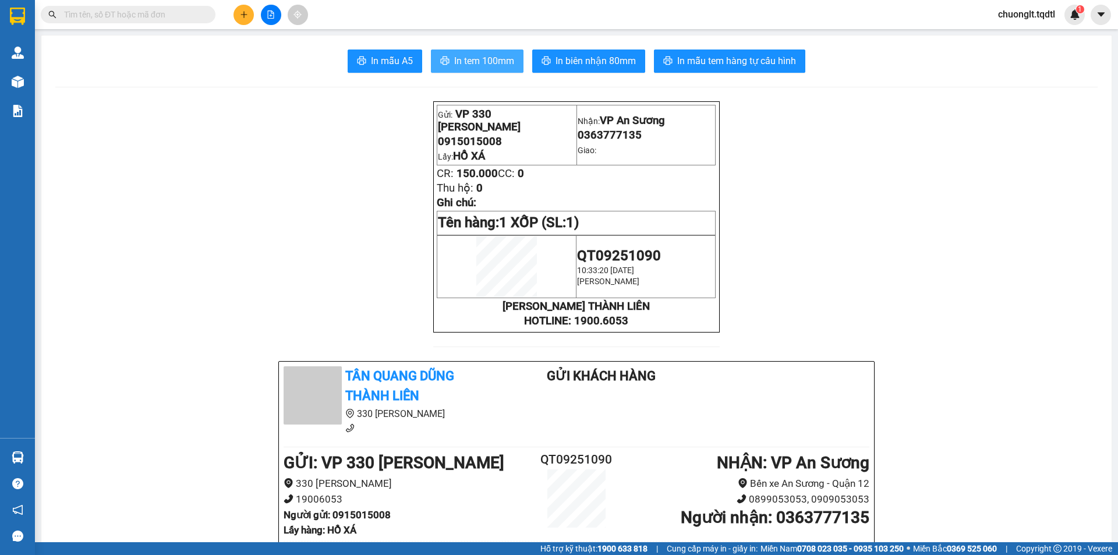
click at [494, 60] on span "In tem 100mm" at bounding box center [484, 61] width 60 height 15
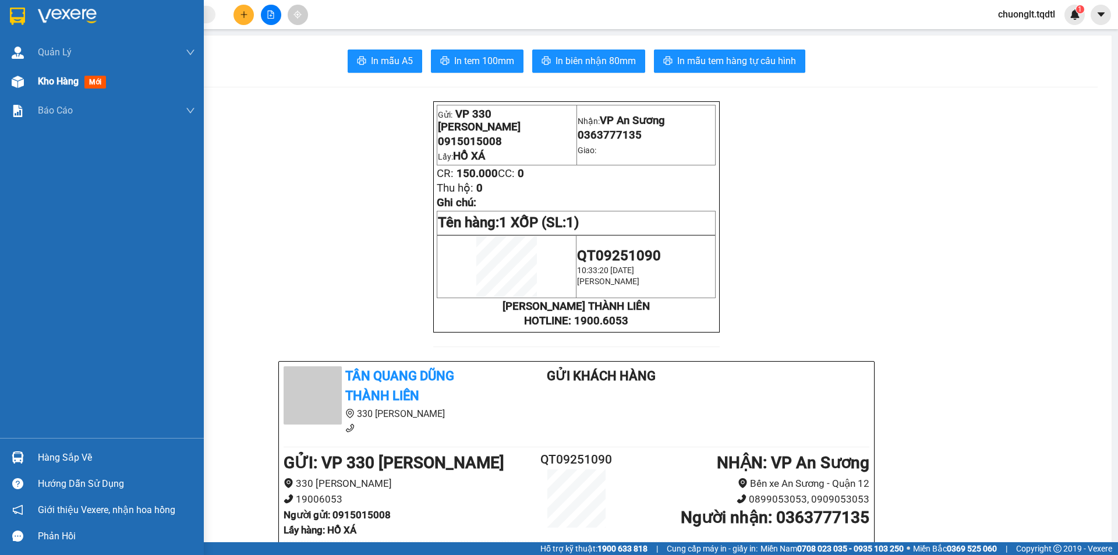
click at [63, 80] on span "Kho hàng" at bounding box center [58, 81] width 41 height 11
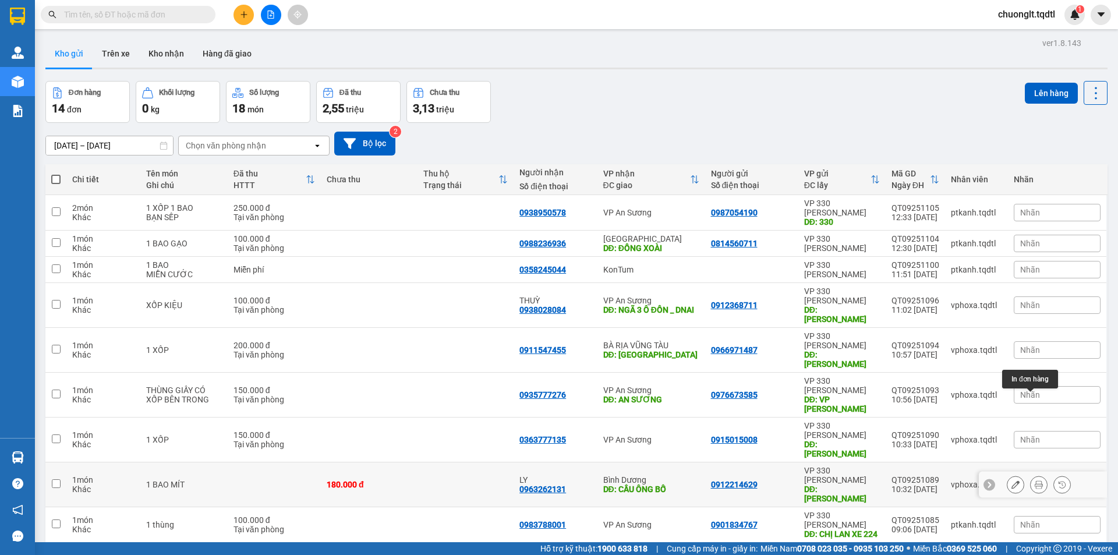
click at [1031, 475] on button at bounding box center [1039, 485] width 16 height 20
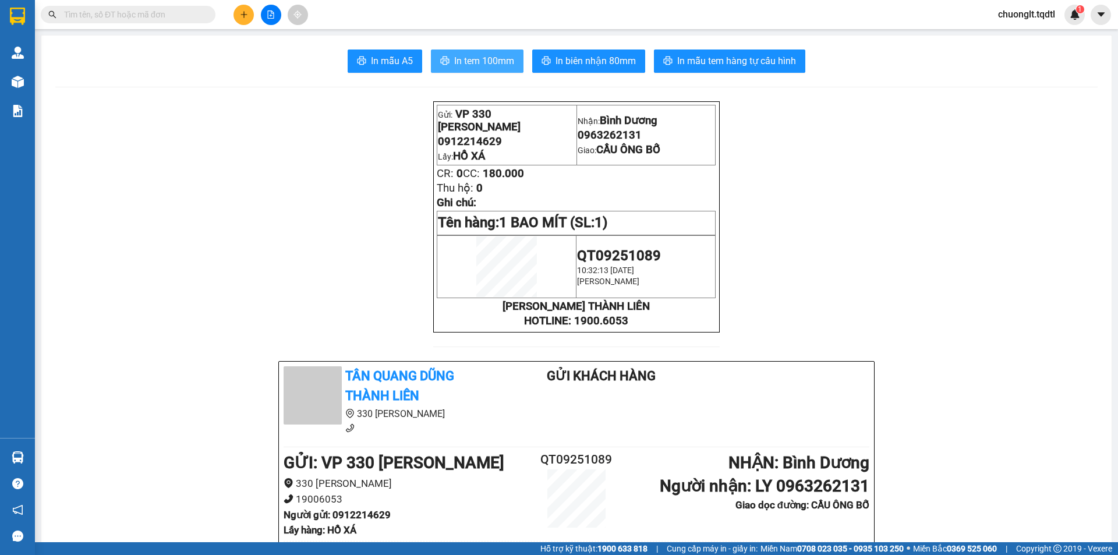
click at [488, 59] on span "In tem 100mm" at bounding box center [484, 61] width 60 height 15
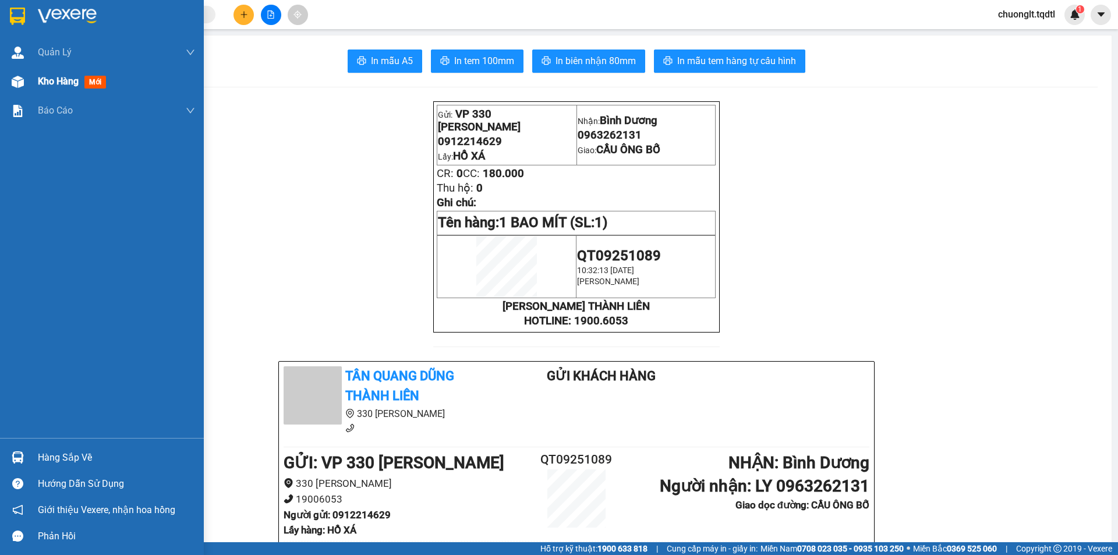
click at [65, 83] on span "Kho hàng" at bounding box center [58, 81] width 41 height 11
